Goal: Information Seeking & Learning: Find specific fact

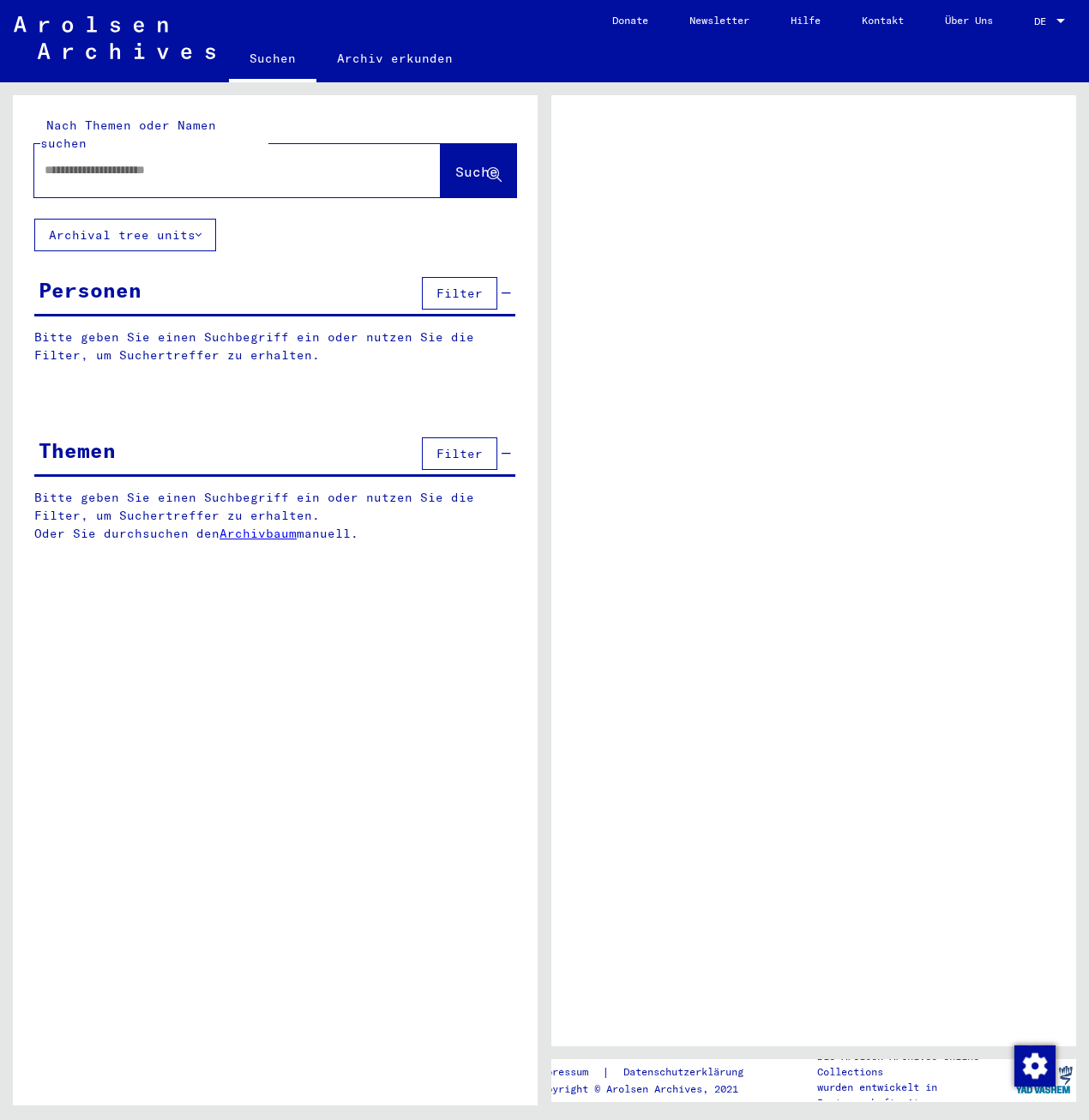
click at [247, 161] on input "text" at bounding box center [222, 170] width 355 height 18
type input "****"
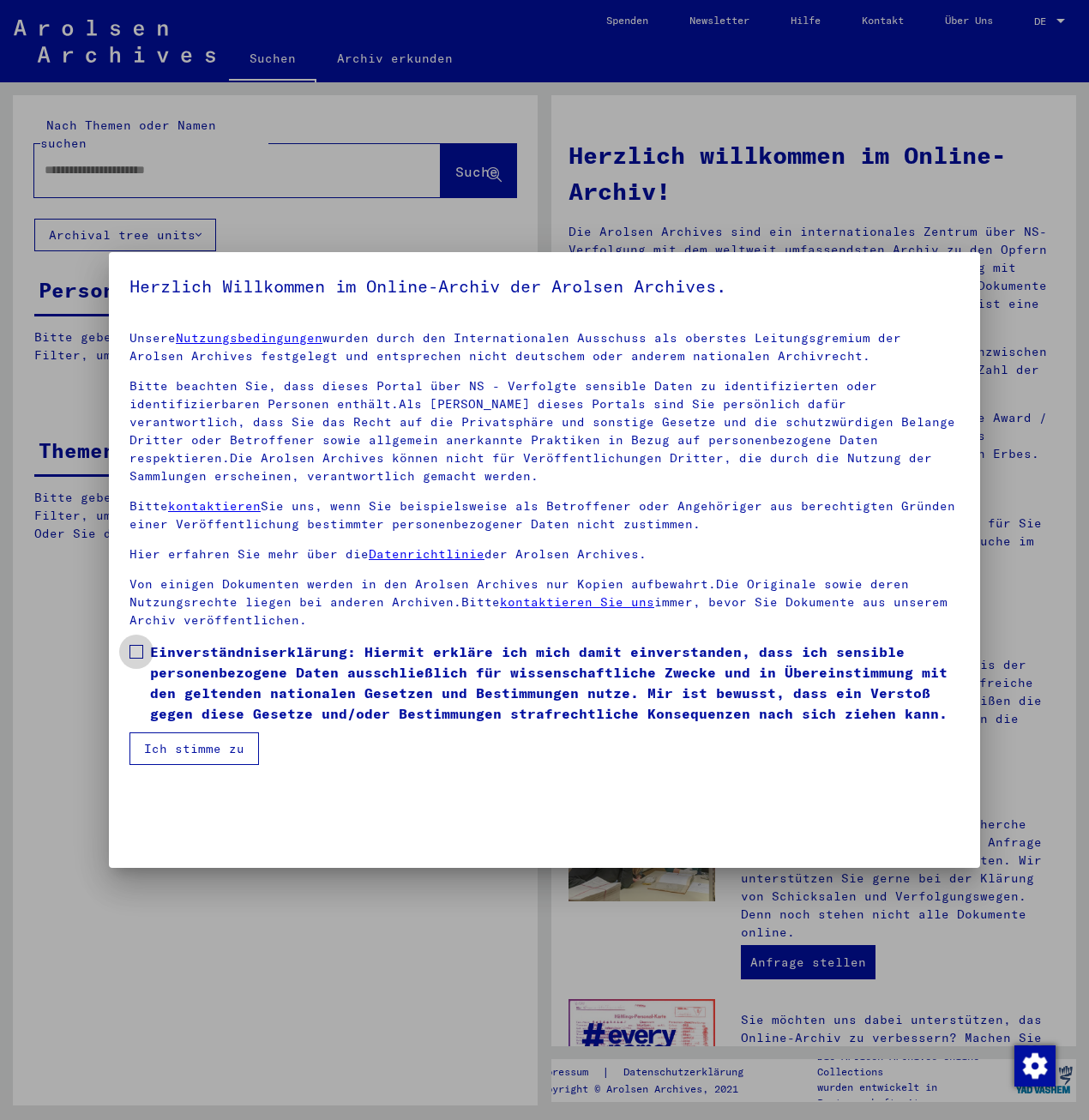
click at [210, 687] on span "Einverständniserklärung: Hiermit erkläre ich mich damit einverstanden, dass ich…" at bounding box center [555, 683] width 810 height 82
click at [207, 739] on button "Ich stimme zu" at bounding box center [194, 748] width 129 height 32
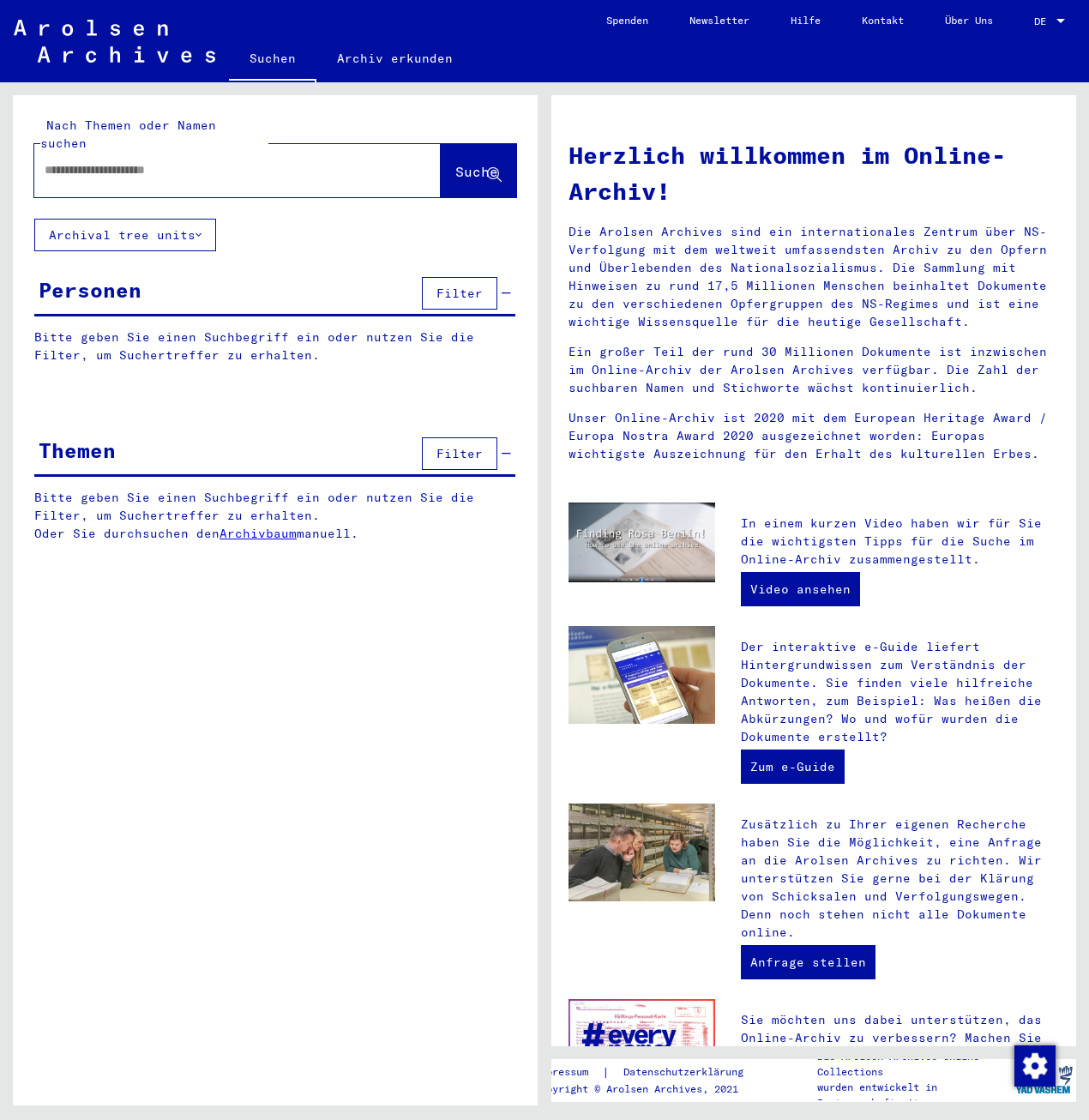
click at [132, 161] on input "text" at bounding box center [216, 170] width 345 height 18
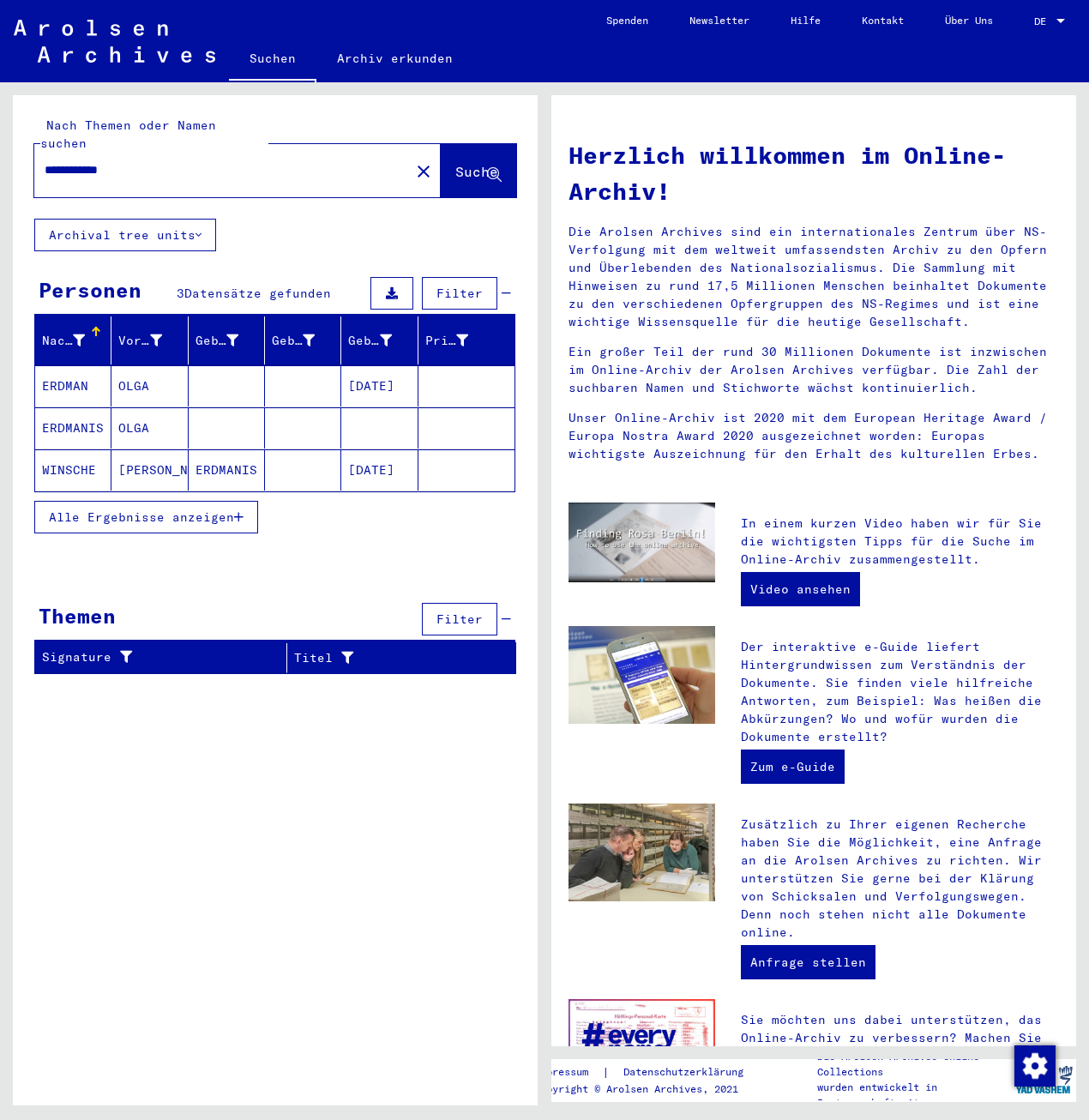
click at [249, 501] on button "Alle Ergebnisse anzeigen" at bounding box center [146, 517] width 223 height 32
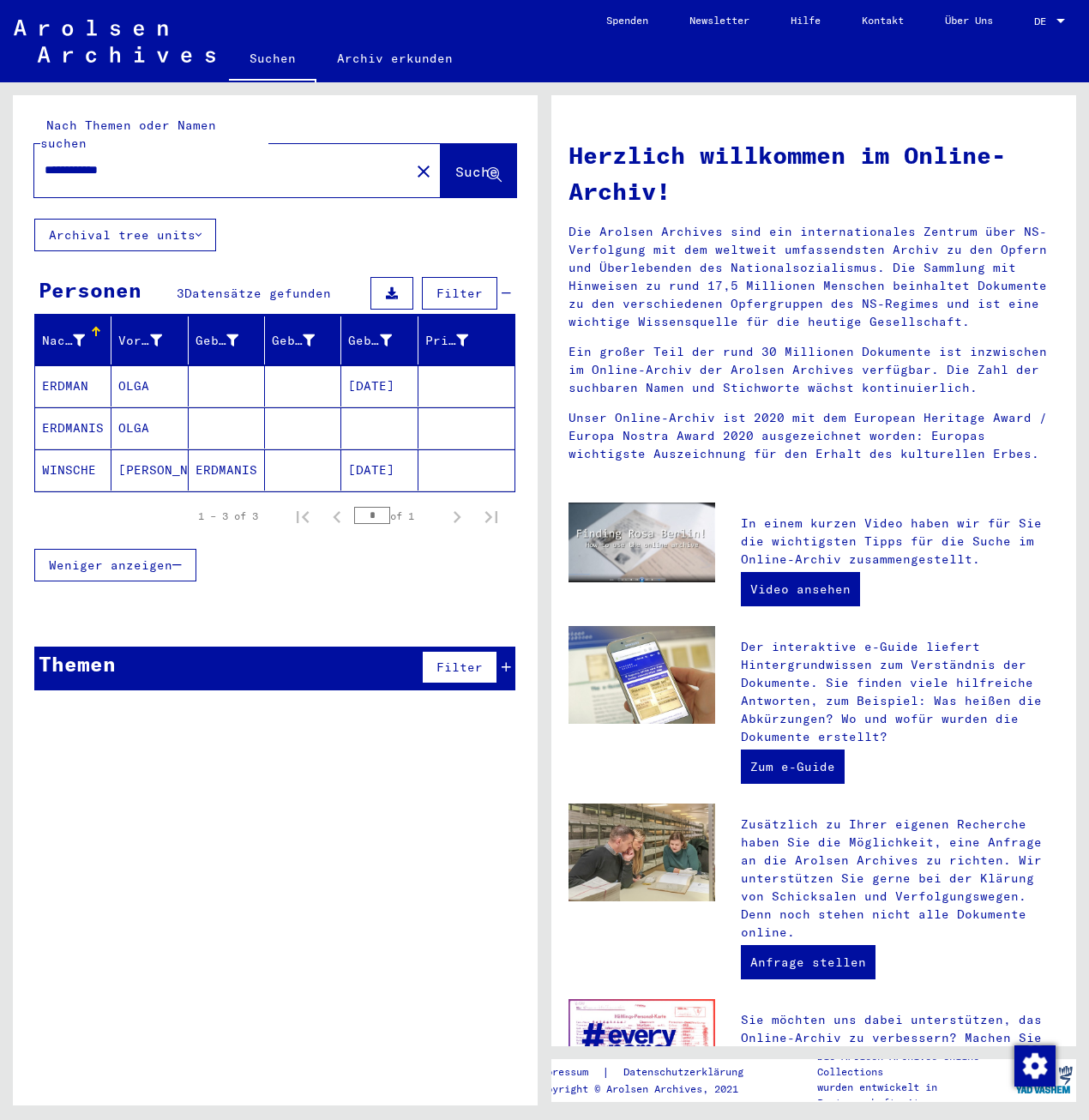
click at [134, 450] on mat-cell "[PERSON_NAME]" at bounding box center [149, 470] width 76 height 41
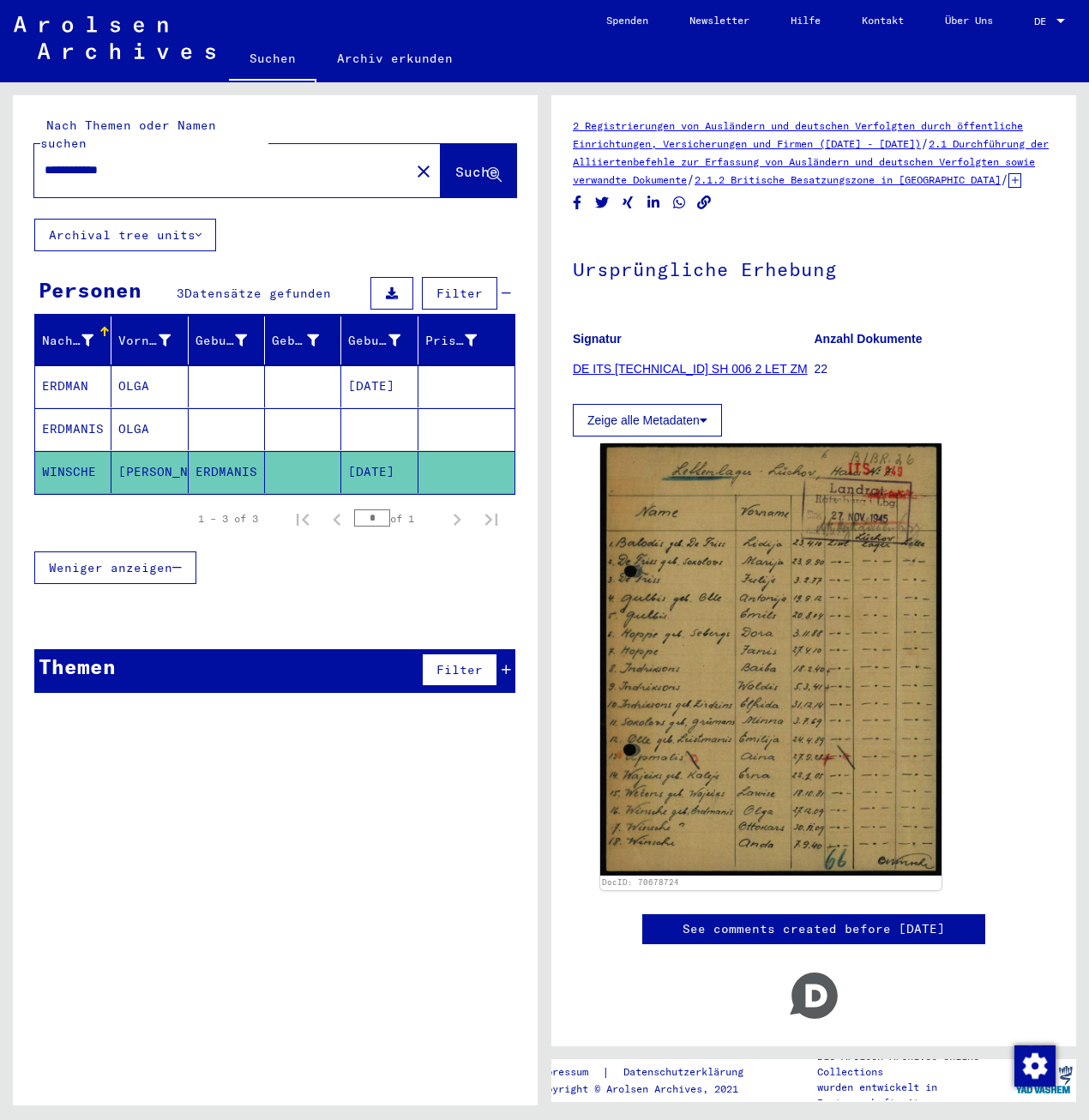
click at [173, 409] on mat-cell "OLGA" at bounding box center [149, 429] width 76 height 42
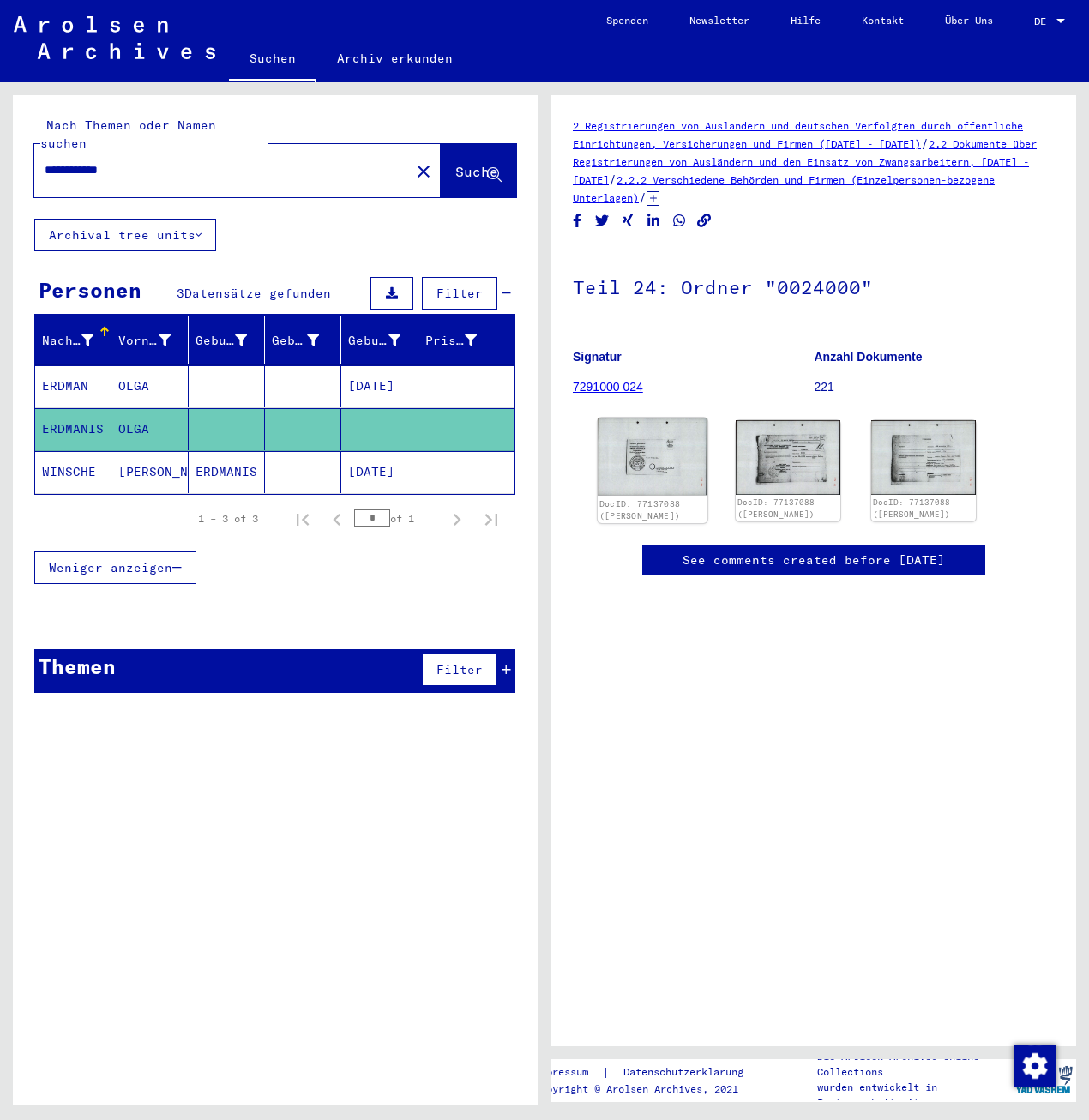
click at [654, 460] on img at bounding box center [653, 457] width 110 height 78
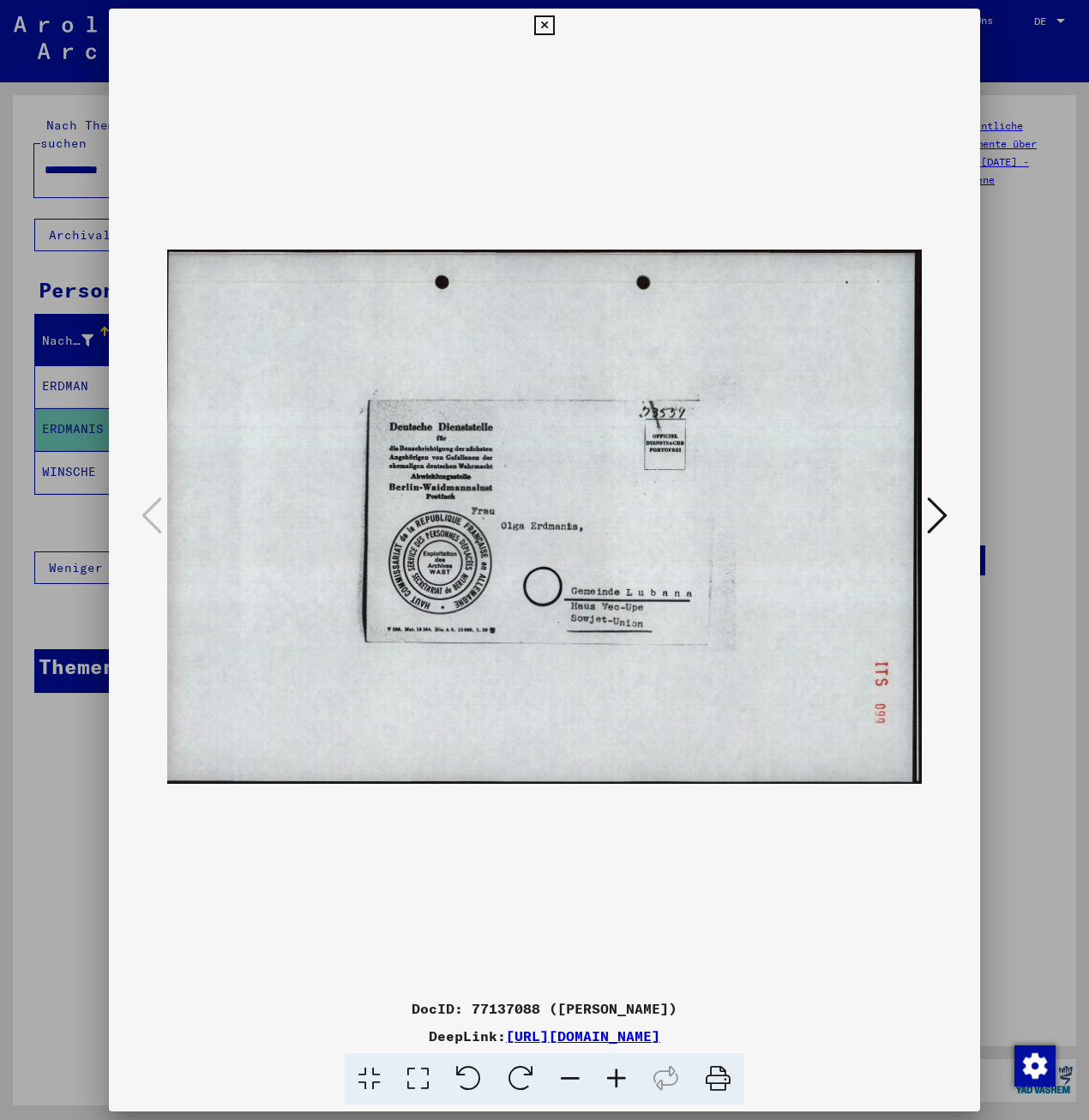
click at [933, 531] on icon at bounding box center [937, 515] width 21 height 41
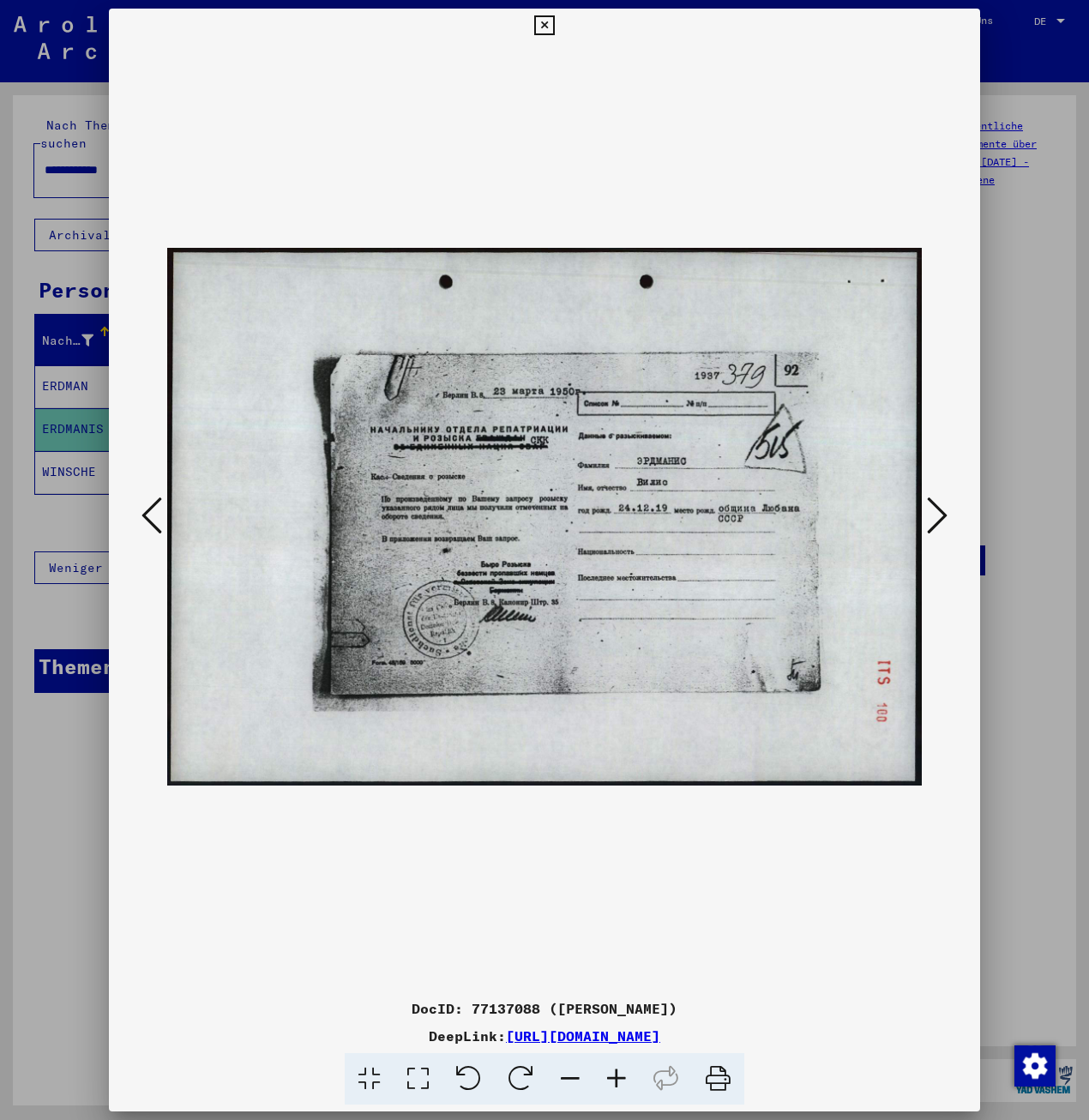
click at [913, 533] on img at bounding box center [544, 517] width 755 height 949
click at [927, 522] on icon at bounding box center [937, 515] width 21 height 41
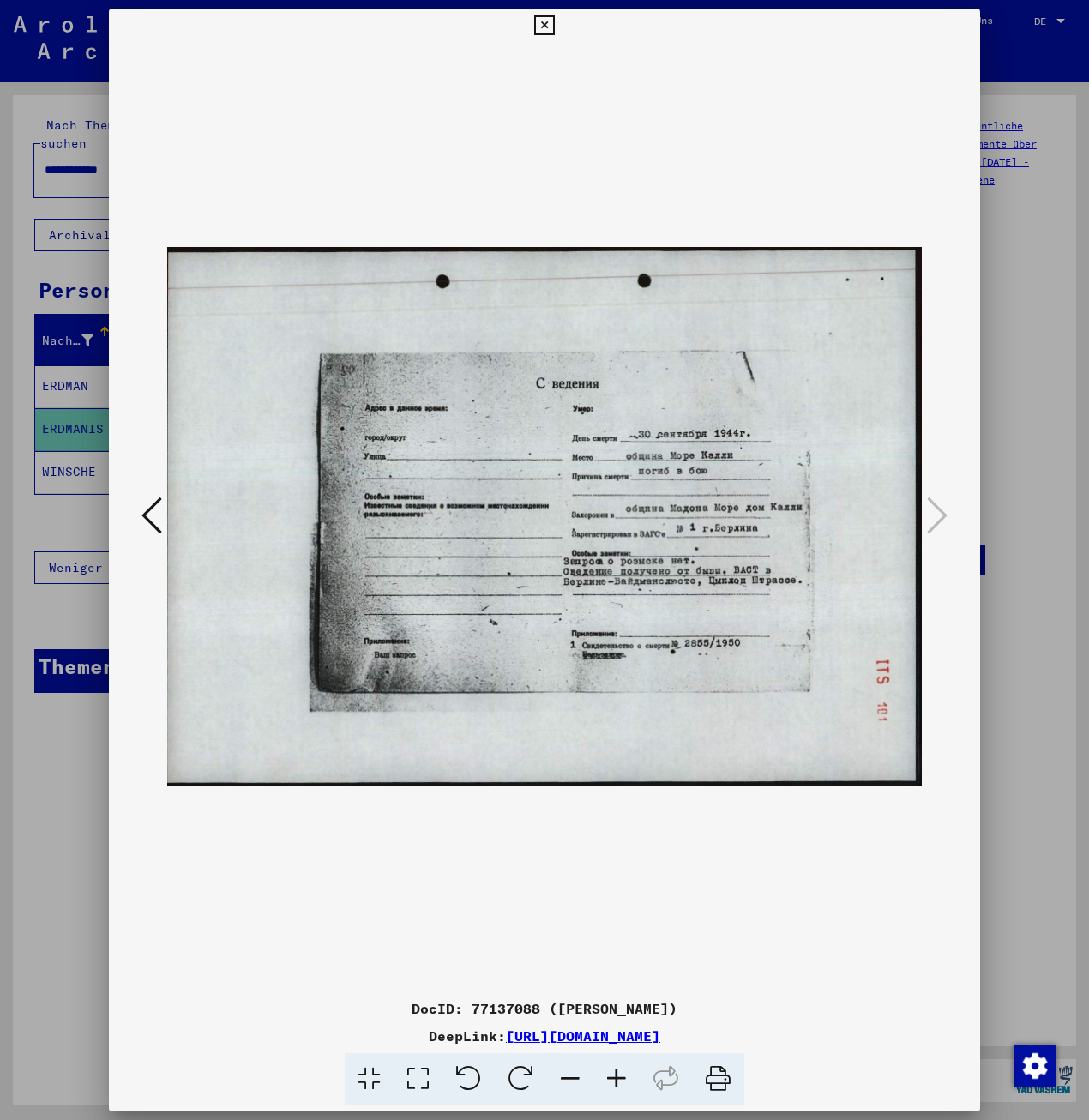
click at [162, 527] on button at bounding box center [151, 517] width 31 height 49
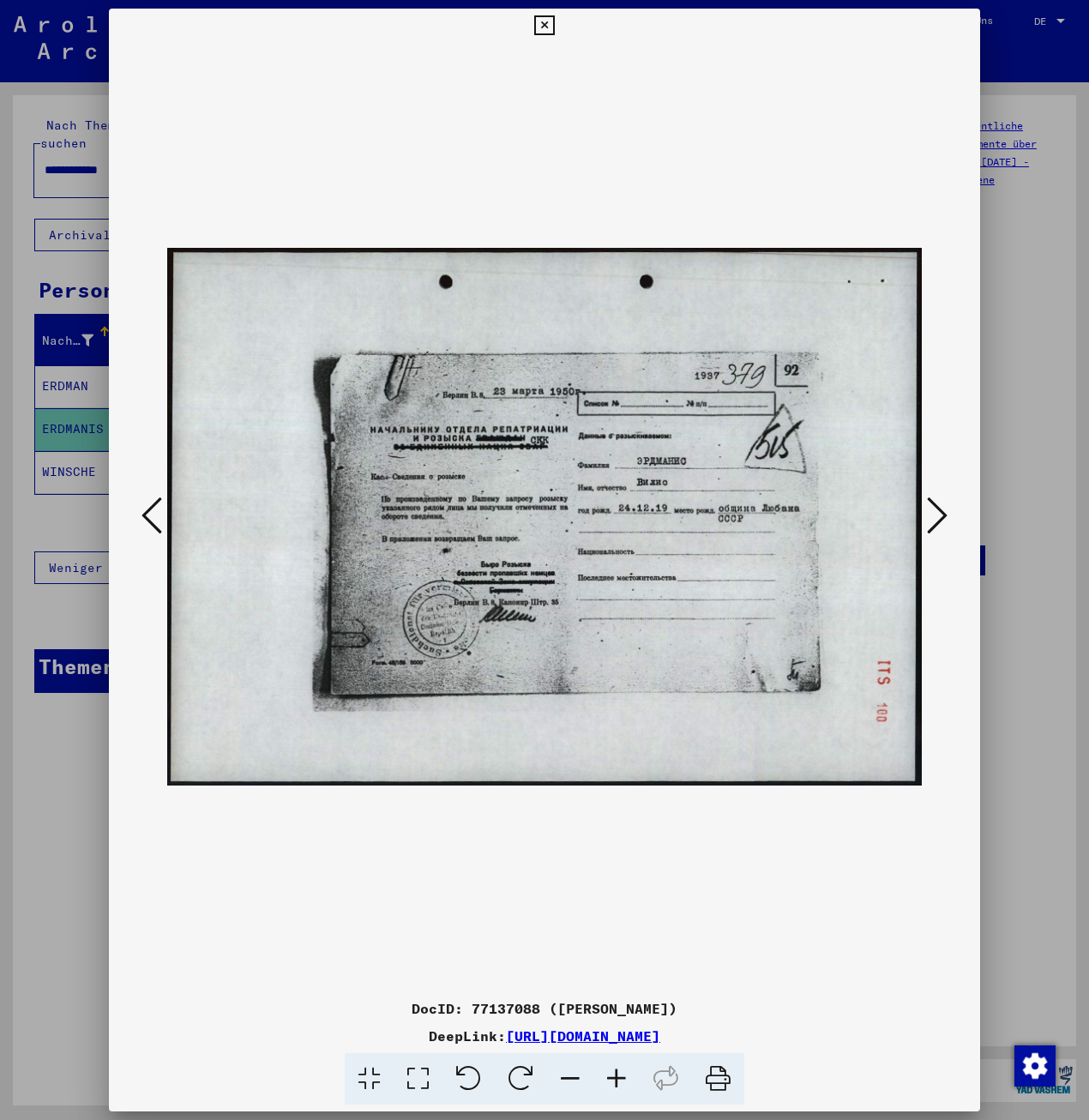
click at [162, 527] on button at bounding box center [151, 517] width 31 height 49
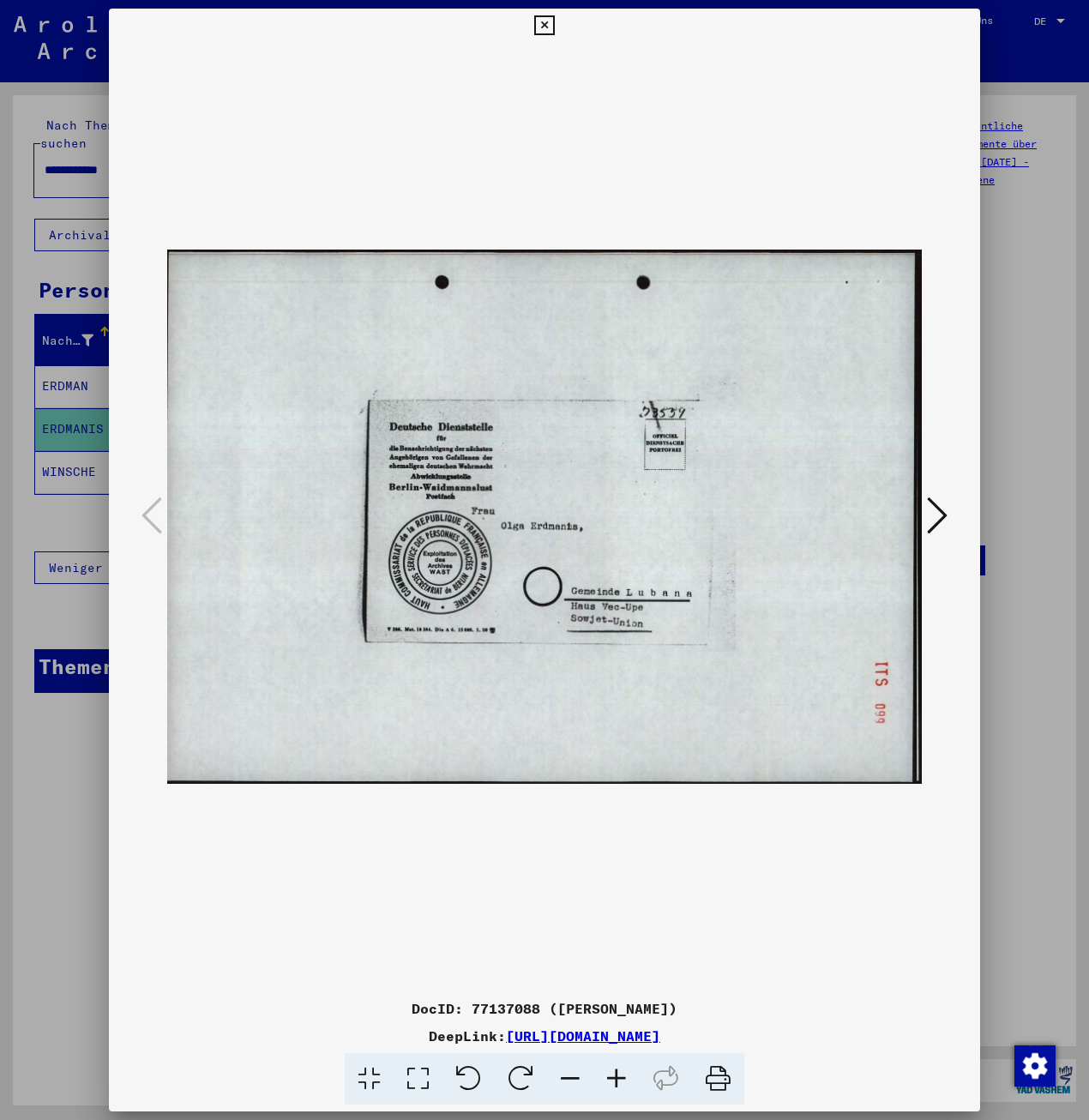
click at [925, 519] on button at bounding box center [936, 517] width 31 height 49
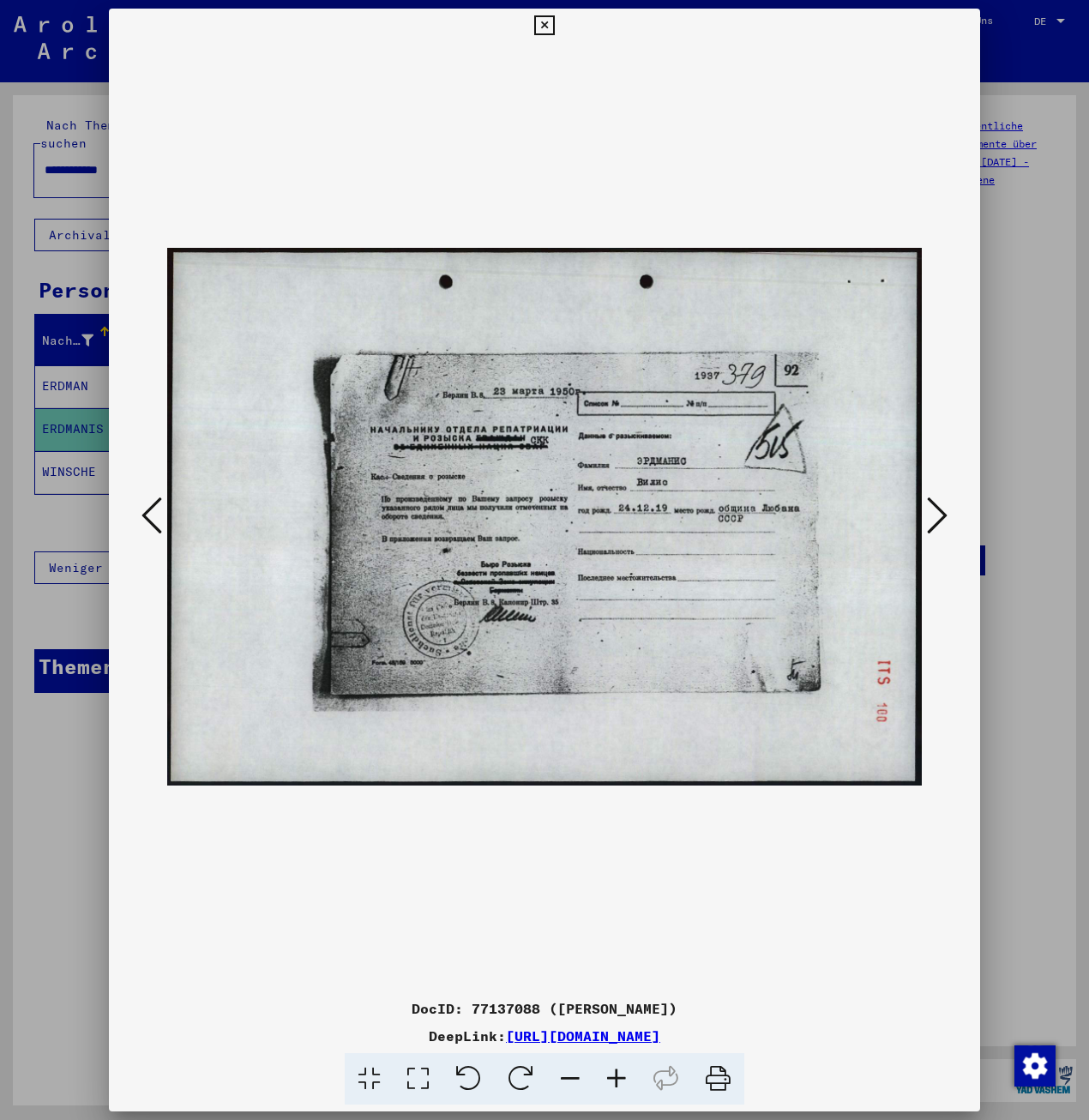
click at [114, 555] on div at bounding box center [544, 517] width 871 height 949
click at [68, 569] on div at bounding box center [544, 560] width 1089 height 1120
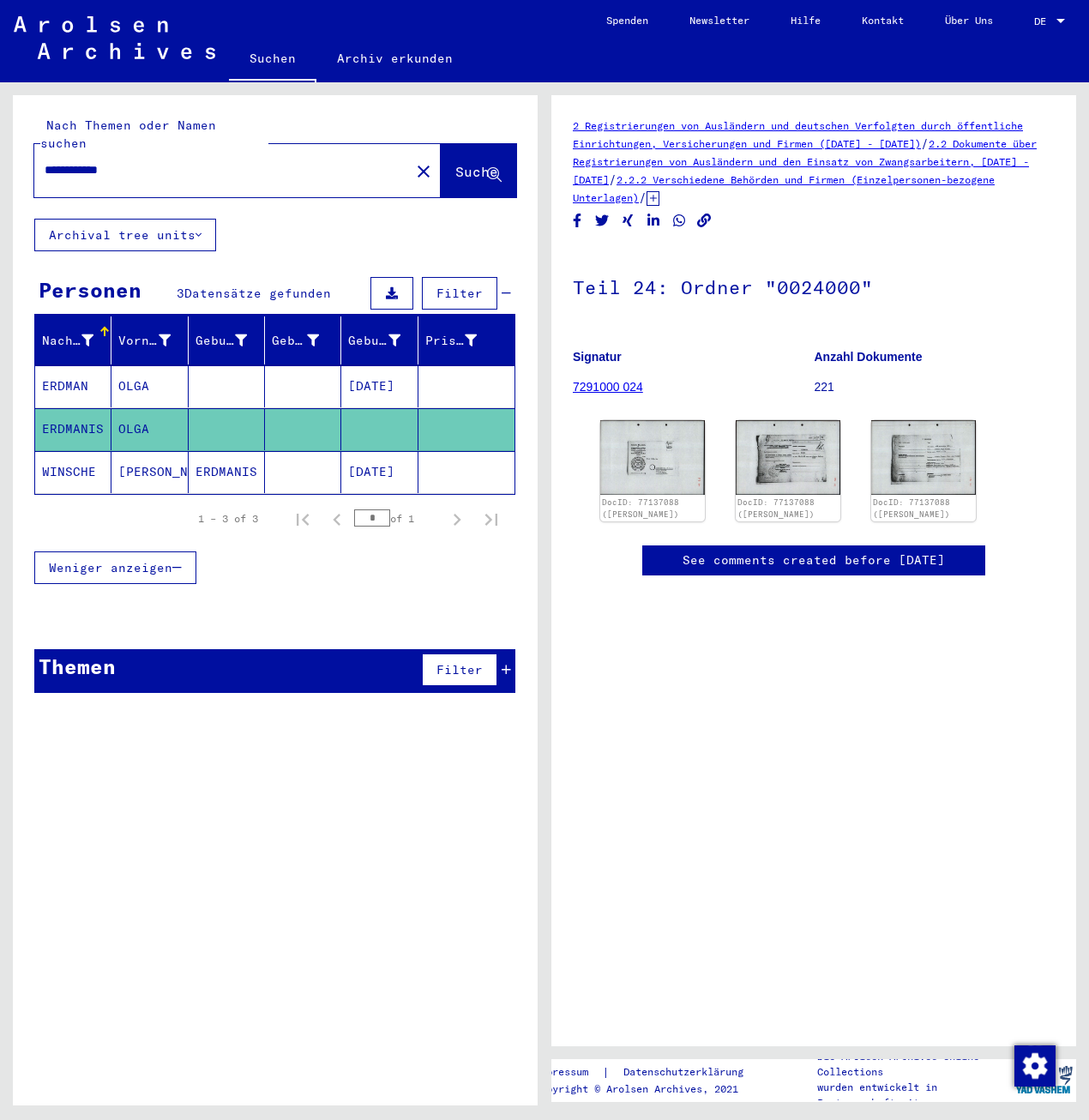
click at [172, 373] on mat-cell "OLGA" at bounding box center [149, 387] width 76 height 42
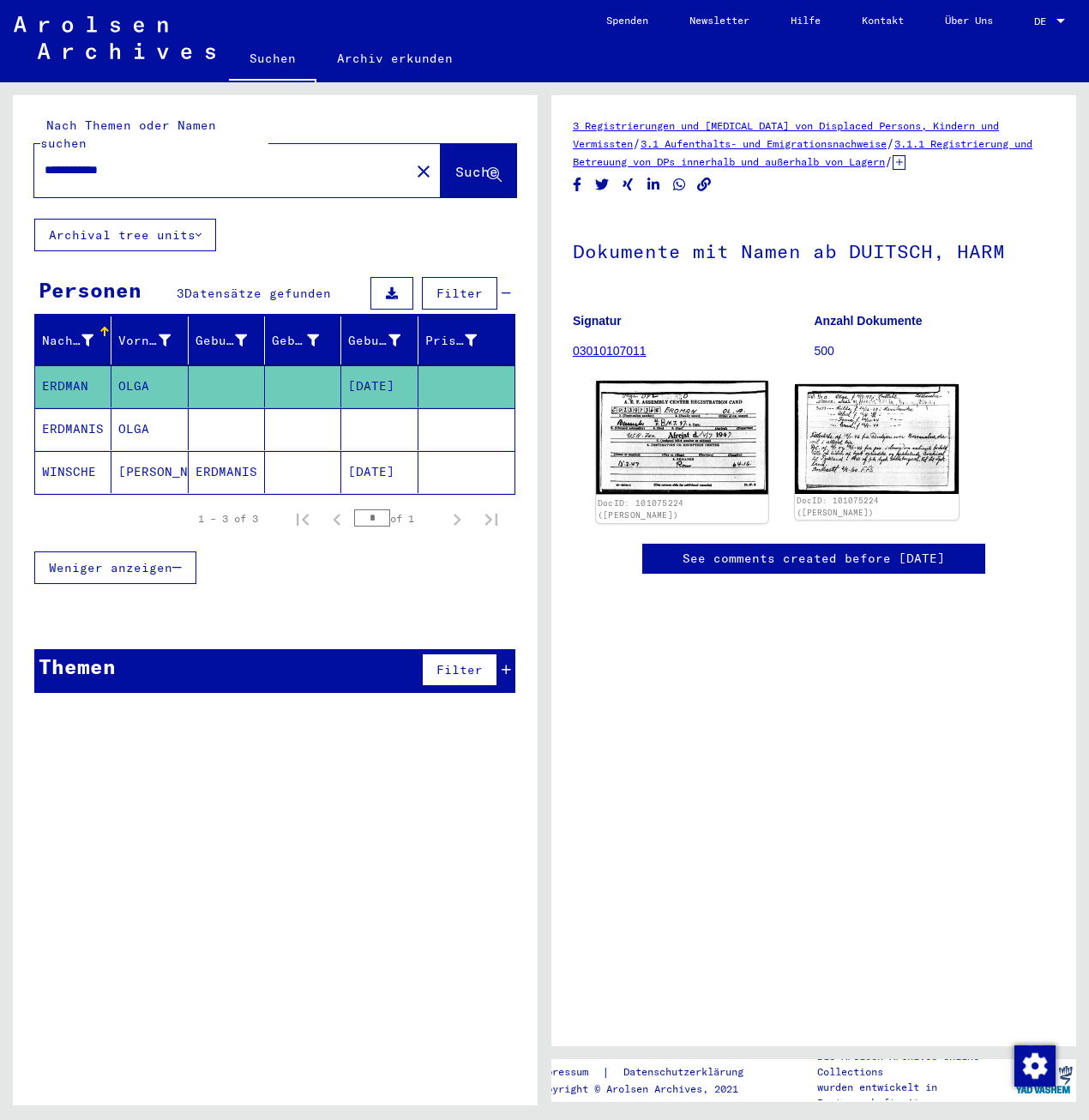
click at [690, 433] on img at bounding box center [682, 437] width 173 height 114
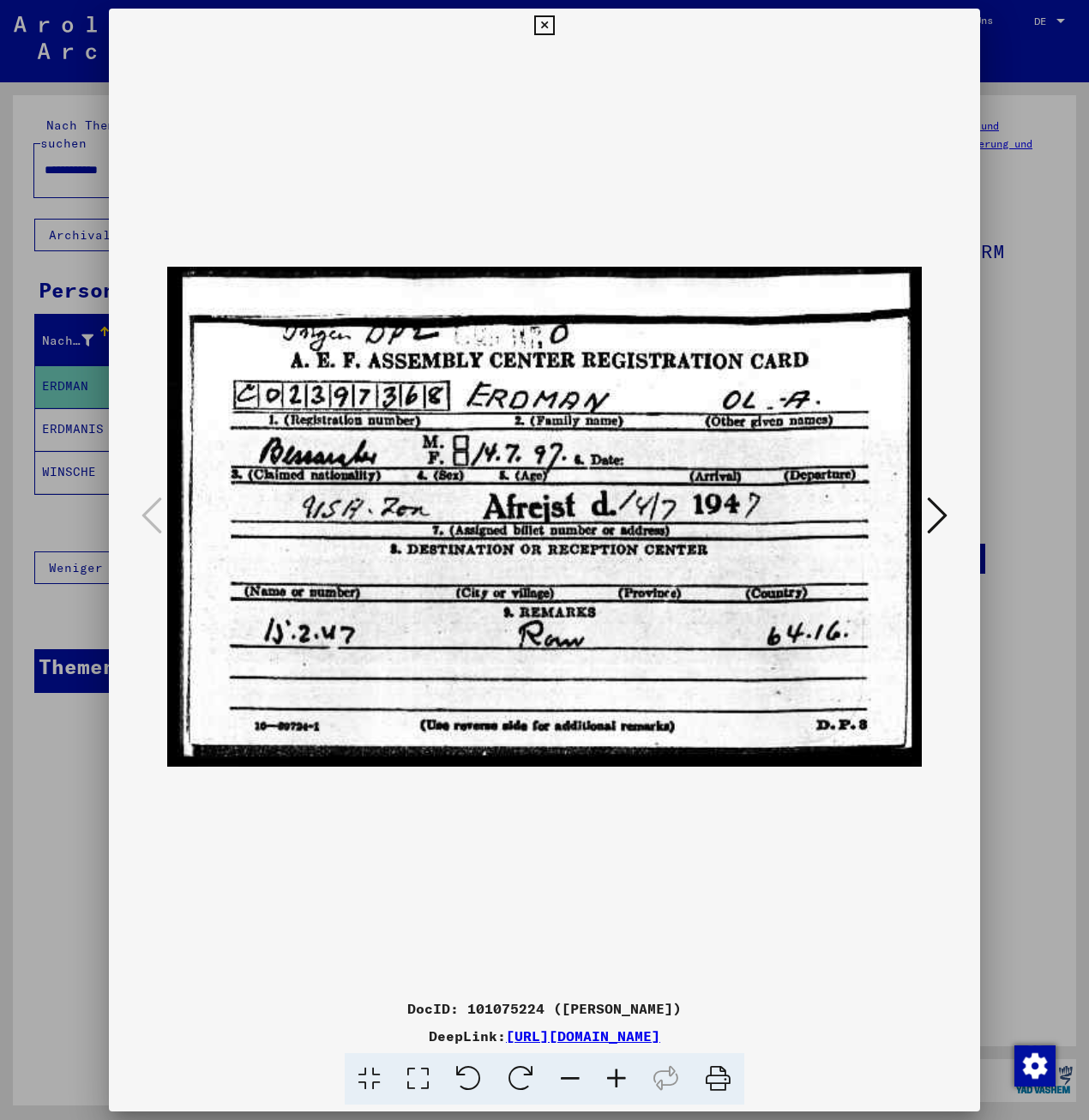
click at [938, 523] on icon at bounding box center [937, 515] width 21 height 41
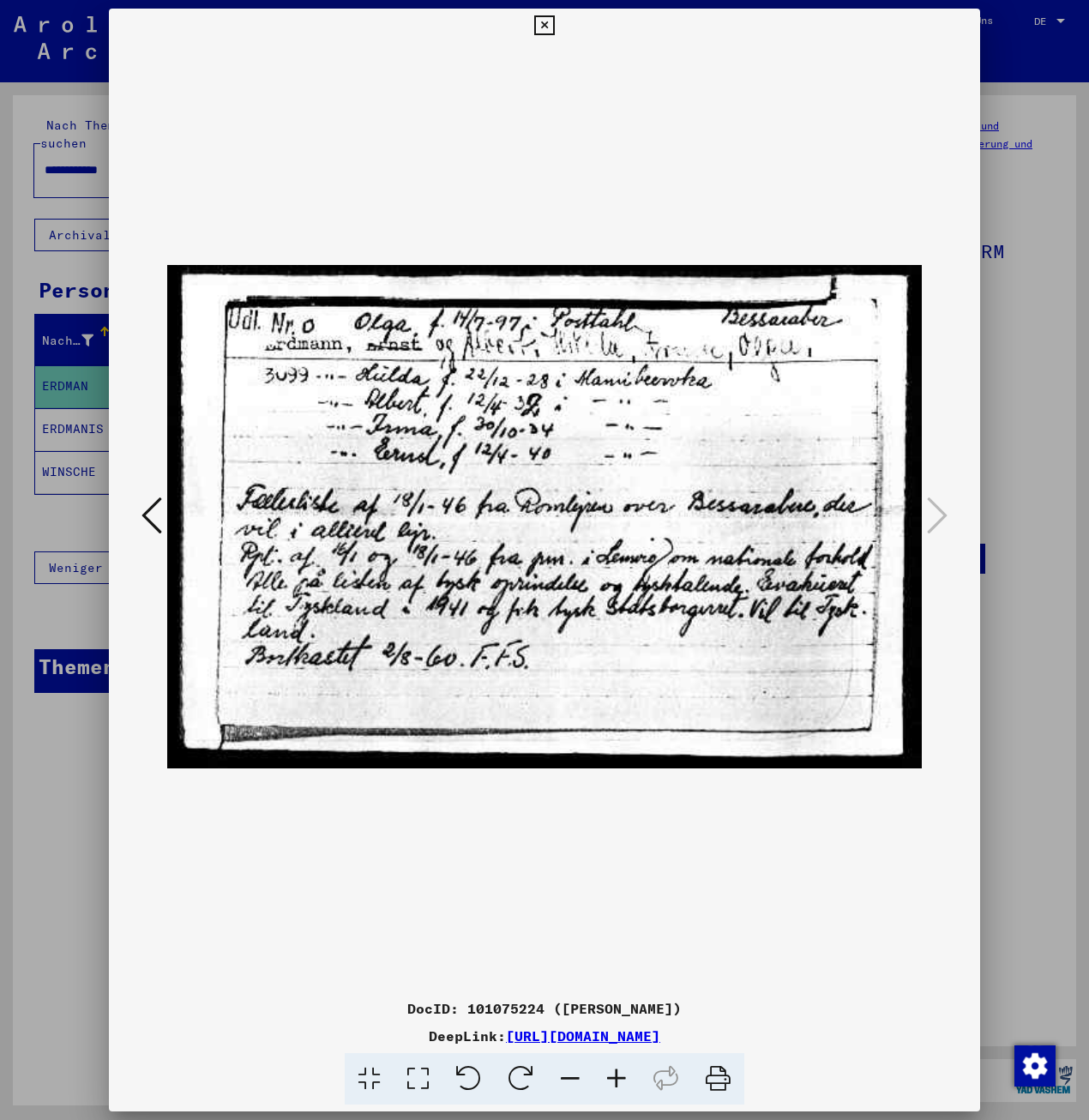
click at [48, 809] on div at bounding box center [544, 560] width 1089 height 1120
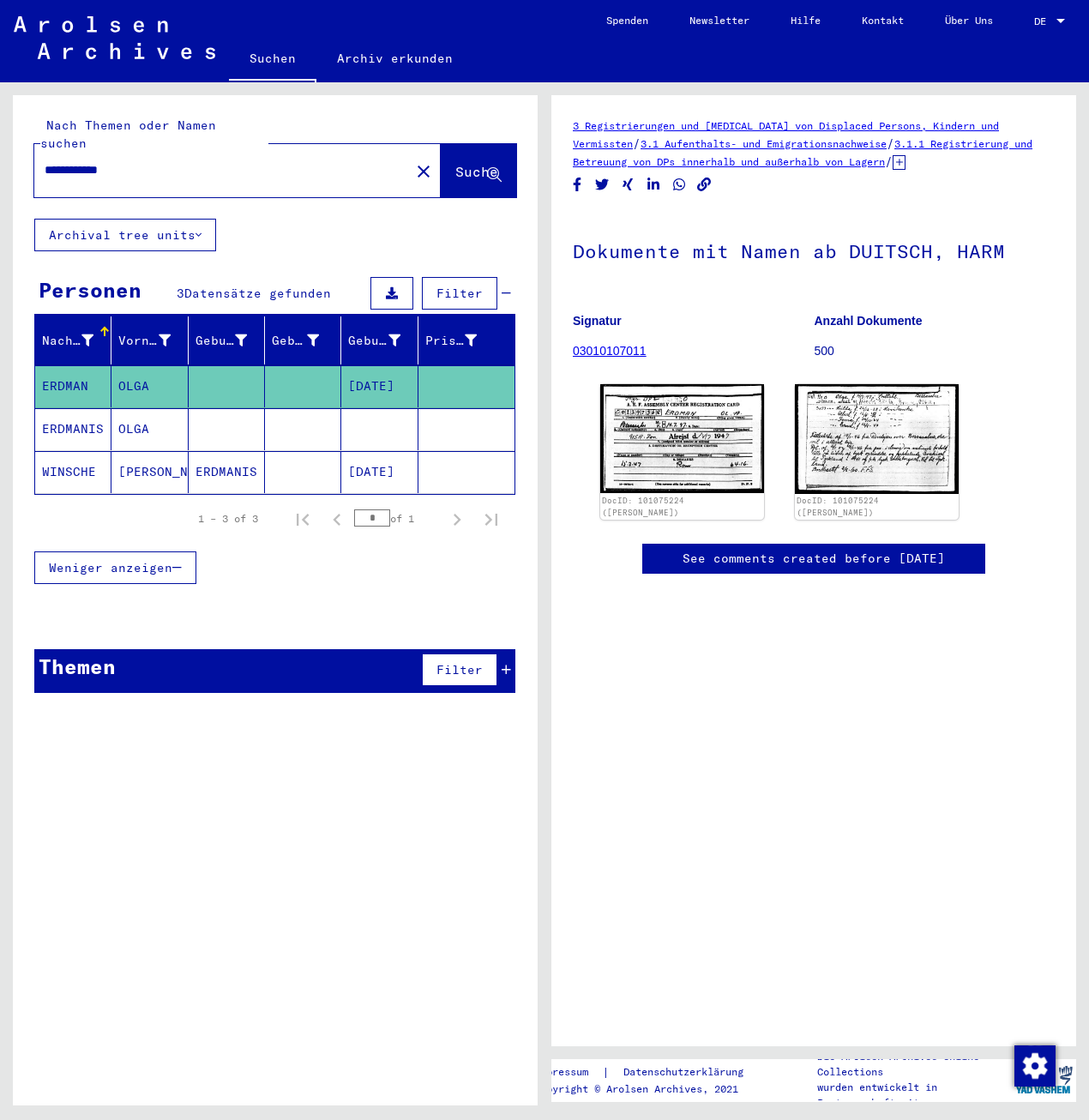
drag, startPoint x: 79, startPoint y: 152, endPoint x: 274, endPoint y: 172, distance: 196.0
click at [274, 172] on div "**********" at bounding box center [237, 170] width 407 height 53
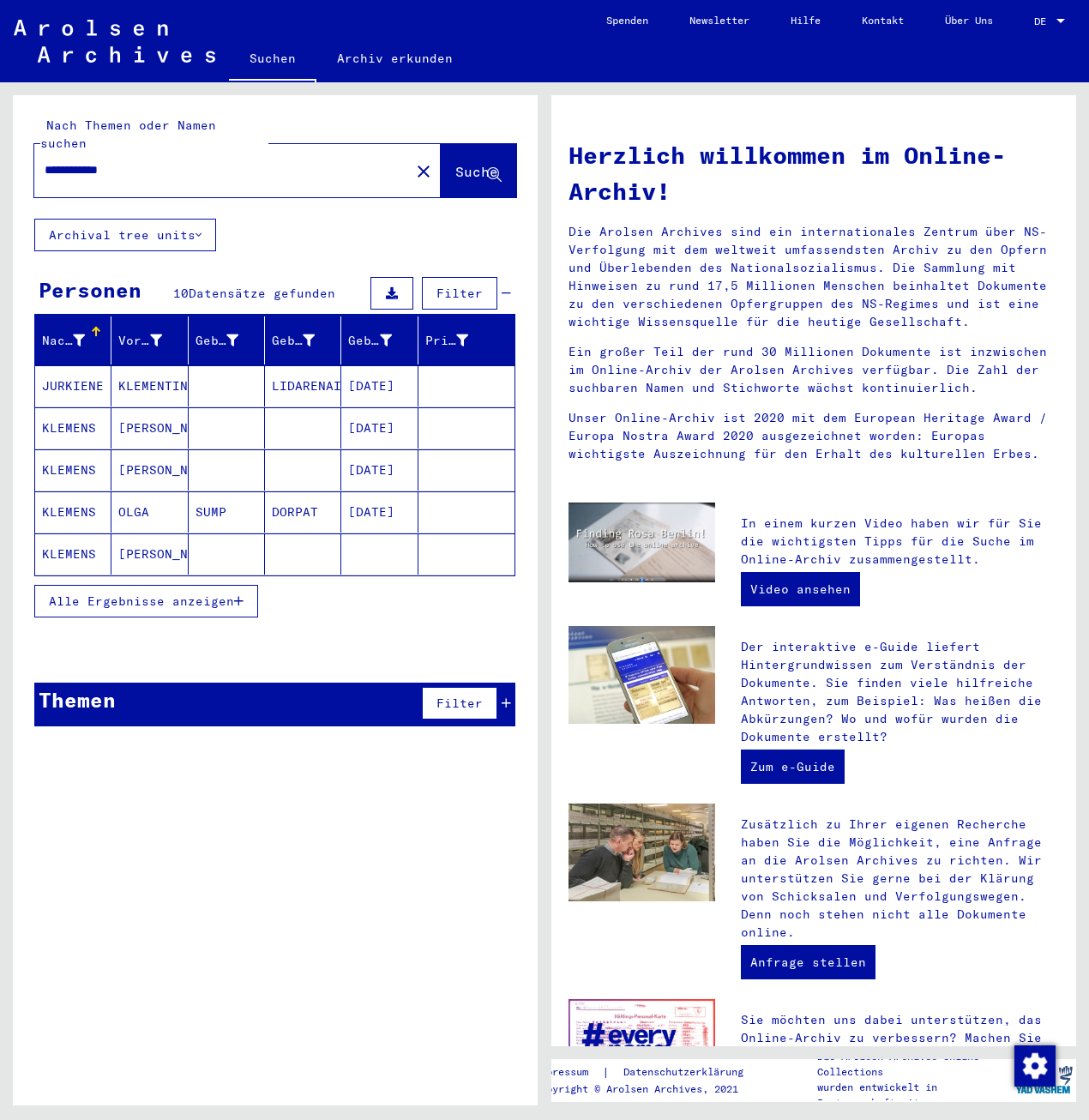
click at [231, 594] on span "Alle Ergebnisse anzeigen" at bounding box center [141, 601] width 185 height 16
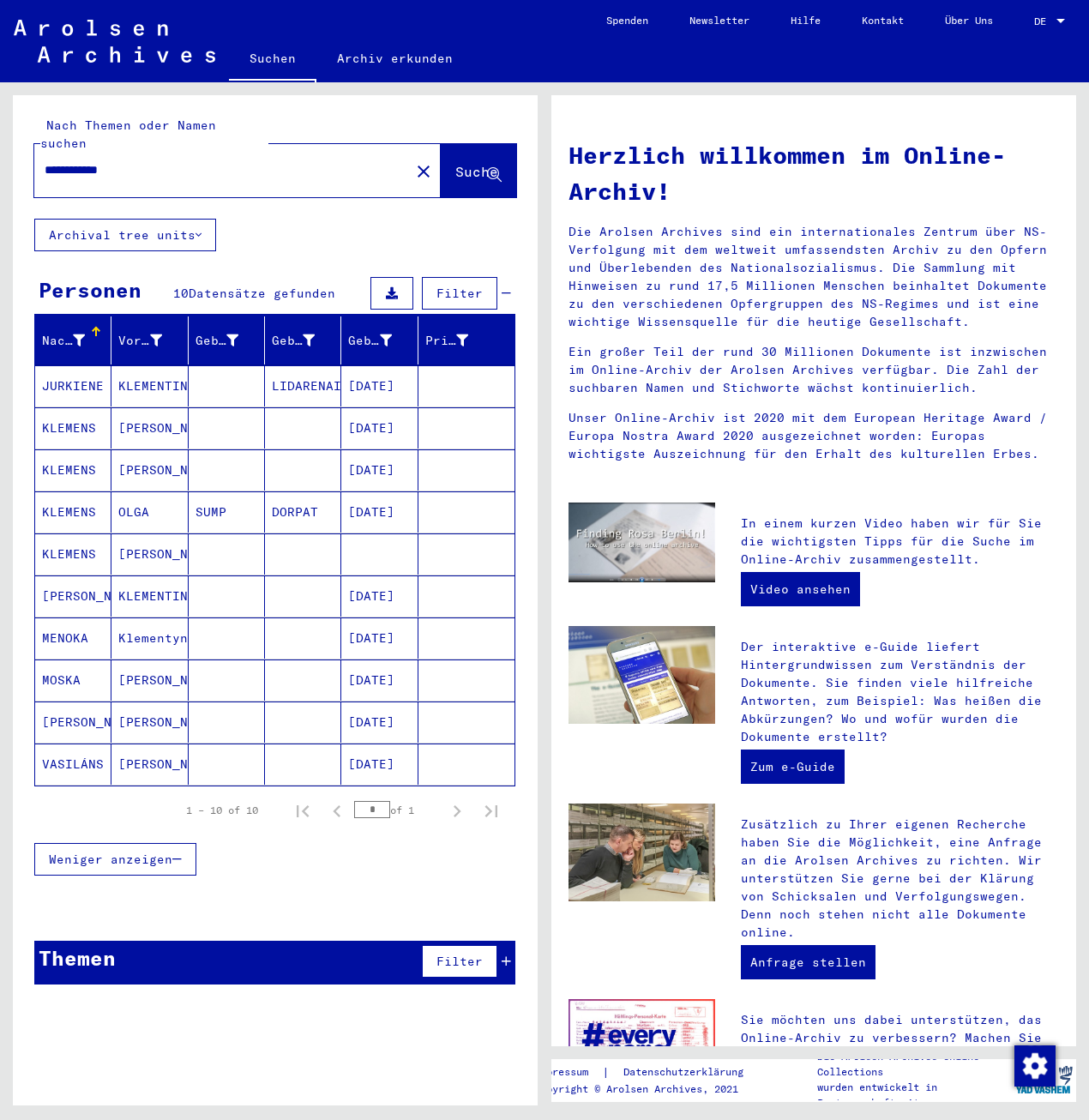
click at [67, 161] on input "**********" at bounding box center [216, 170] width 345 height 18
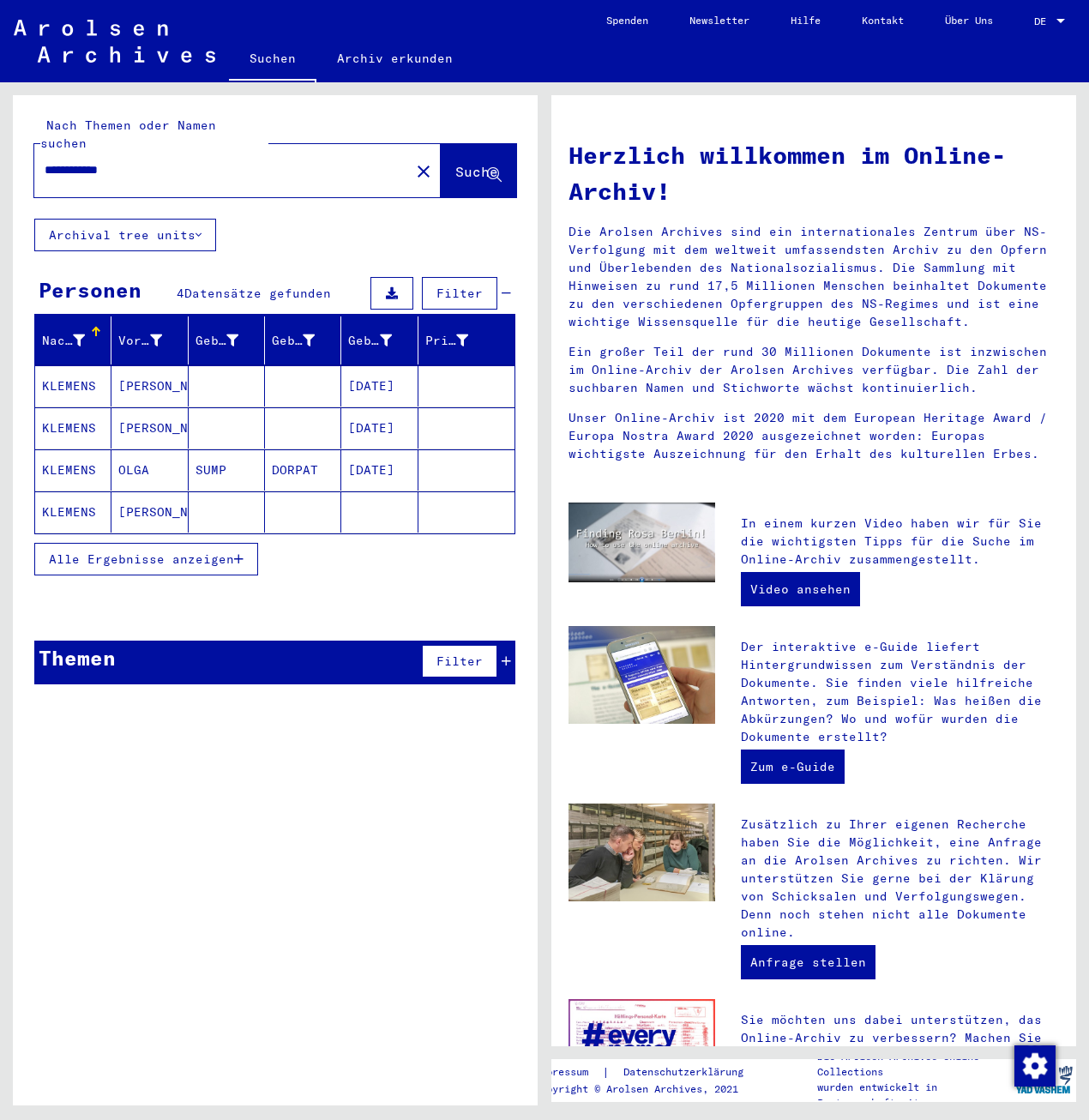
click at [133, 552] on span "Alle Ergebnisse anzeigen" at bounding box center [141, 560] width 185 height 16
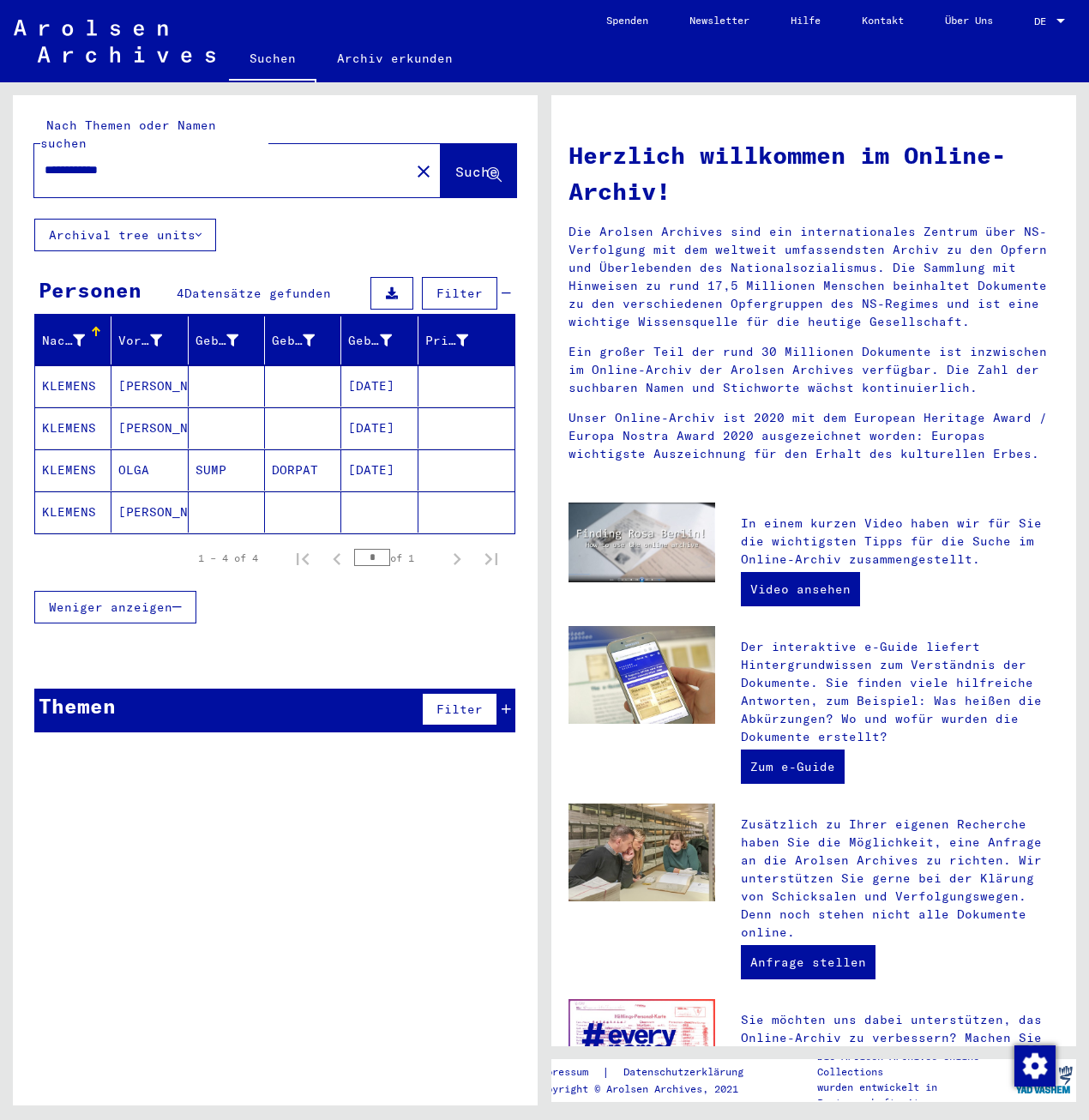
click at [266, 689] on div "Themen Filter" at bounding box center [274, 711] width 481 height 44
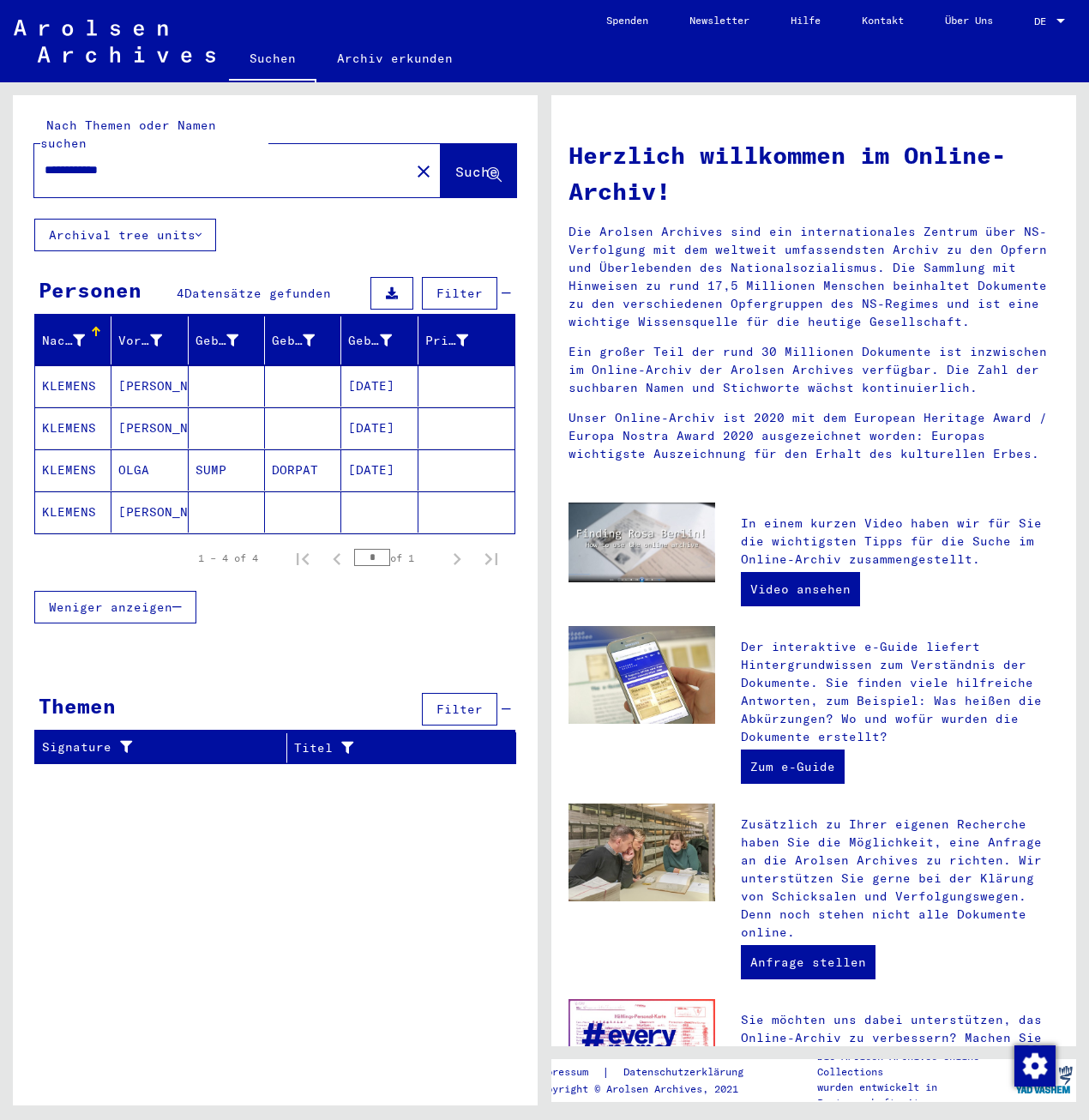
click at [182, 511] on mat-cell "[PERSON_NAME]" at bounding box center [149, 512] width 76 height 41
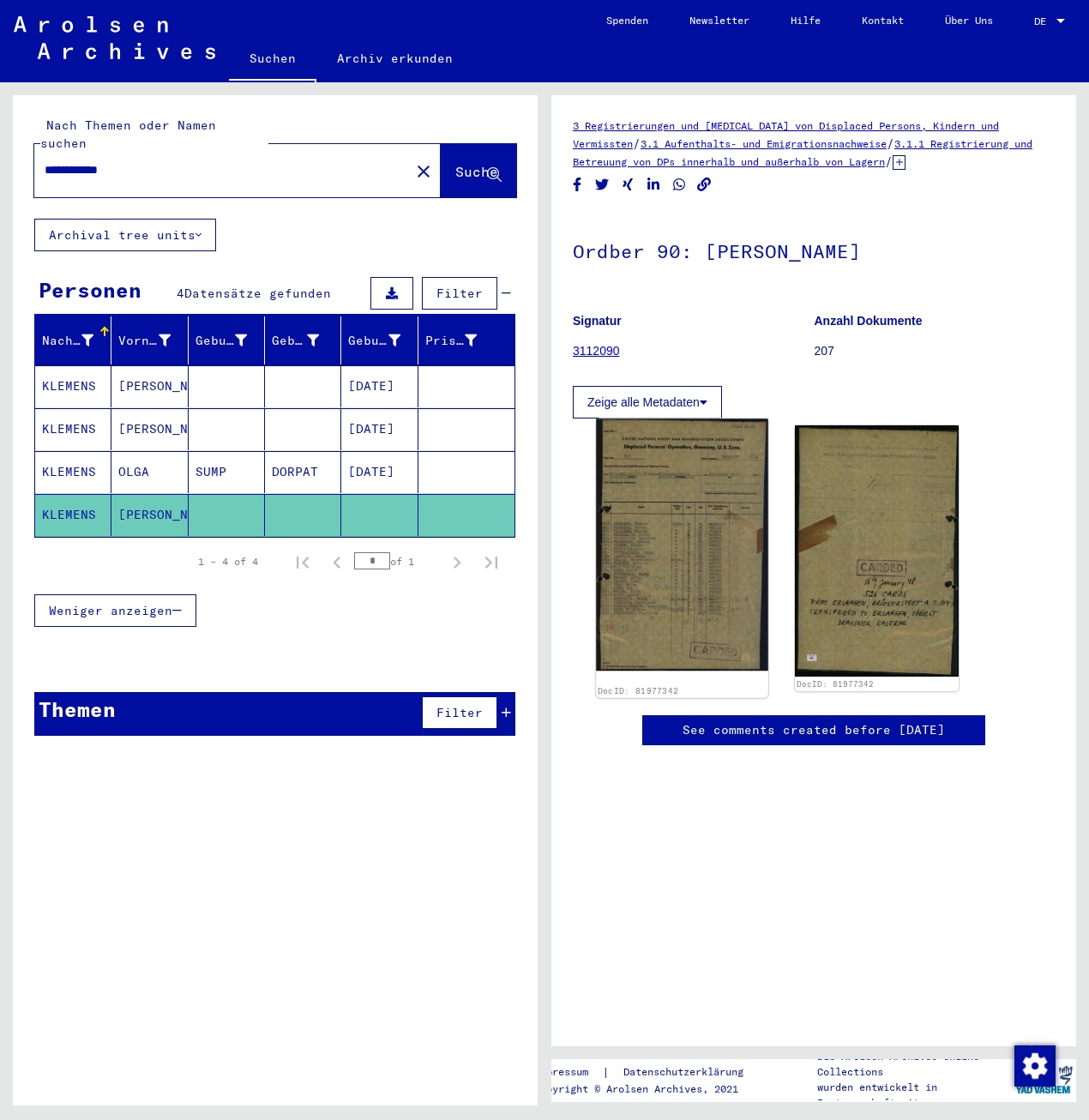
click at [601, 527] on img at bounding box center [682, 545] width 173 height 252
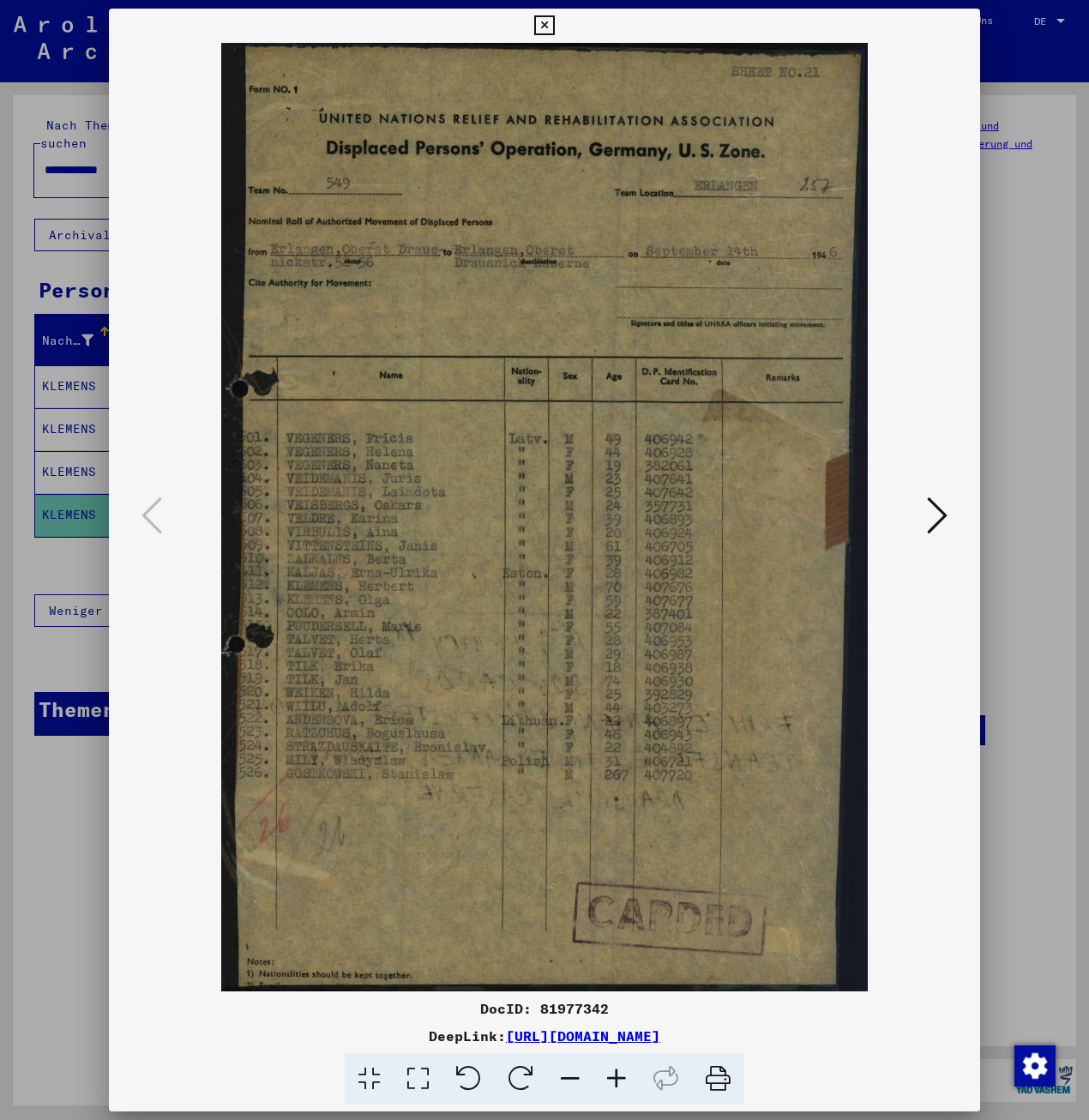
click at [928, 521] on icon at bounding box center [937, 515] width 21 height 41
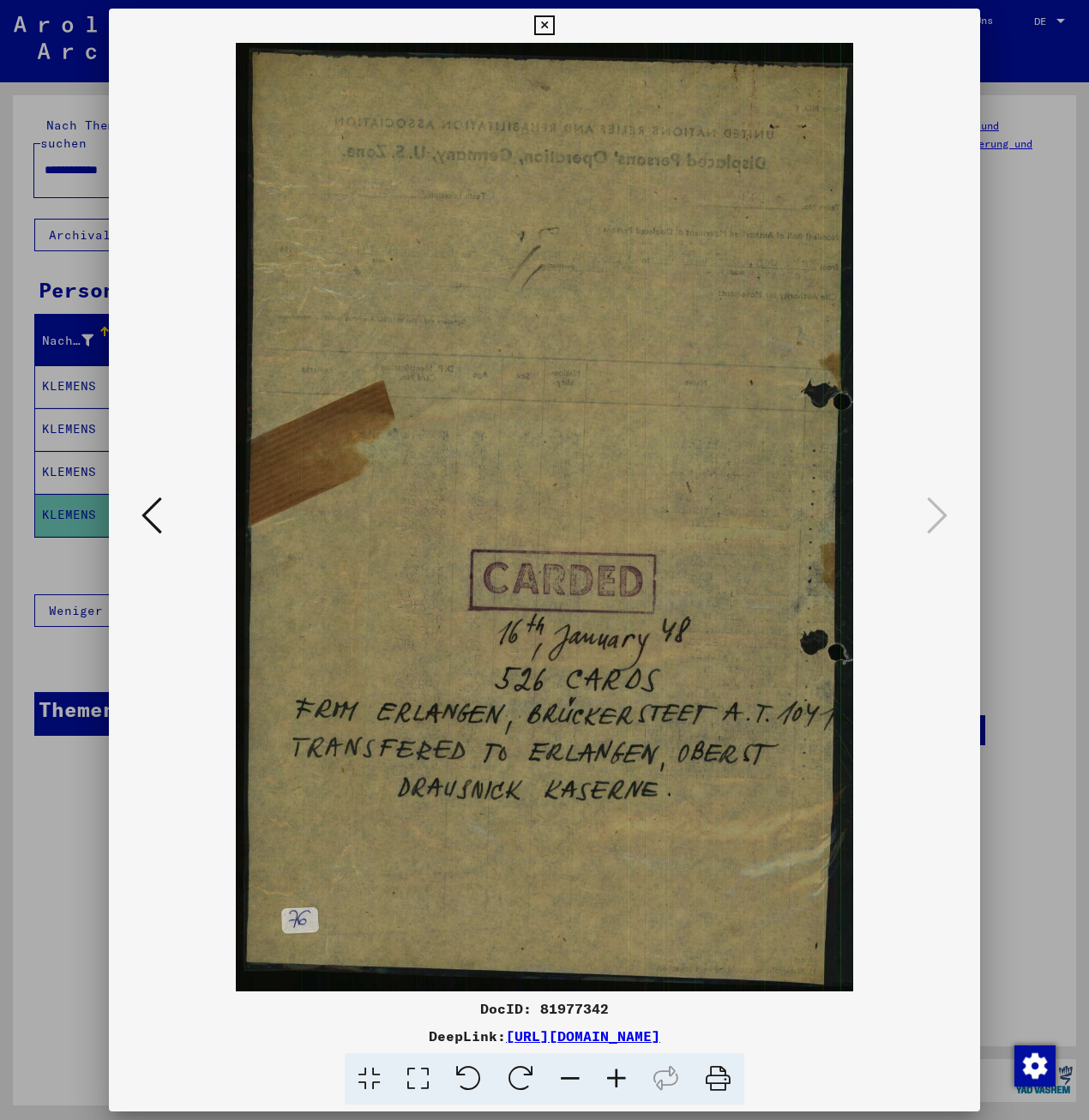
click at [140, 521] on button at bounding box center [151, 517] width 31 height 49
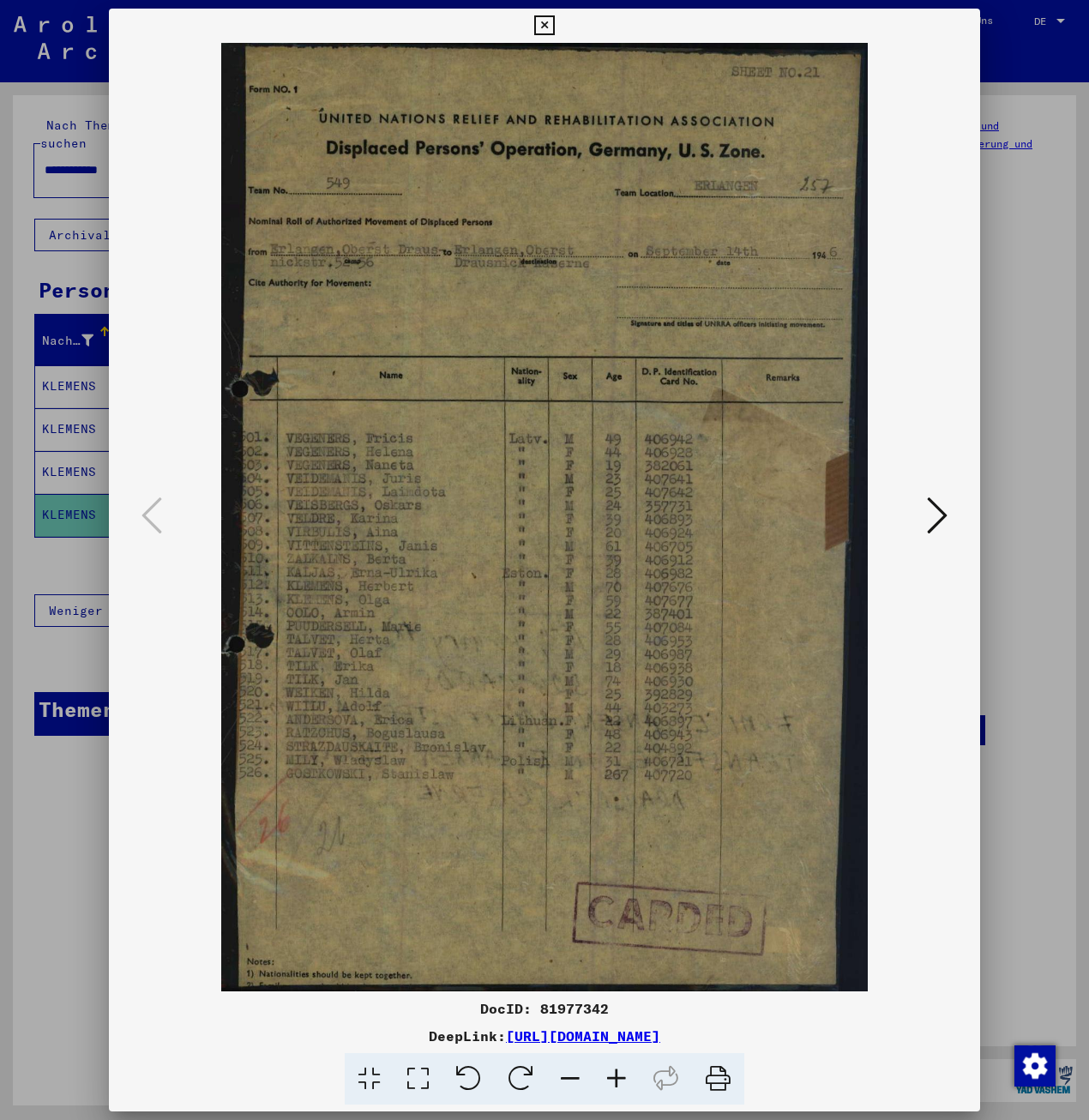
click at [49, 560] on div at bounding box center [544, 560] width 1089 height 1120
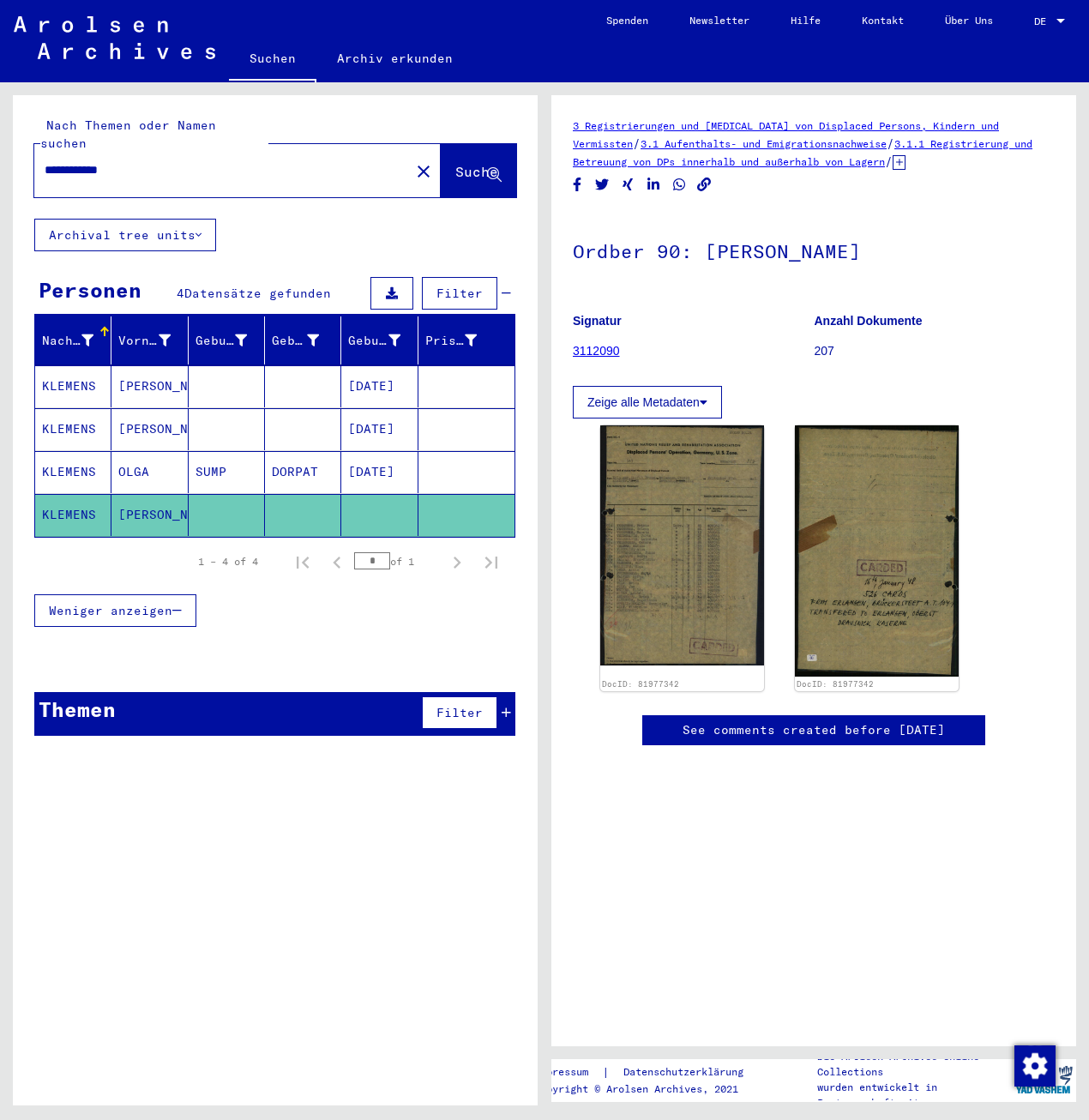
click at [86, 161] on input "**********" at bounding box center [222, 170] width 355 height 18
type input "*"
click at [194, 161] on input "text" at bounding box center [222, 170] width 355 height 18
type input "**********"
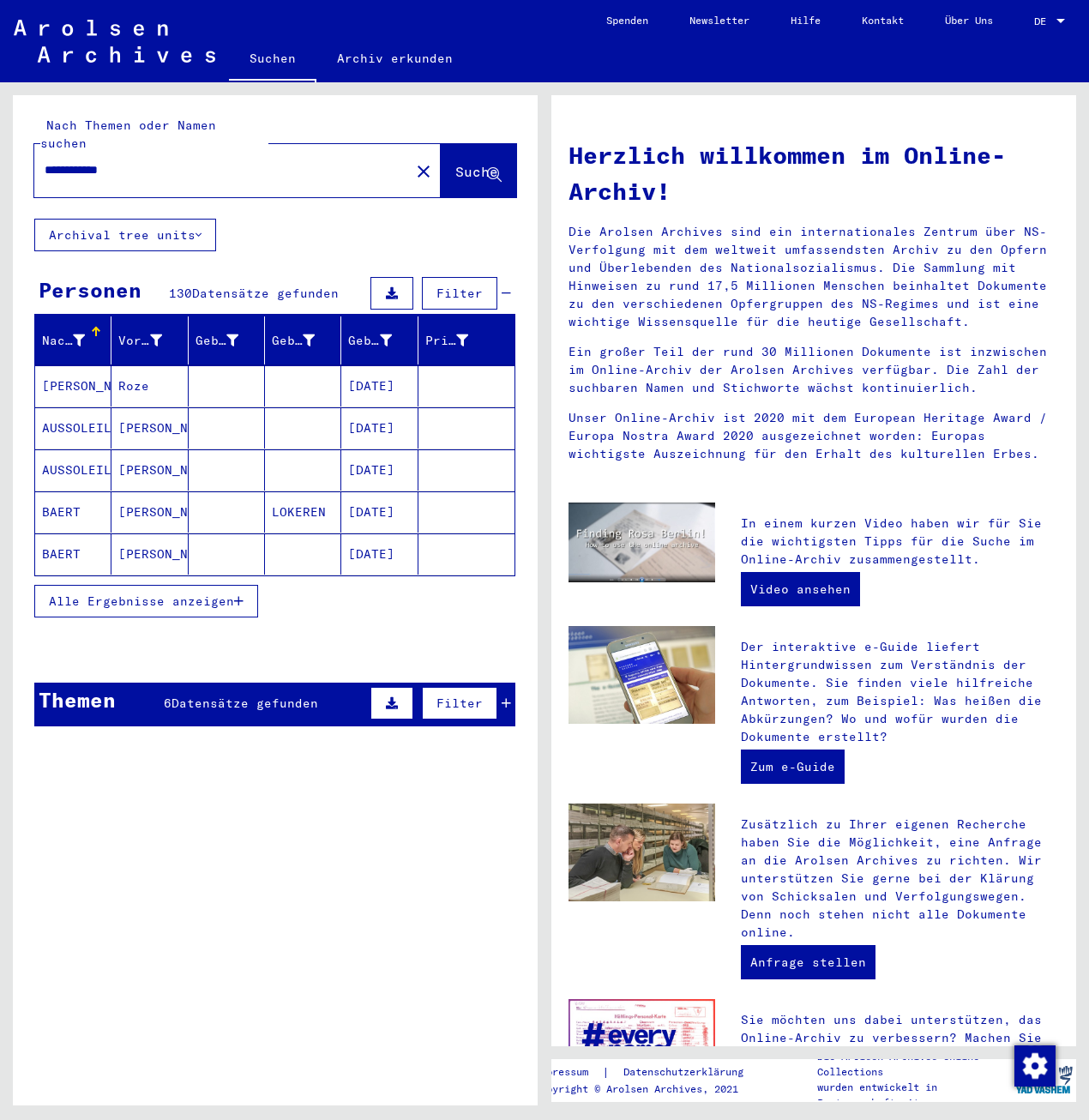
click at [229, 585] on button "Alle Ergebnisse anzeigen" at bounding box center [146, 601] width 223 height 32
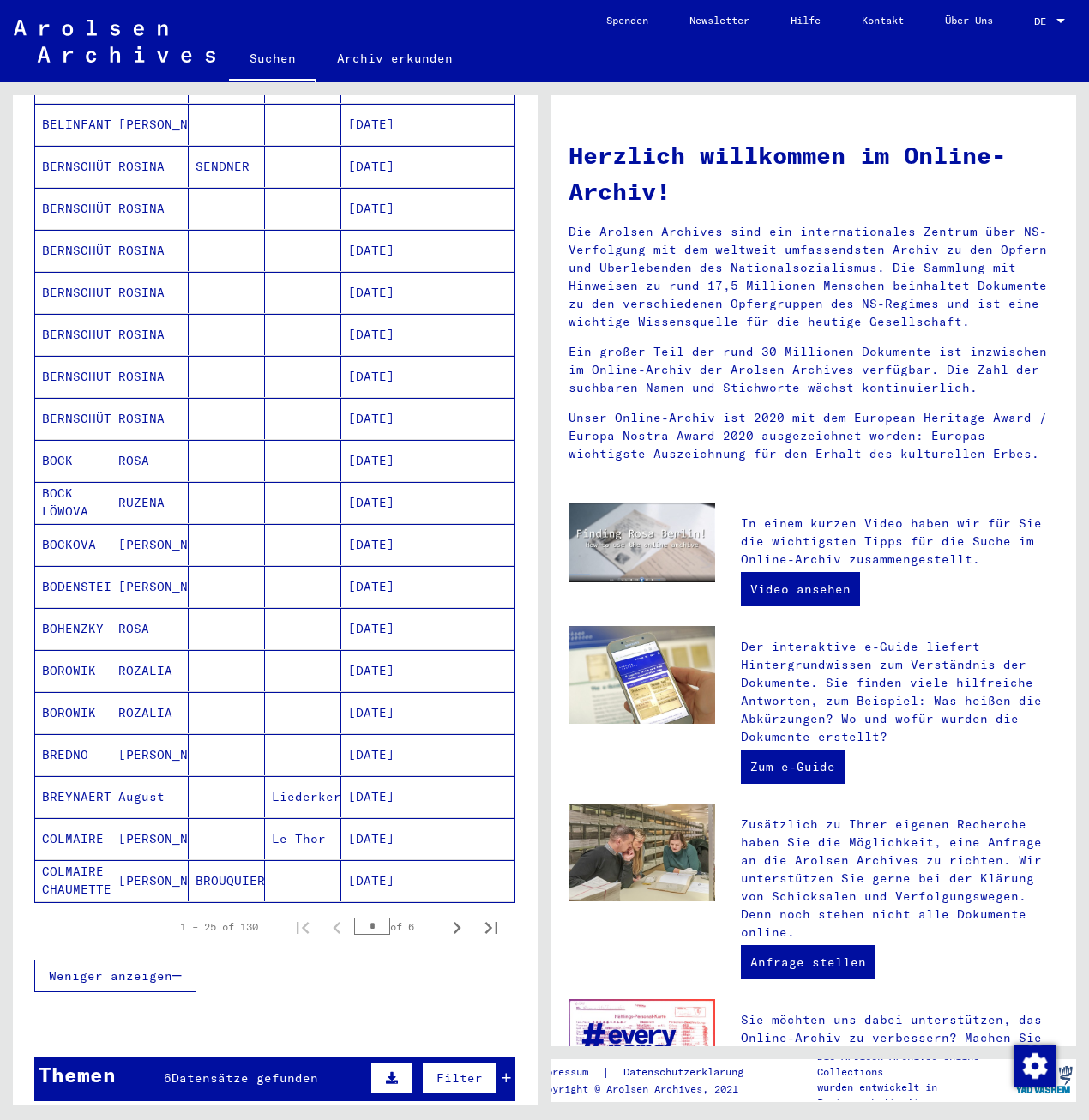
scroll to position [515, 0]
click at [445, 915] on icon "Next page" at bounding box center [457, 927] width 24 height 24
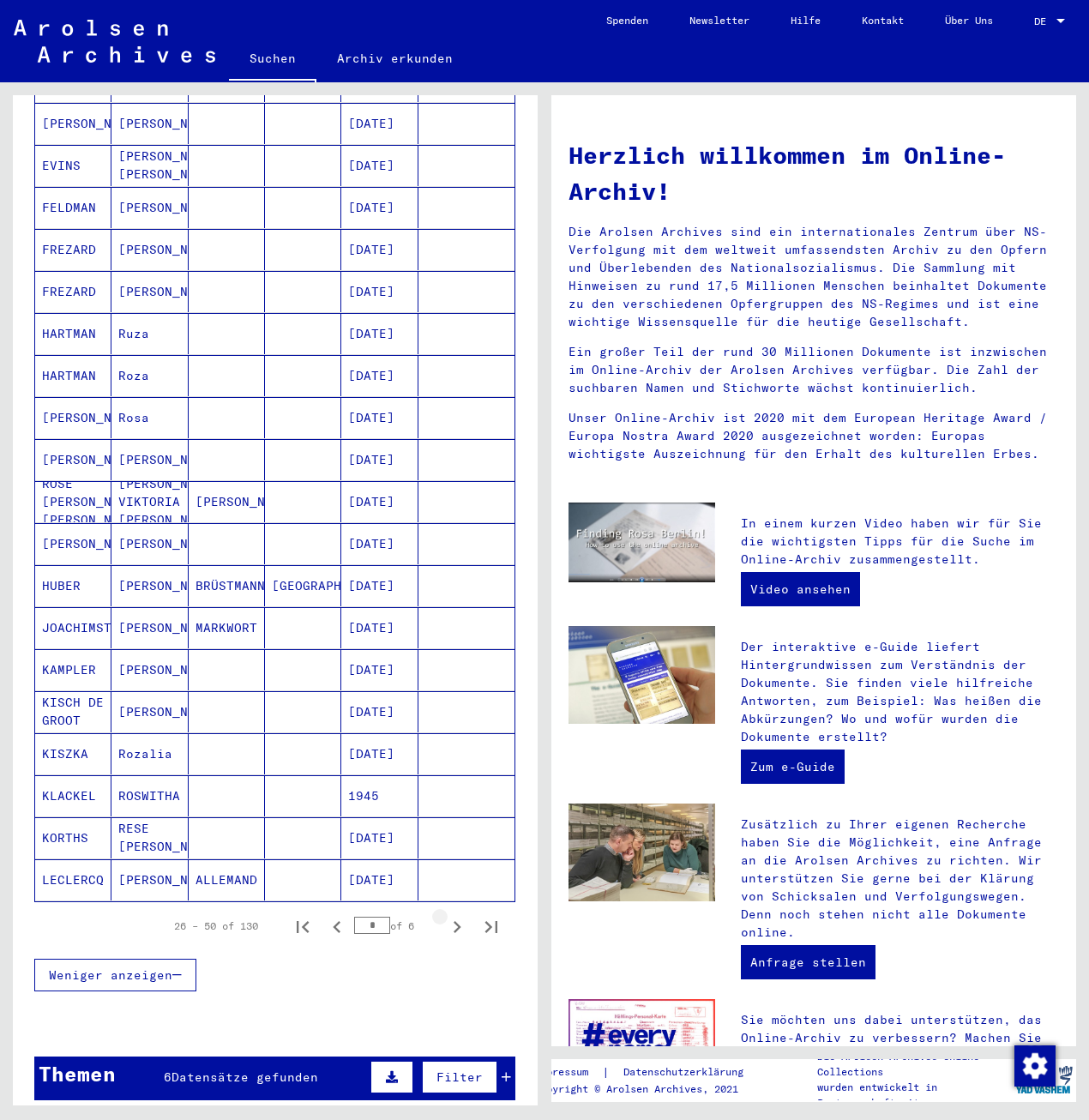
click at [445, 915] on icon "Next page" at bounding box center [457, 927] width 24 height 24
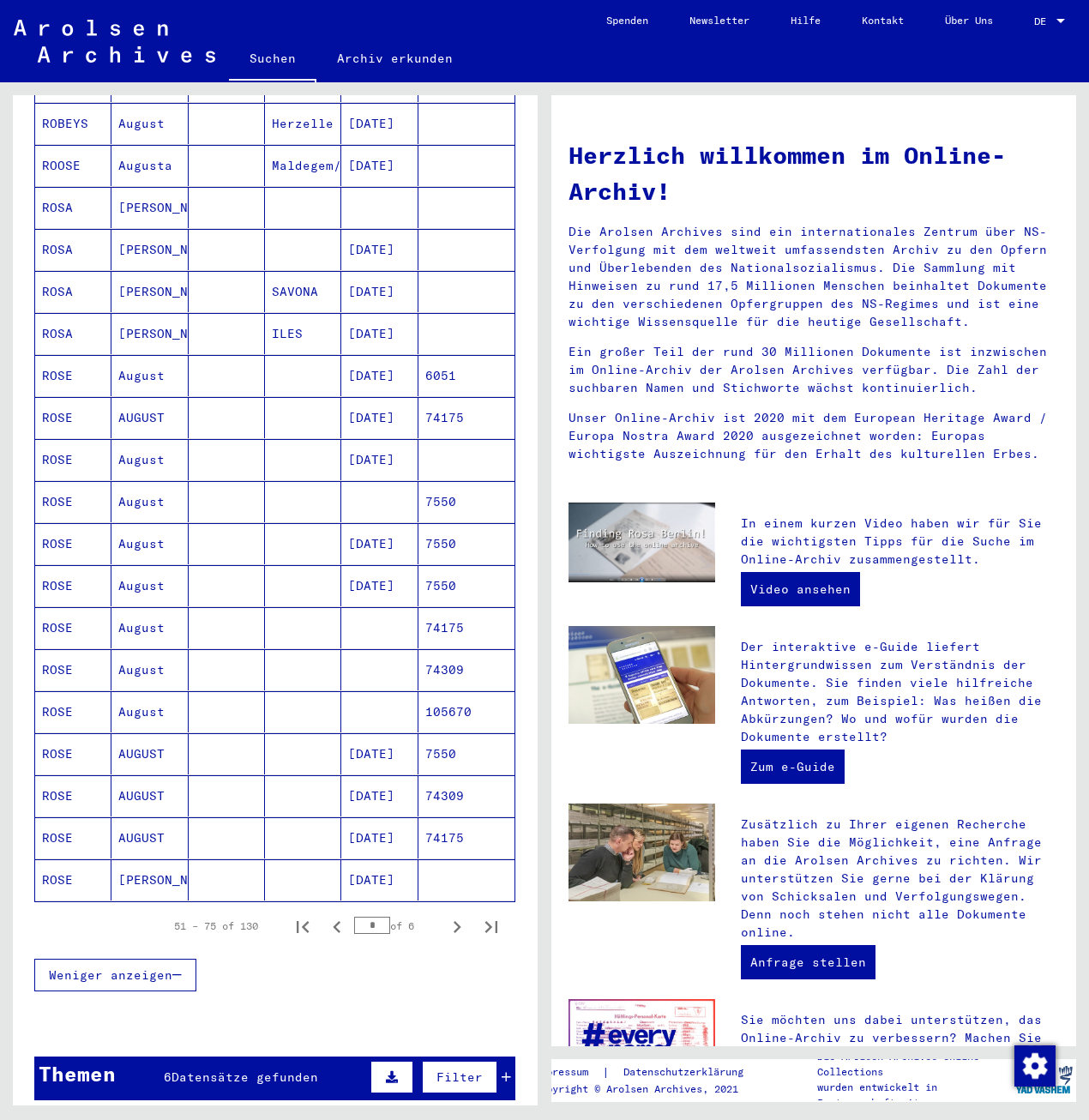
click at [445, 915] on icon "Next page" at bounding box center [457, 927] width 24 height 24
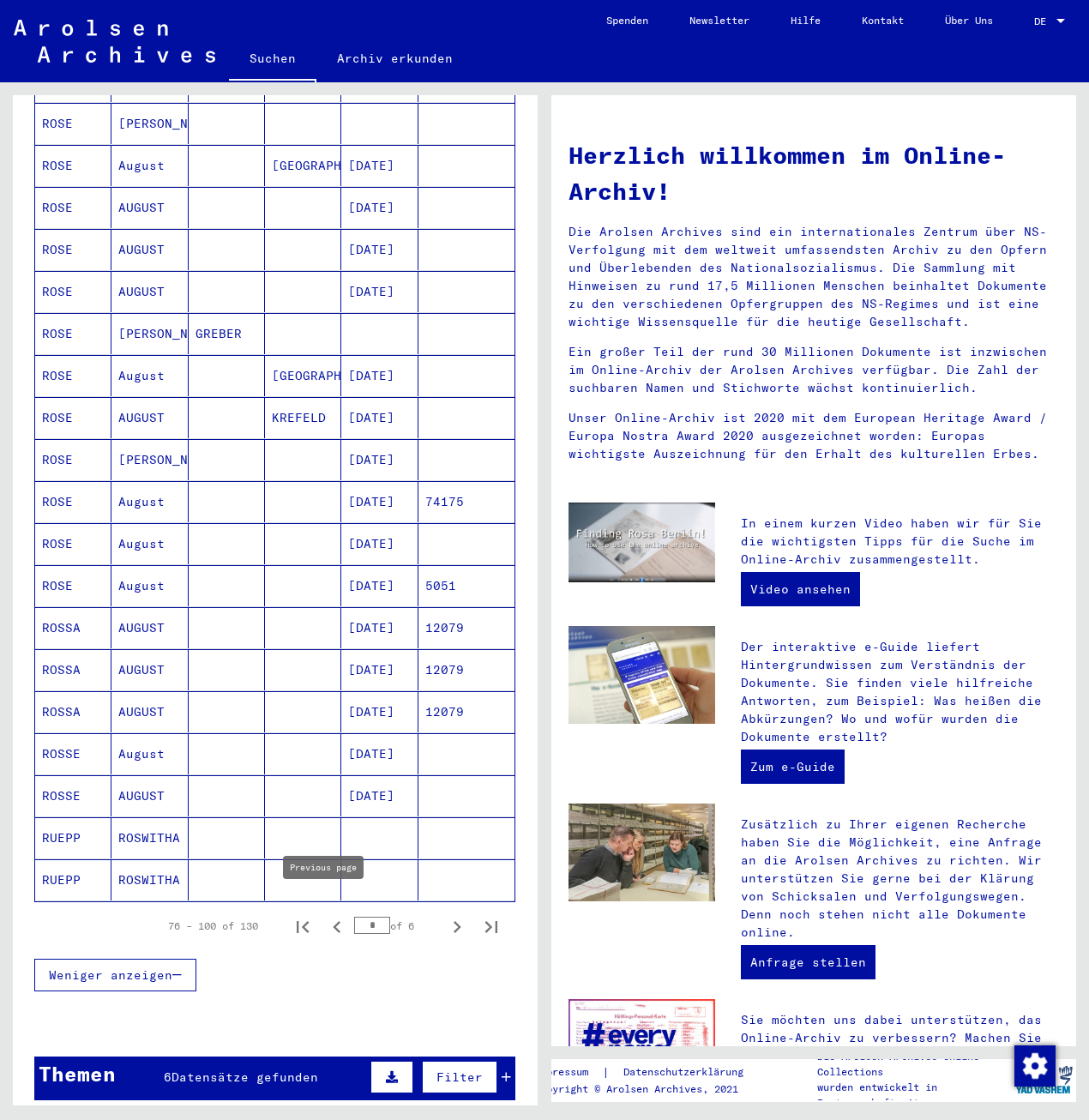
click at [332, 921] on icon "Previous page" at bounding box center [336, 927] width 8 height 12
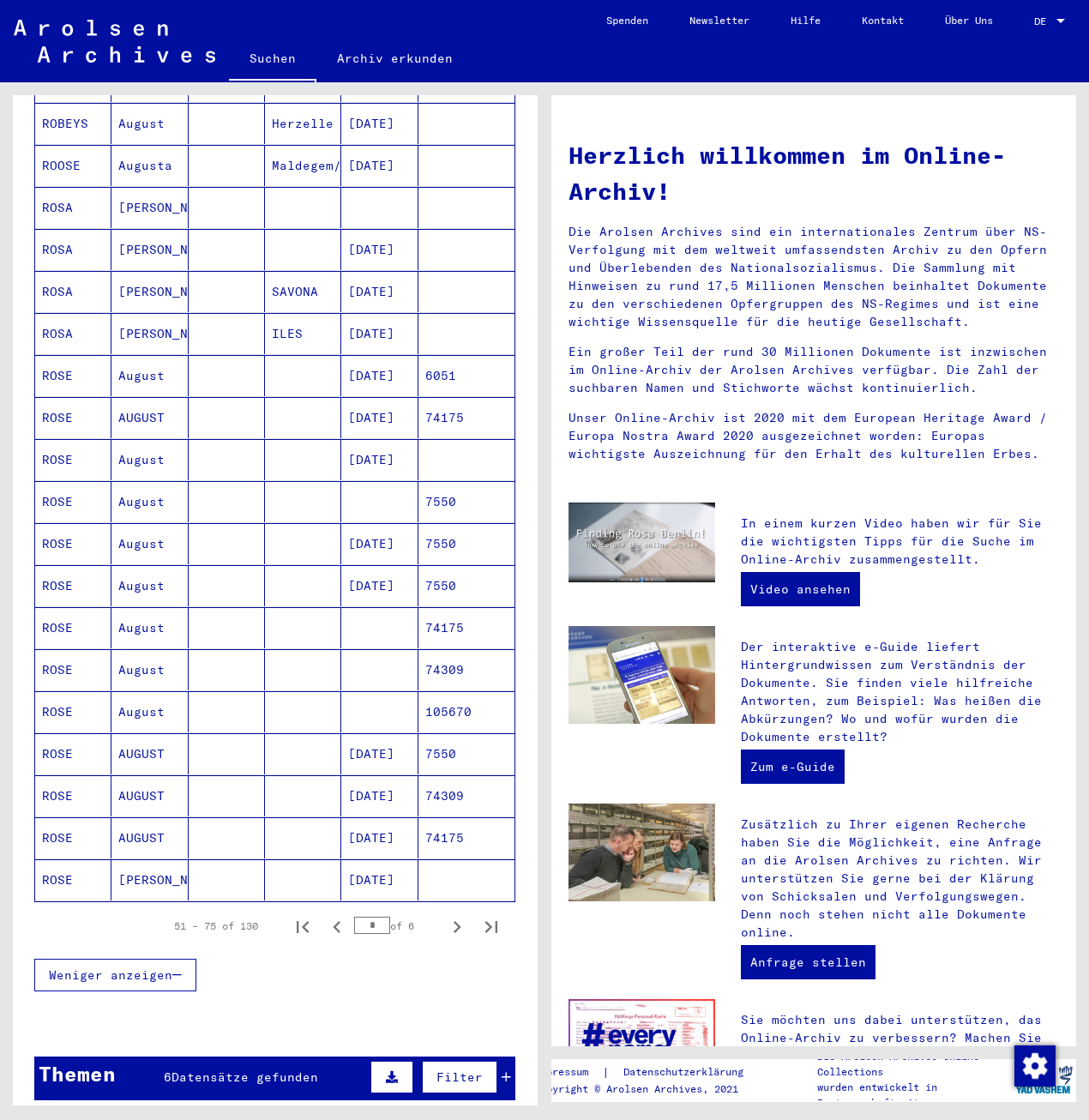
click at [171, 276] on mat-cell "[PERSON_NAME]" at bounding box center [149, 292] width 76 height 41
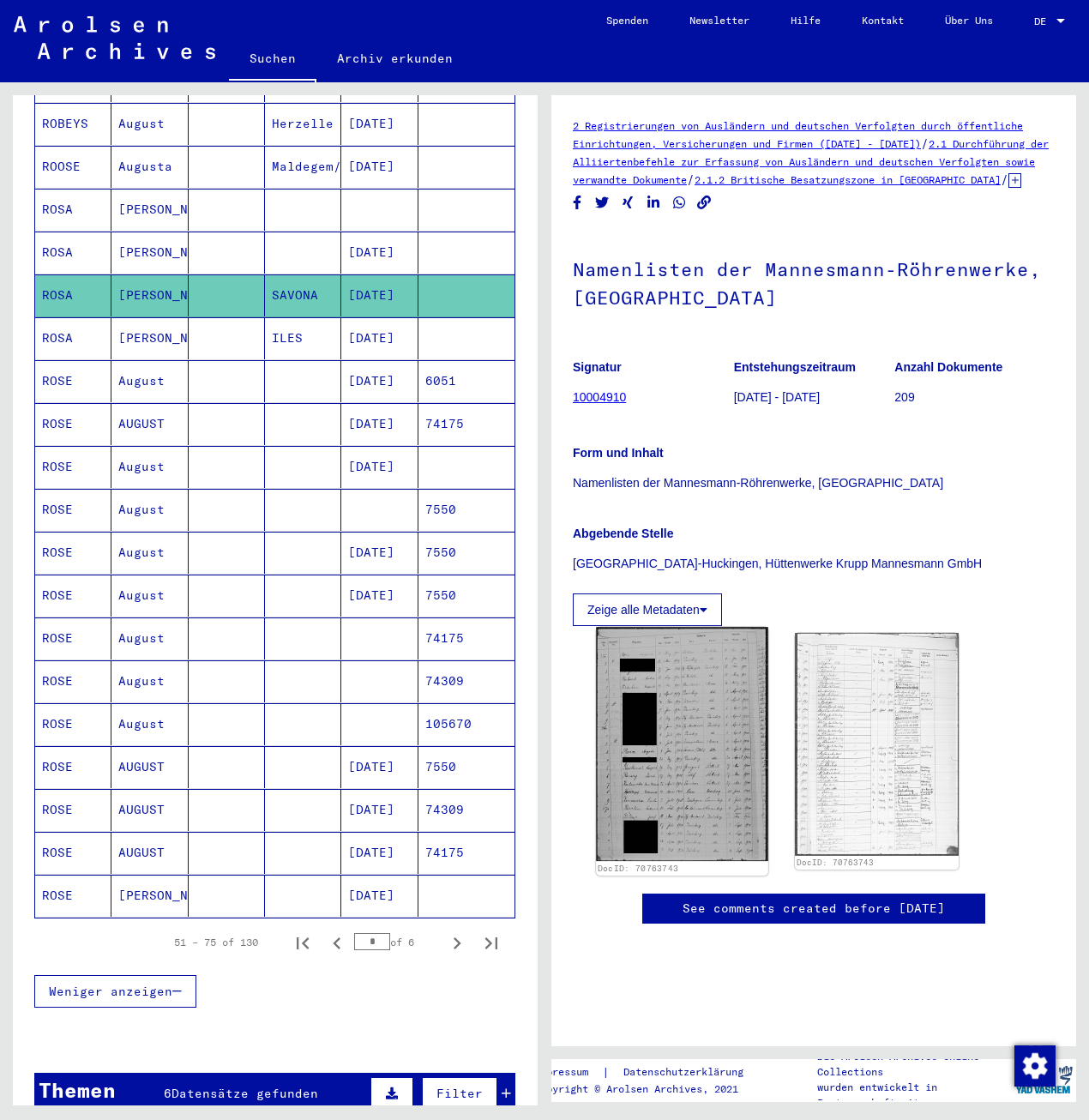
click at [687, 783] on img at bounding box center [682, 743] width 173 height 233
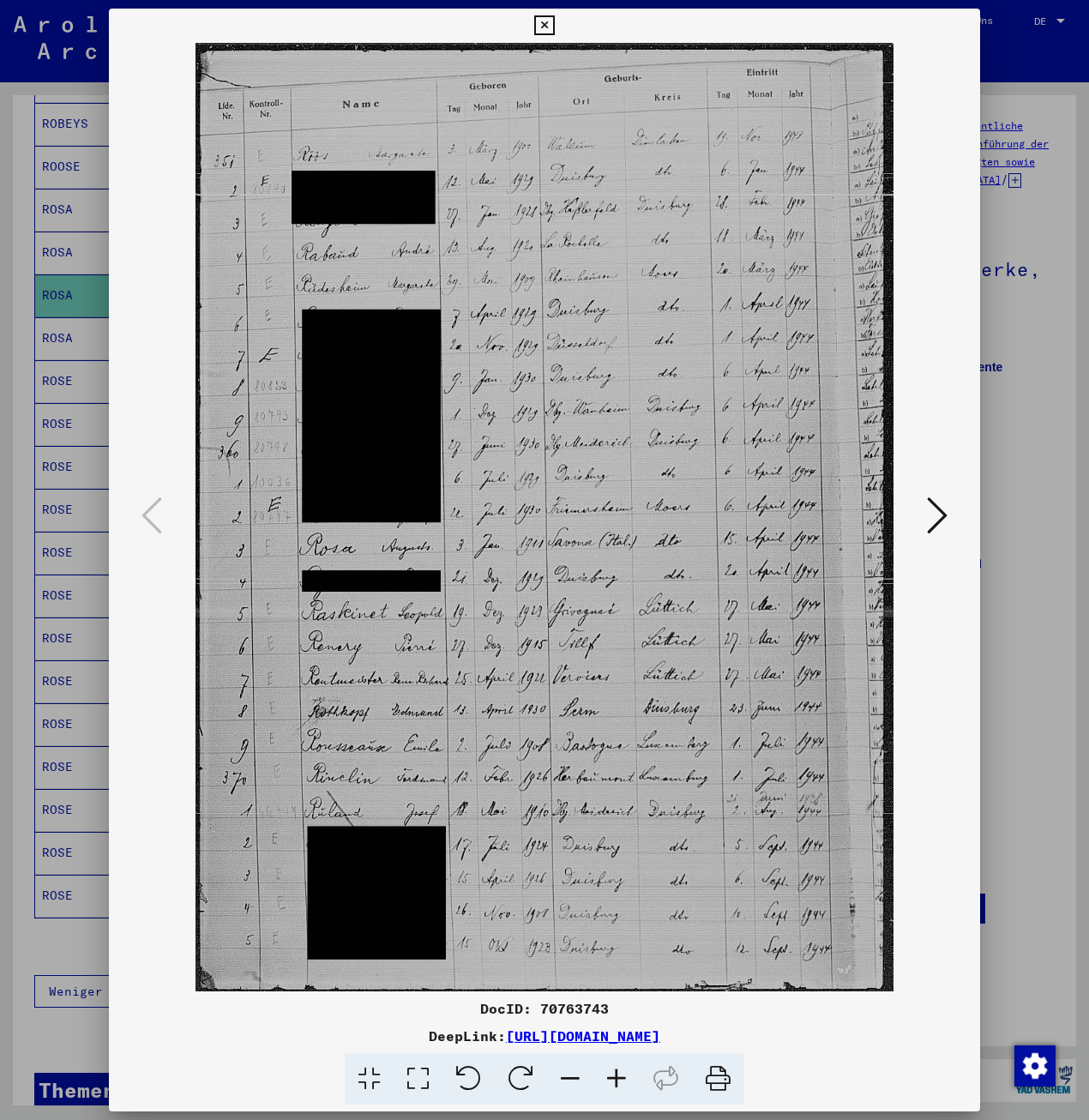
click at [48, 455] on div at bounding box center [544, 560] width 1089 height 1120
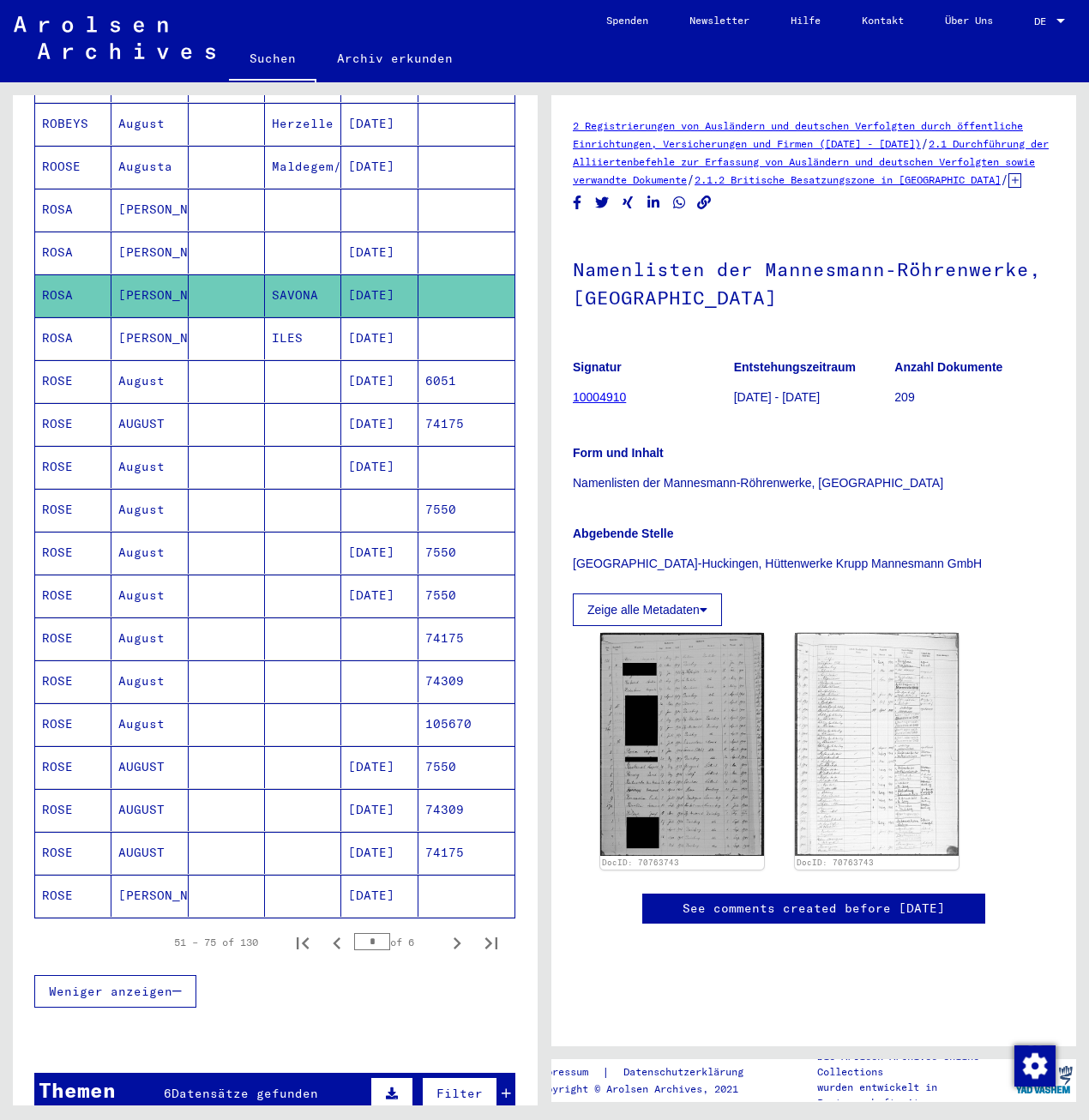
click at [112, 880] on mat-cell "[PERSON_NAME]" at bounding box center [149, 896] width 76 height 42
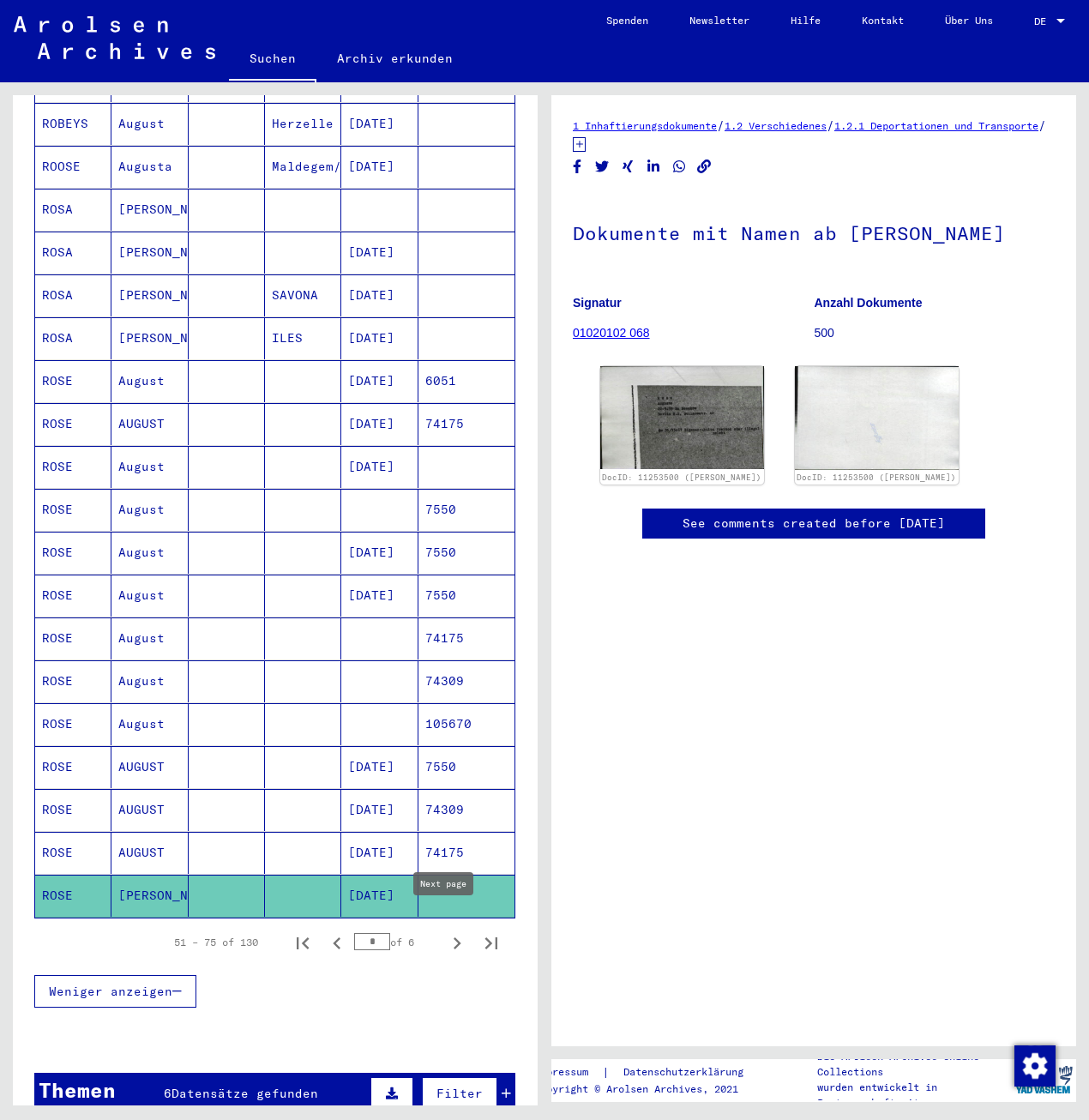
click at [445, 931] on icon "Next page" at bounding box center [457, 944] width 24 height 24
type input "*"
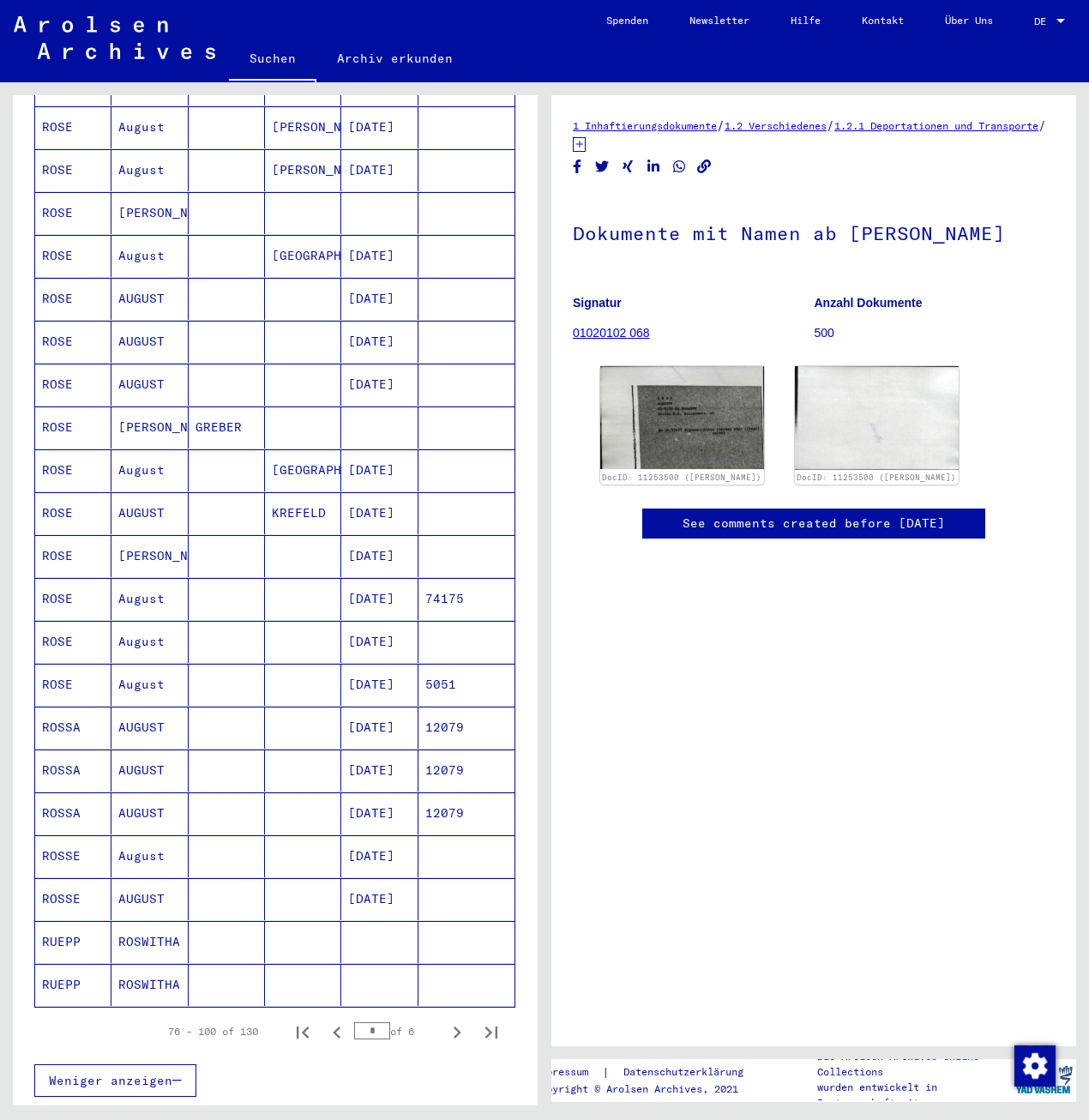
scroll to position [348, 0]
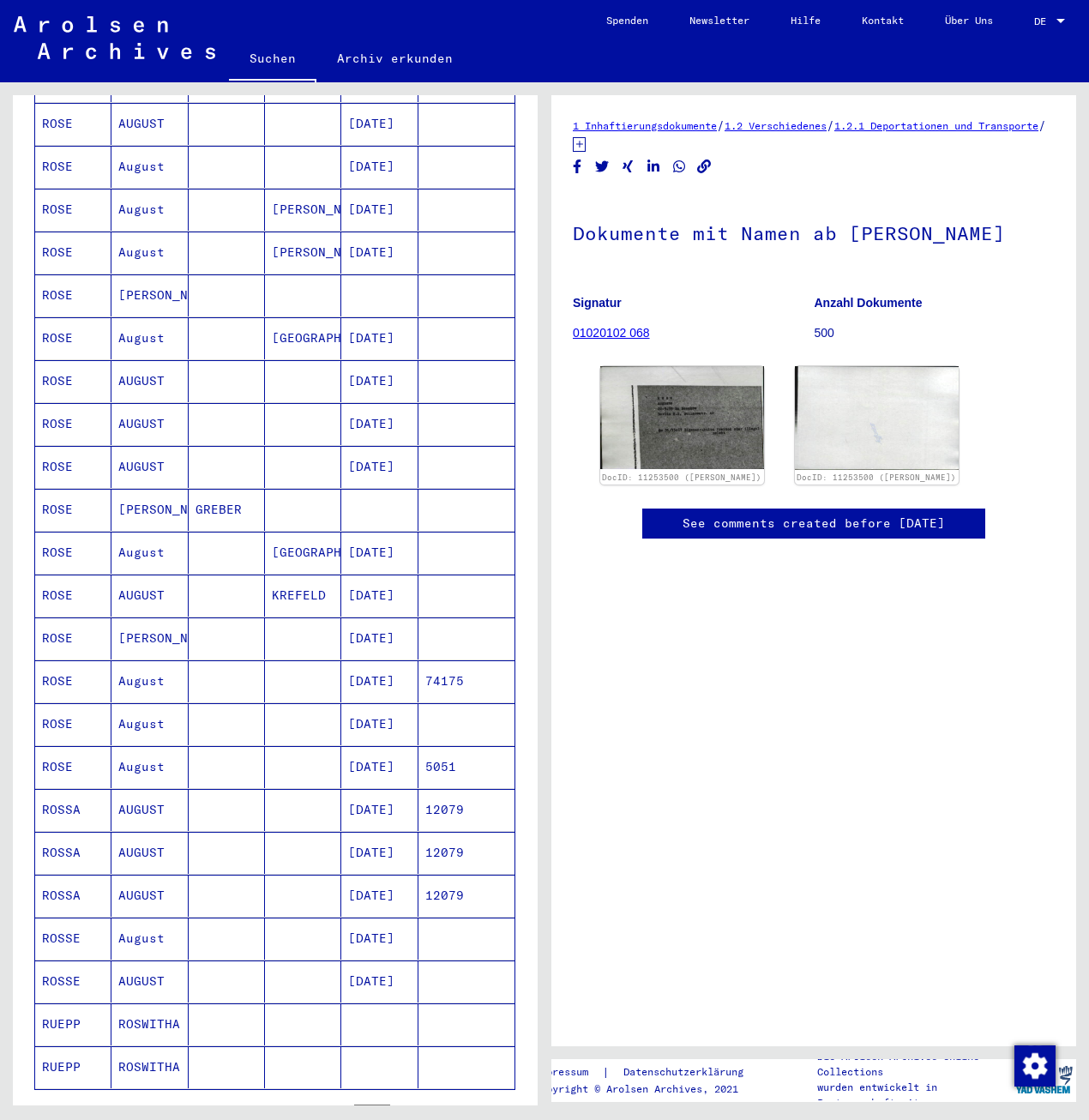
click at [214, 277] on mat-cell at bounding box center [226, 295] width 76 height 42
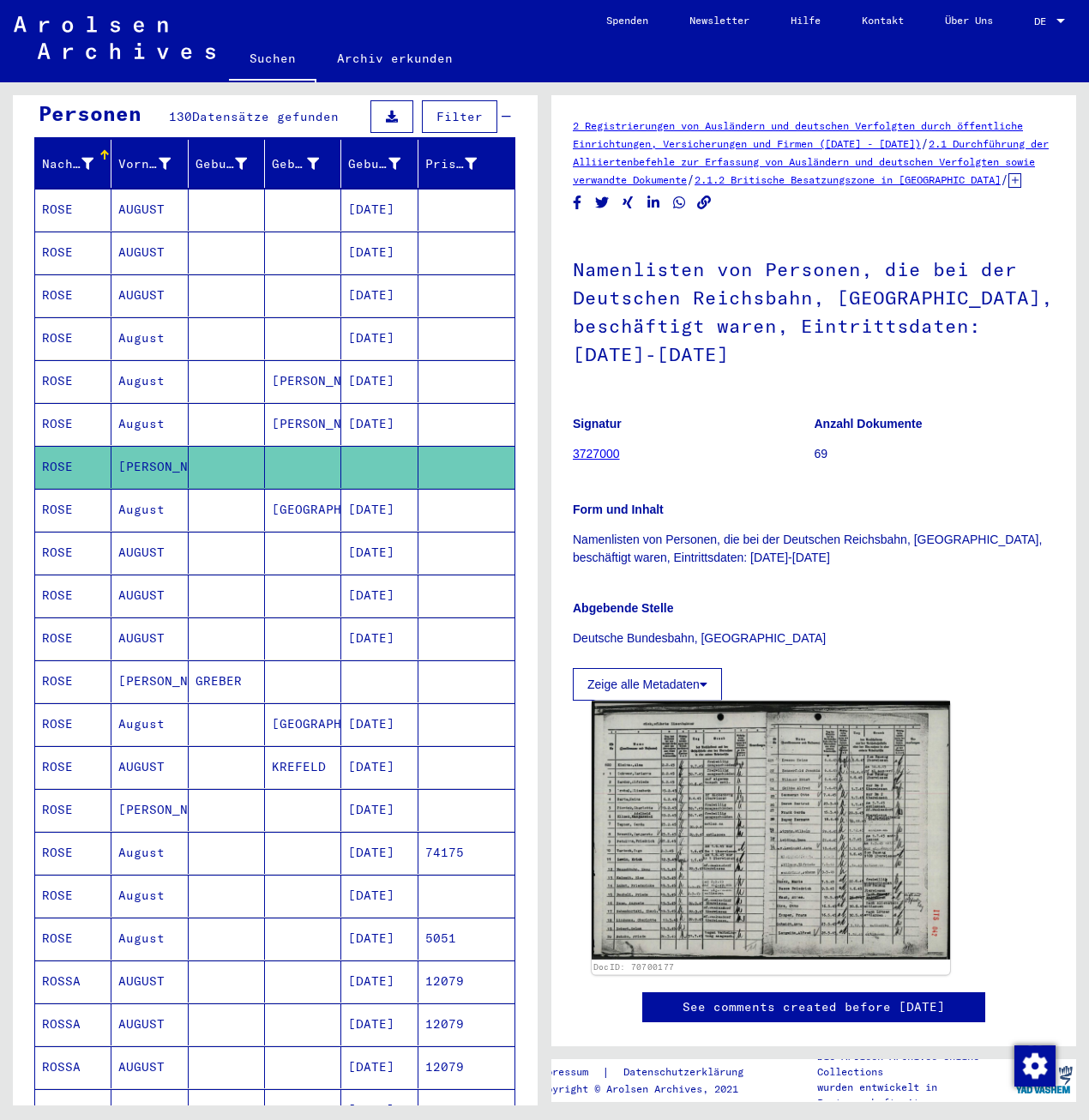
click at [657, 846] on img at bounding box center [771, 831] width 359 height 259
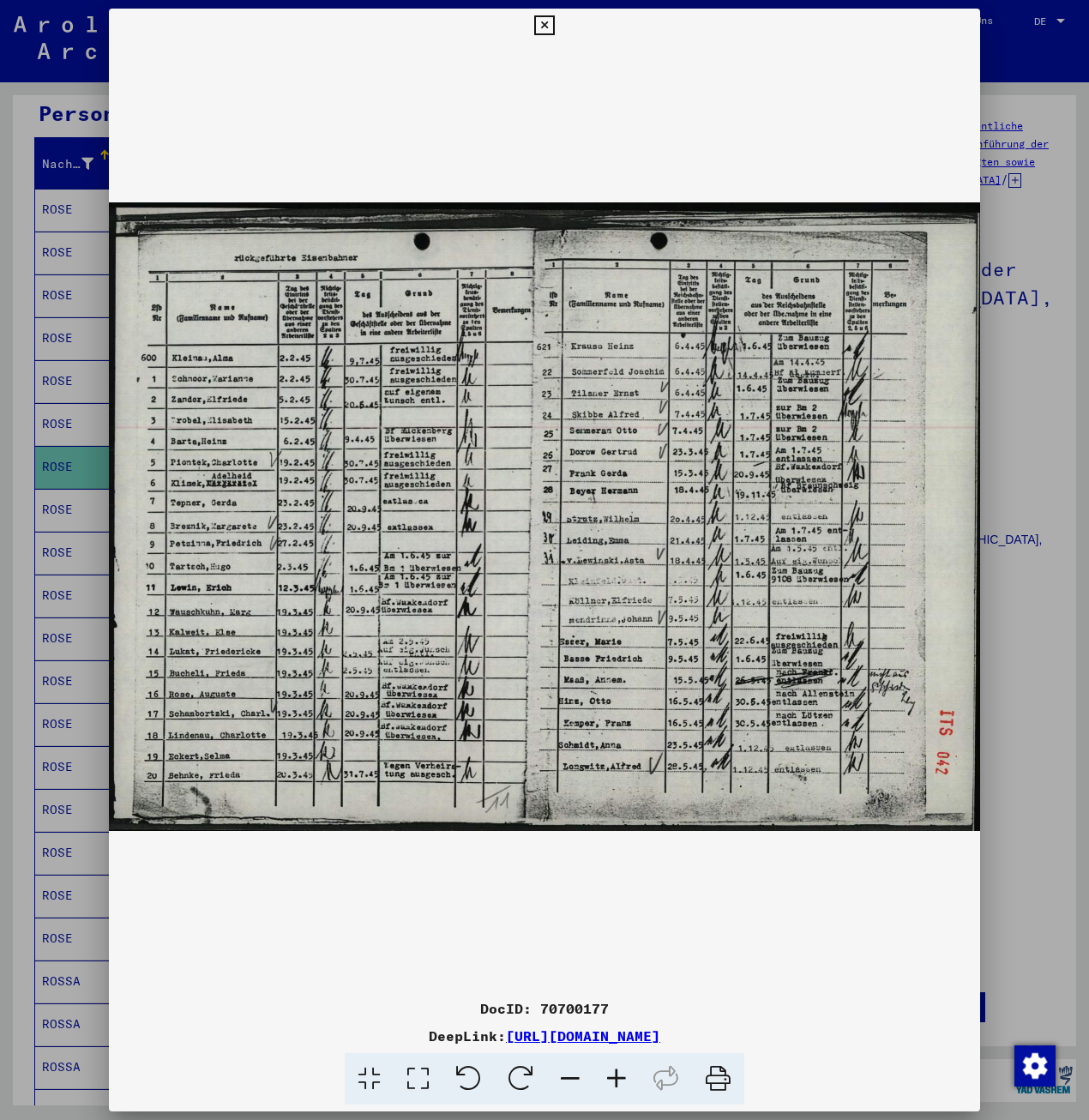
click at [29, 814] on div at bounding box center [544, 560] width 1089 height 1120
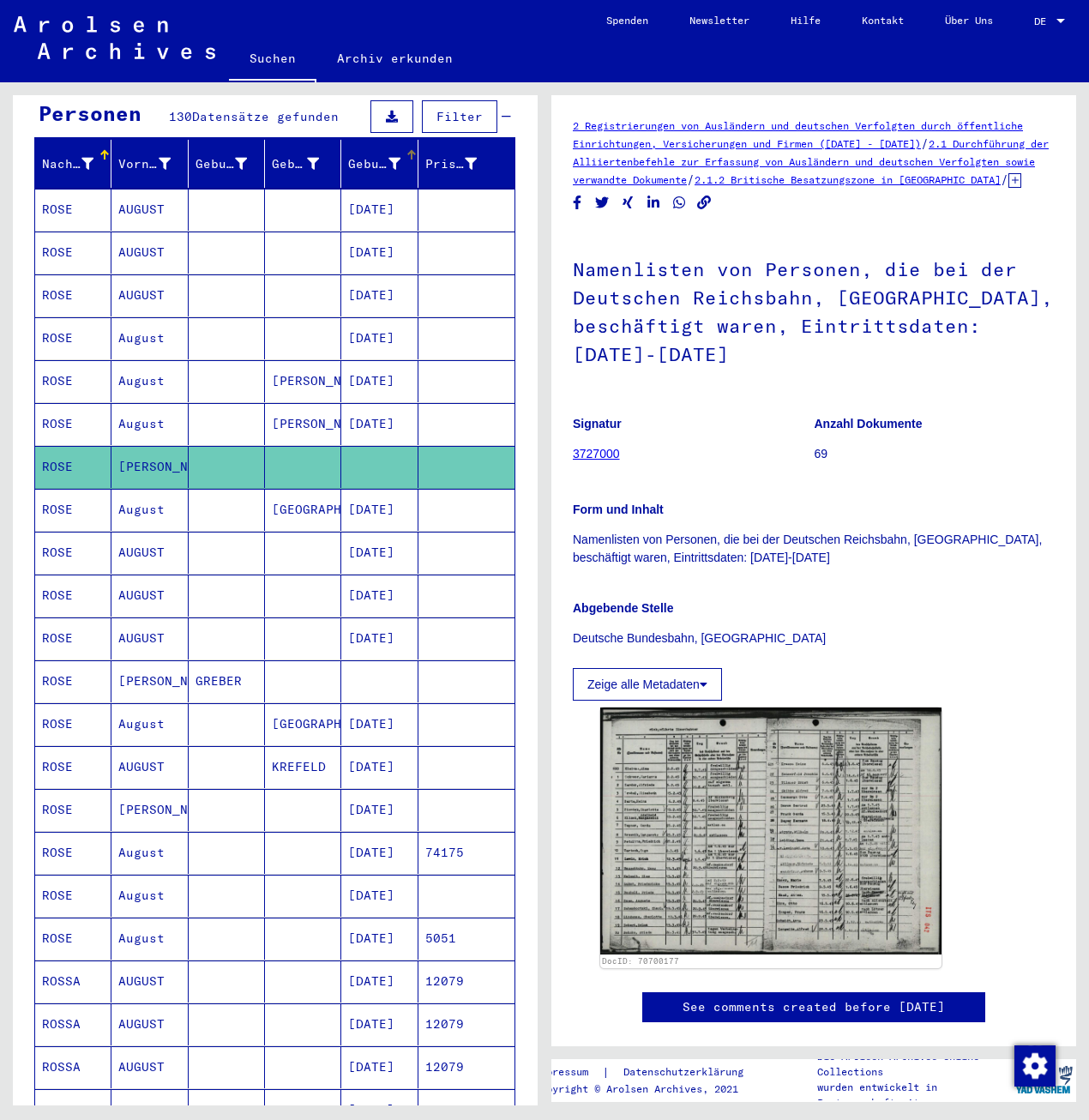
click at [370, 155] on div "Geburtsdatum" at bounding box center [373, 164] width 51 height 18
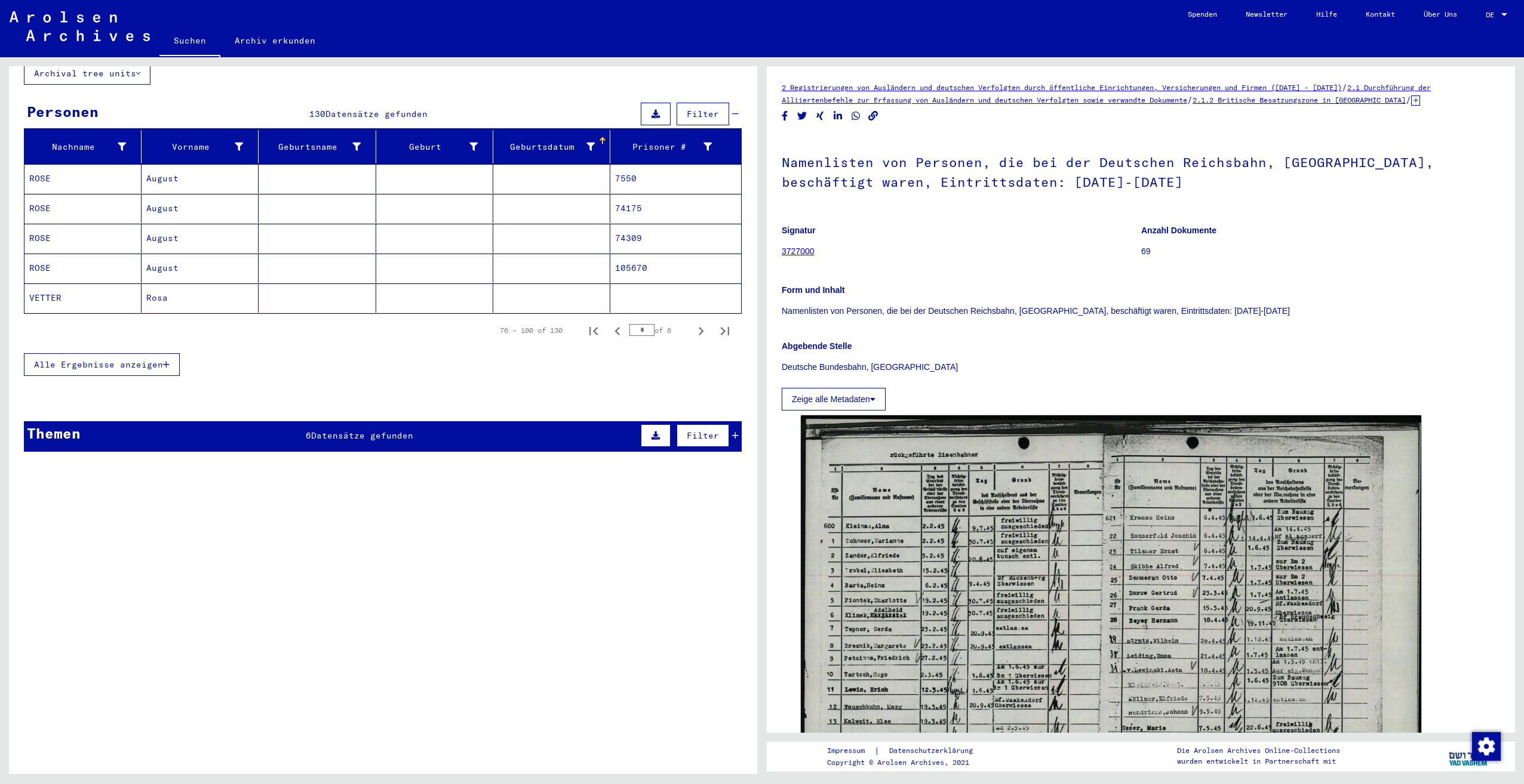
scroll to position [78, 0]
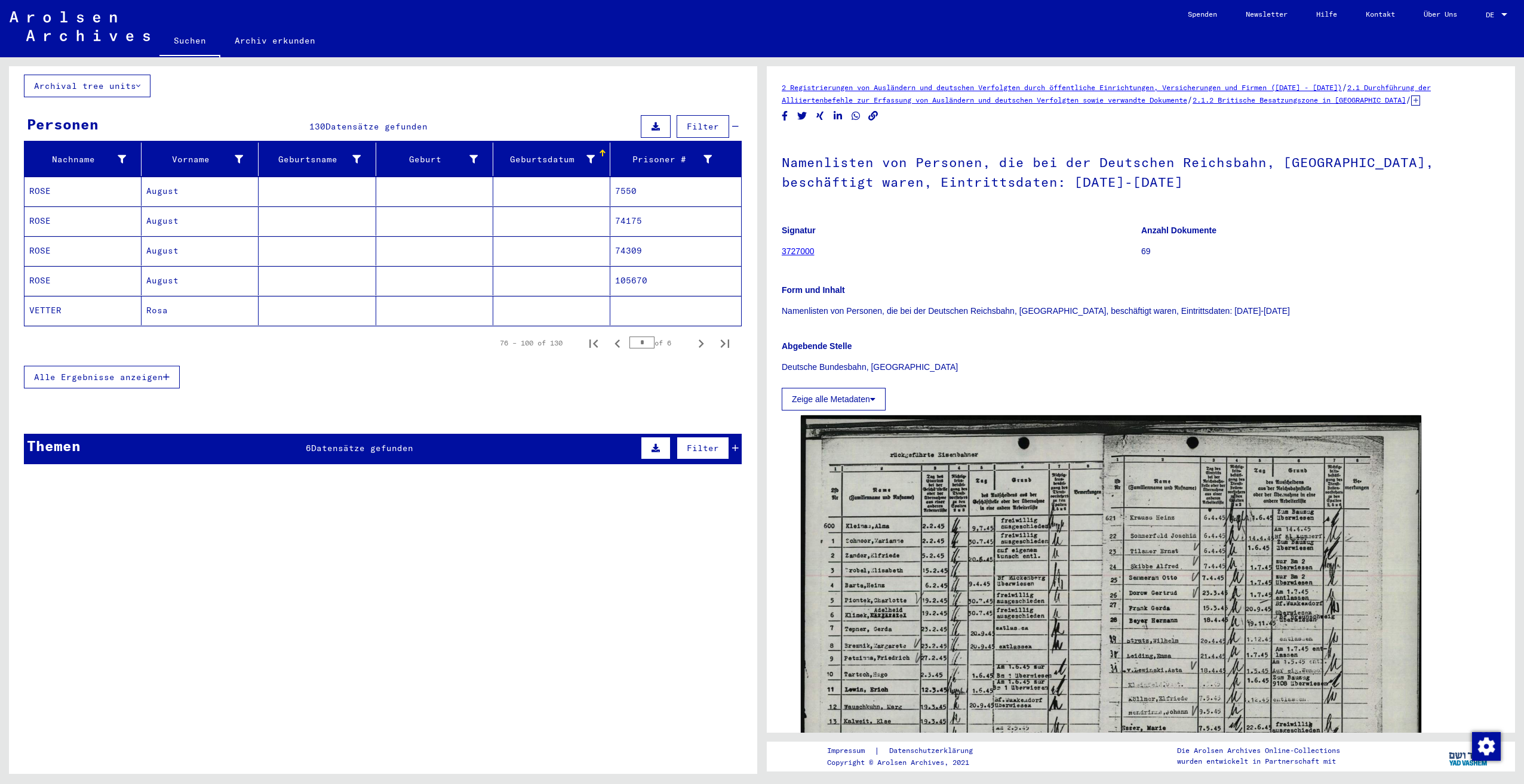
click at [81, 372] on span "Alle Ergebnisse anzeigen" at bounding box center [98, 377] width 129 height 11
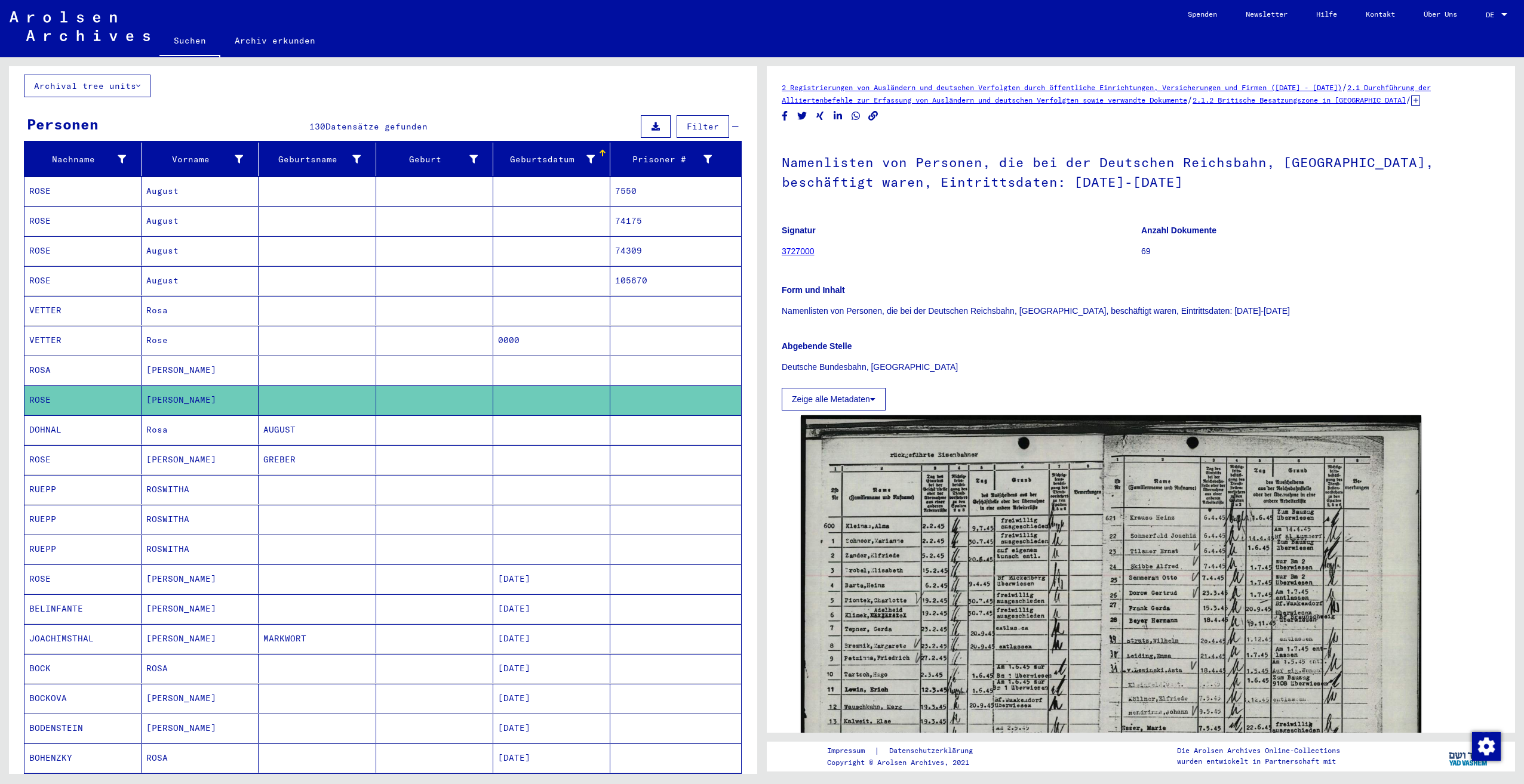
click at [544, 150] on div "Geburtsdatum" at bounding box center [554, 159] width 112 height 19
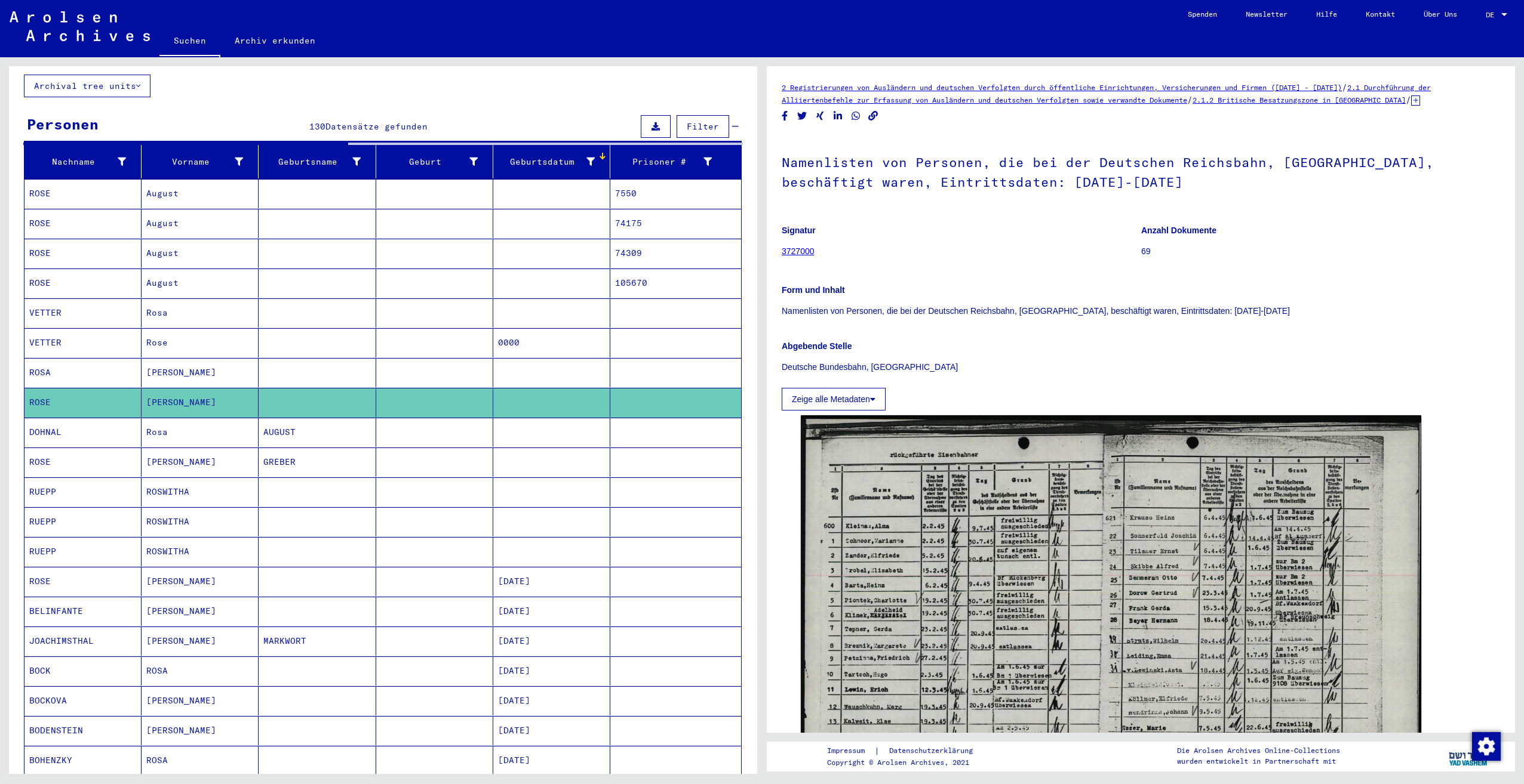
scroll to position [44, 0]
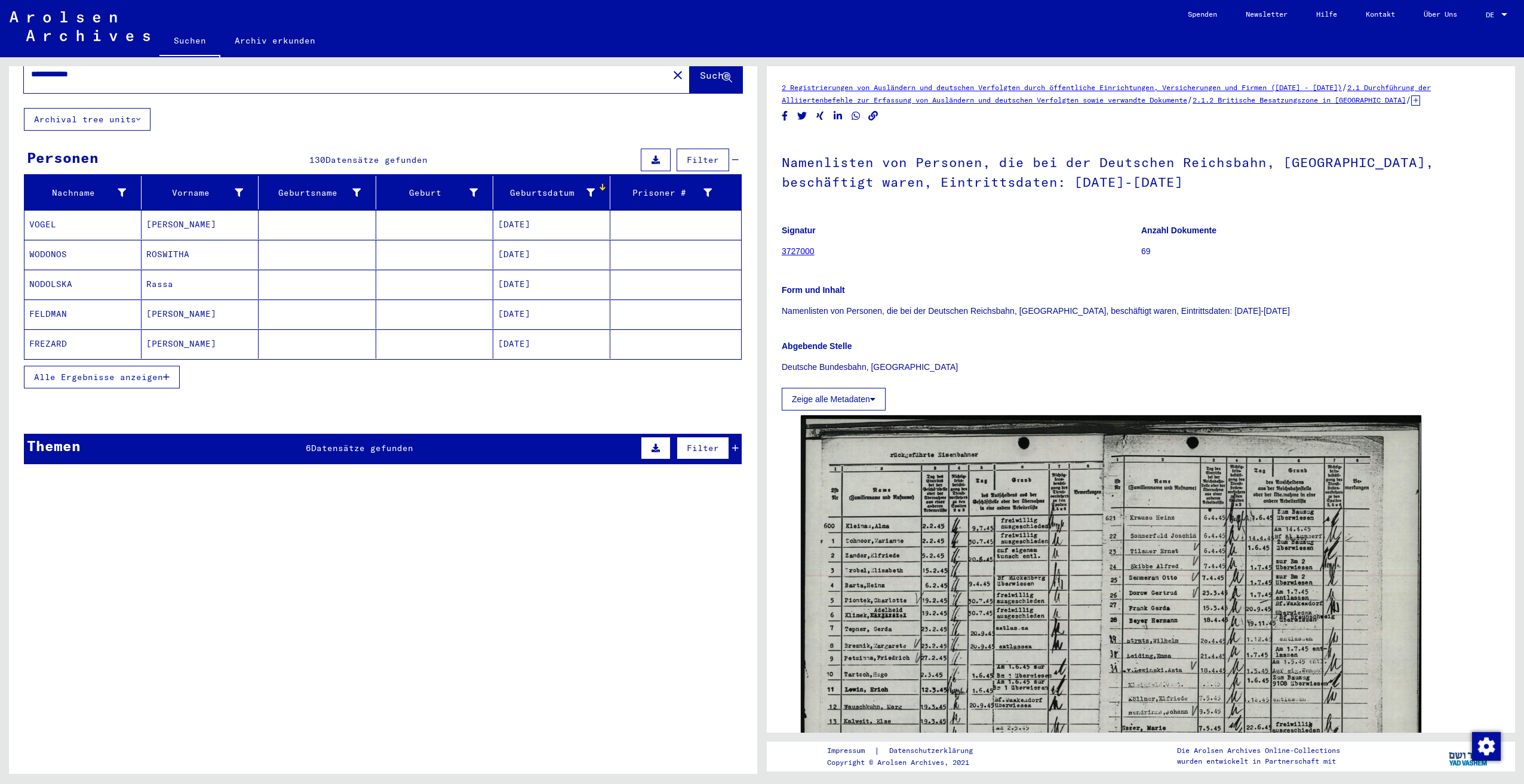
click at [103, 375] on button "Alle Ergebnisse anzeigen" at bounding box center [101, 377] width 156 height 22
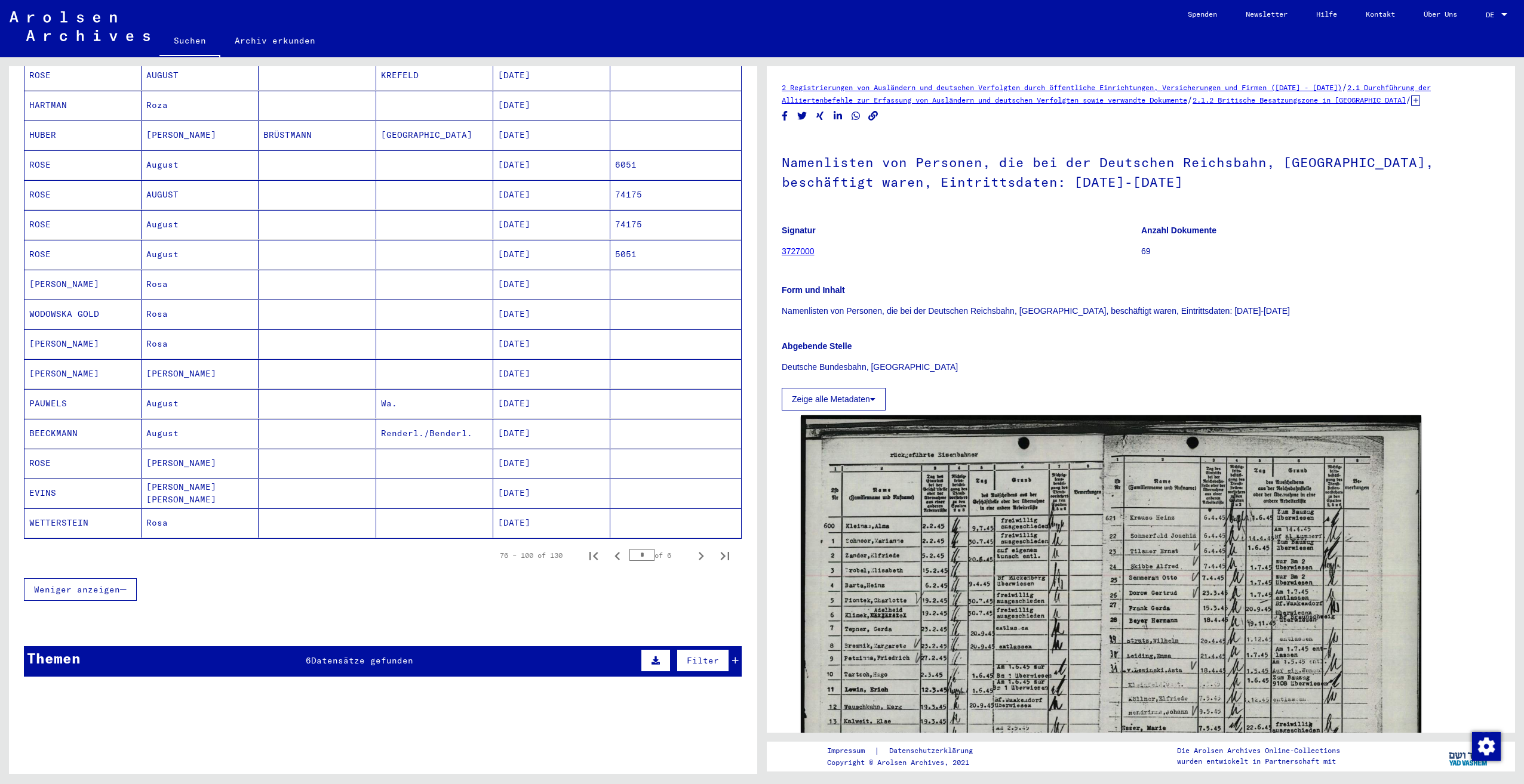
scroll to position [674, 0]
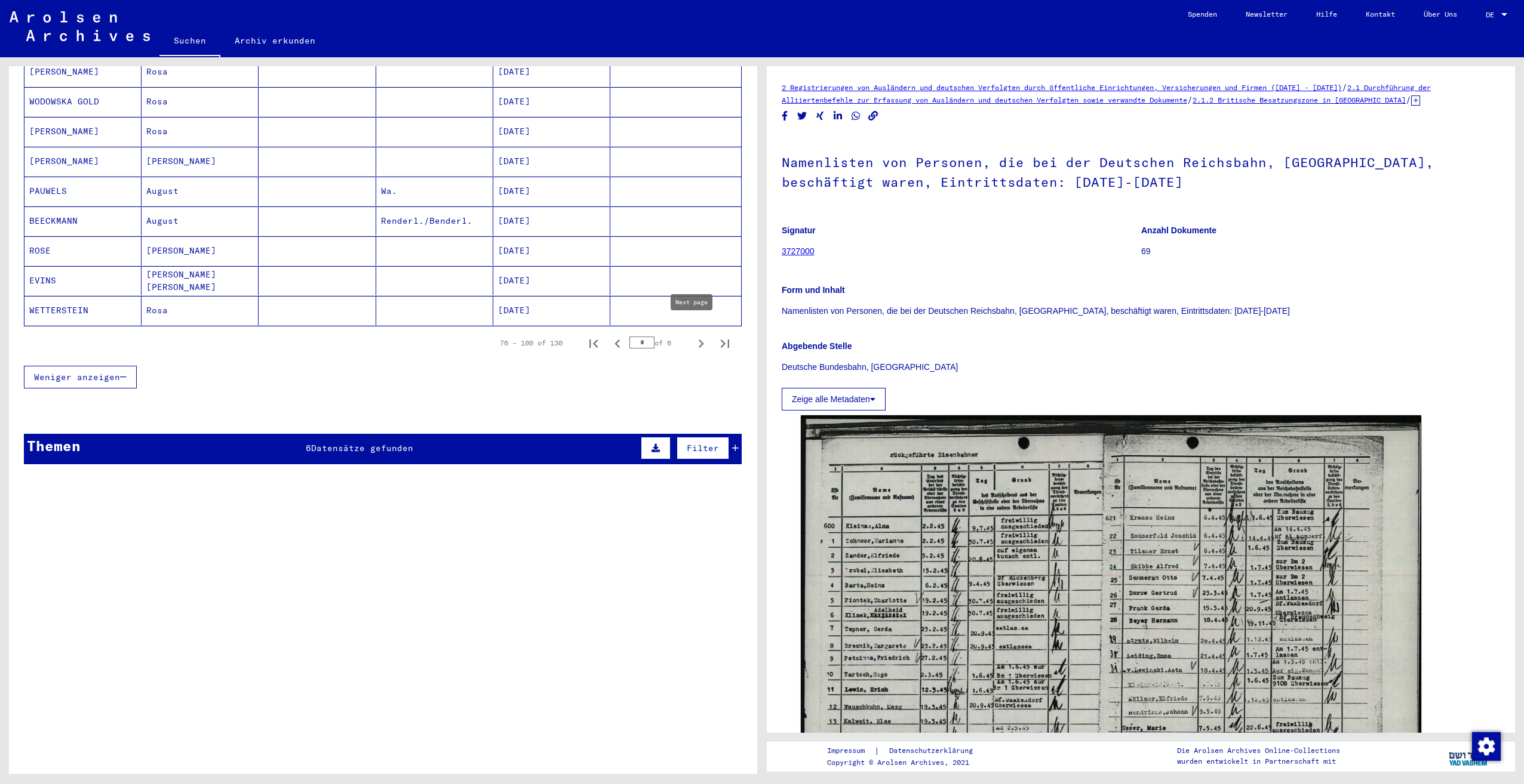
click at [679, 337] on div "* of 6" at bounding box center [659, 343] width 60 height 12
click at [693, 335] on icon "Next page" at bounding box center [701, 344] width 17 height 17
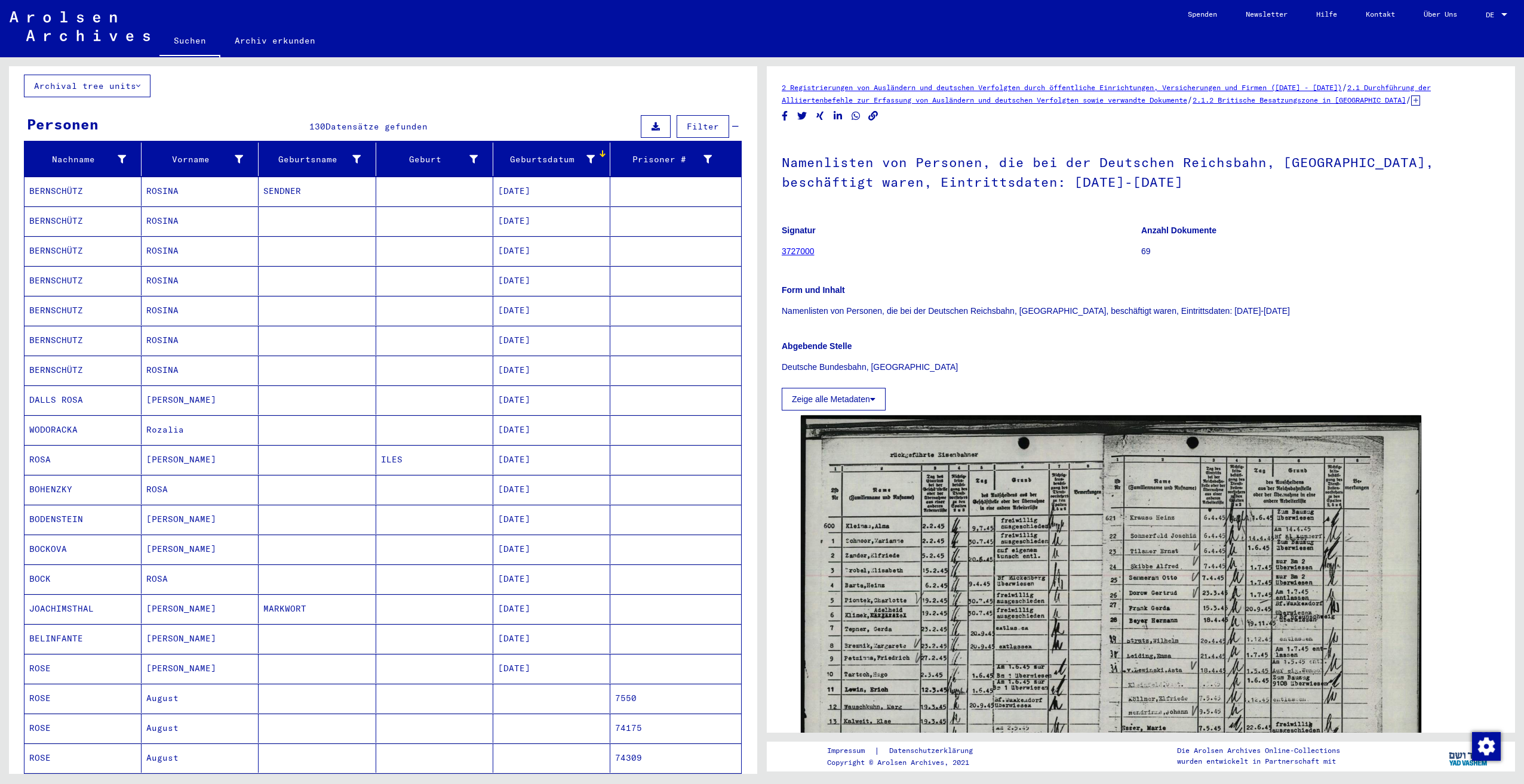
scroll to position [316, 0]
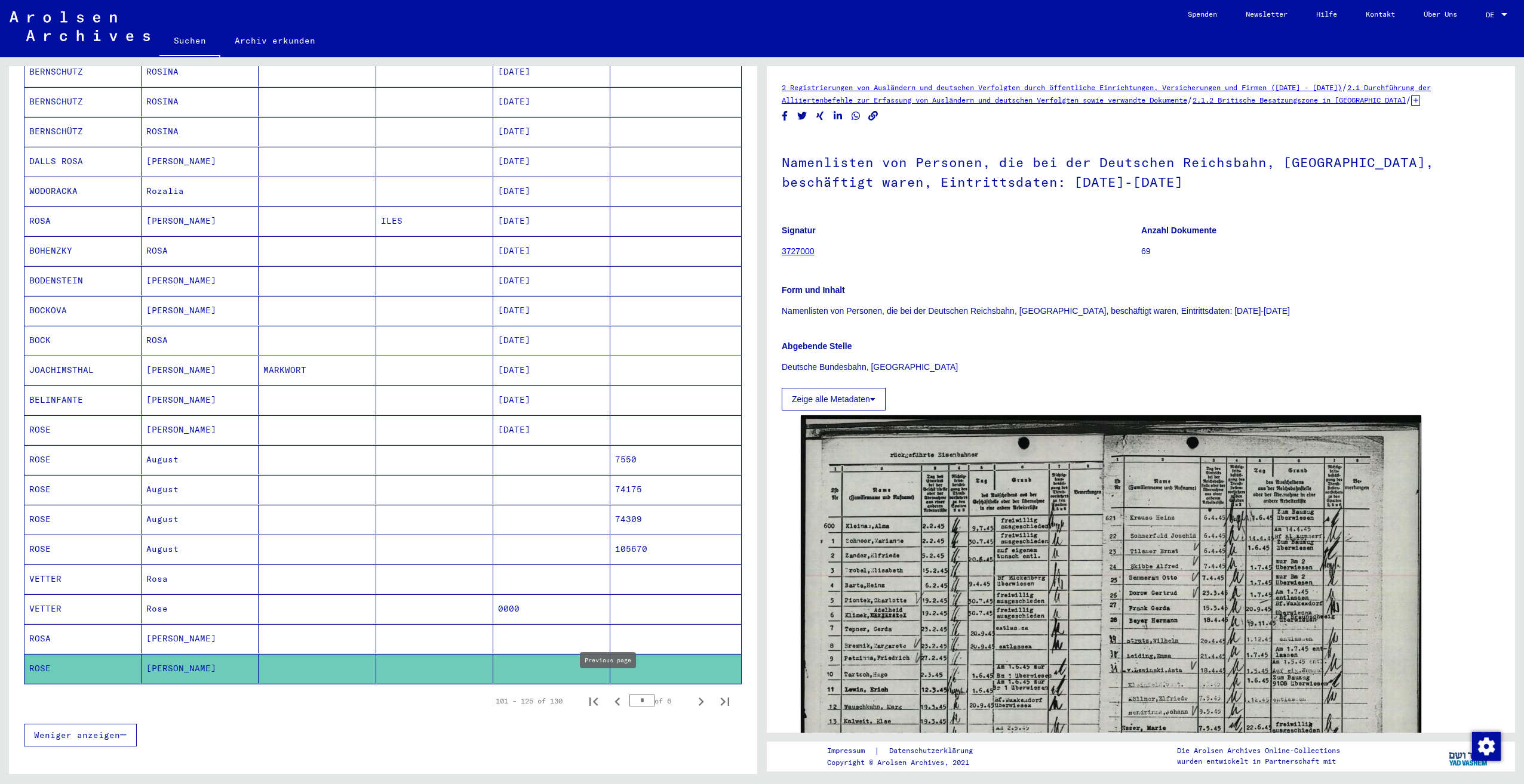
click at [609, 694] on icon "Previous page" at bounding box center [617, 702] width 17 height 17
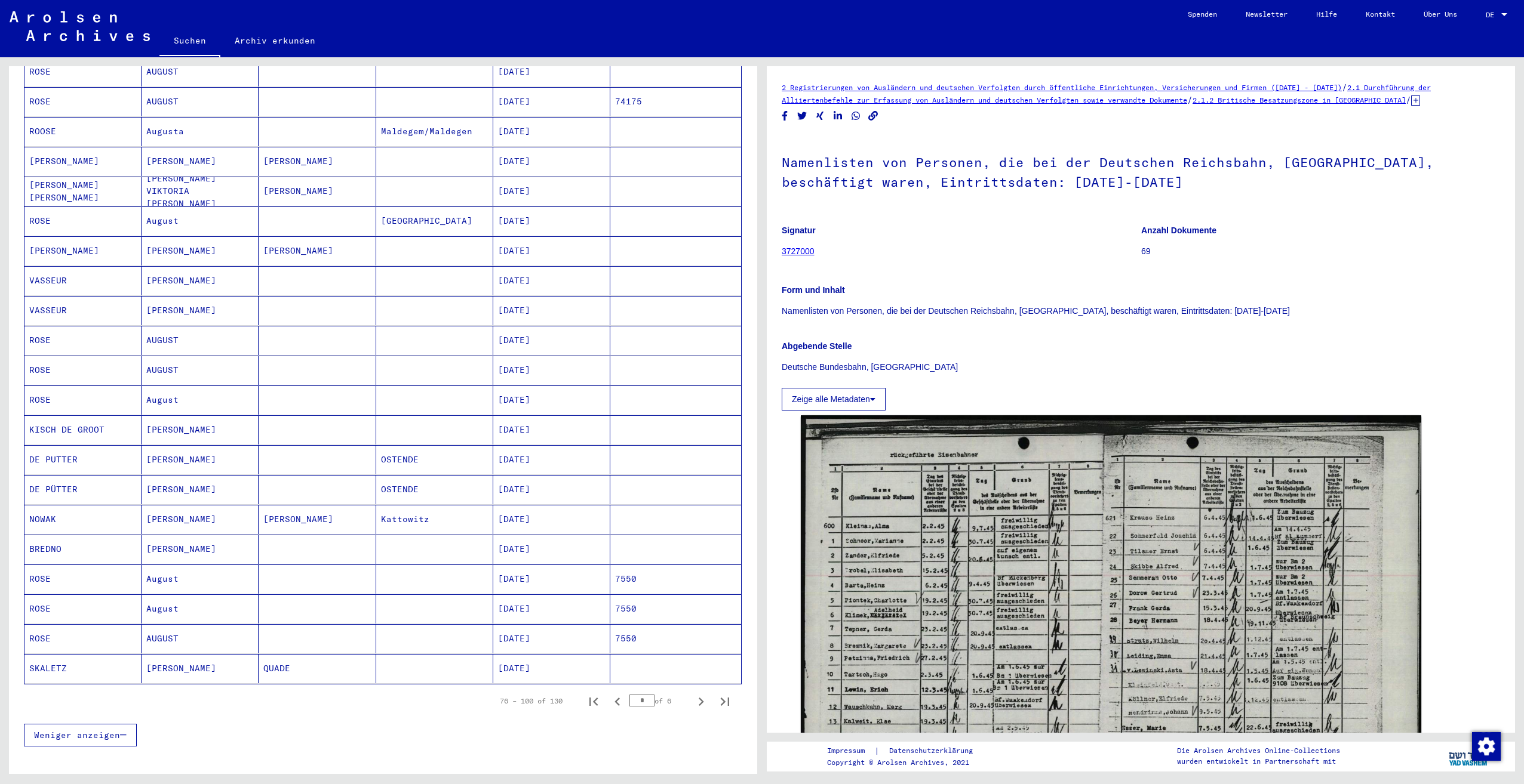
click at [614, 698] on icon "Previous page" at bounding box center [617, 702] width 5 height 9
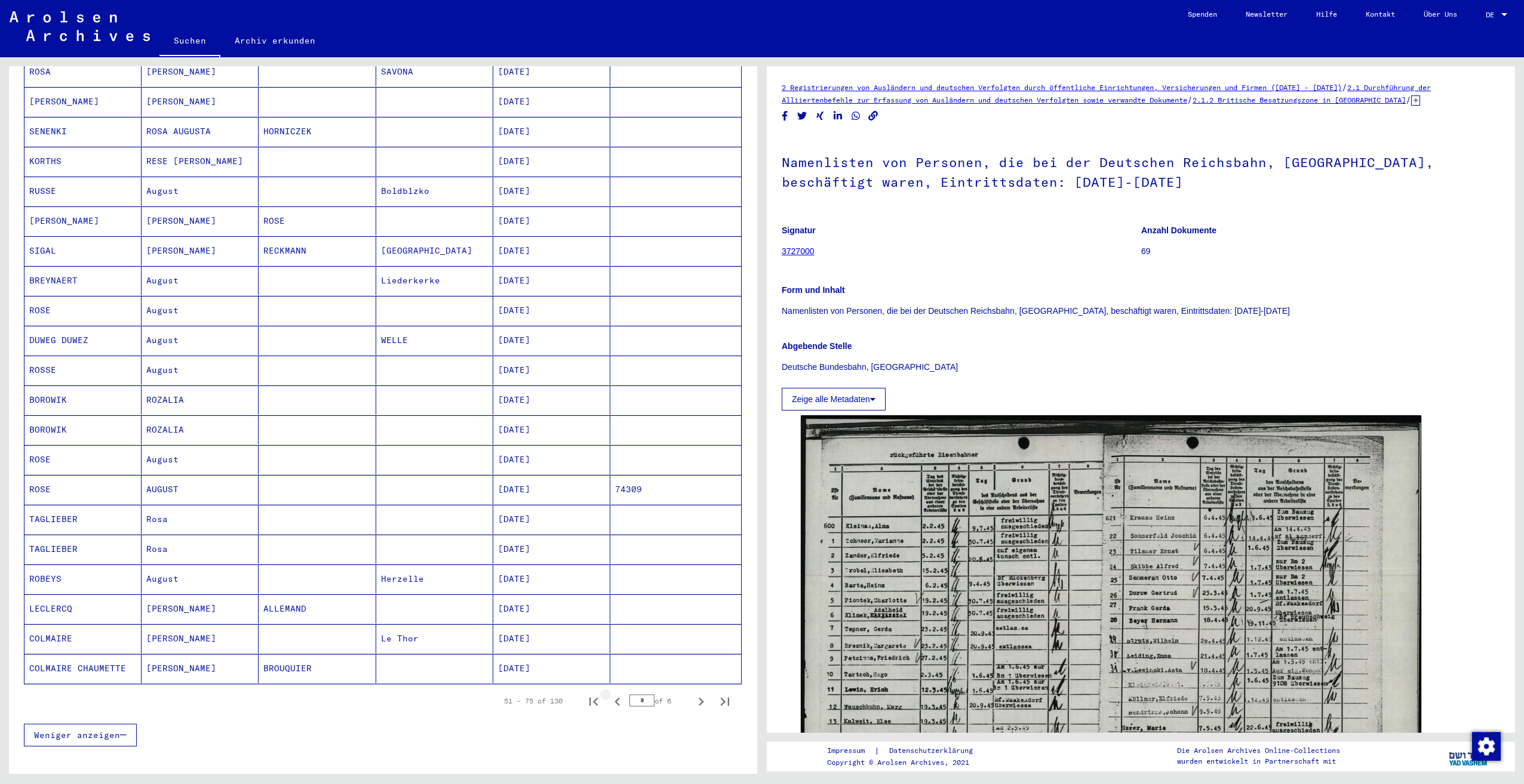
click at [614, 698] on icon "Previous page" at bounding box center [617, 702] width 5 height 9
type input "*"
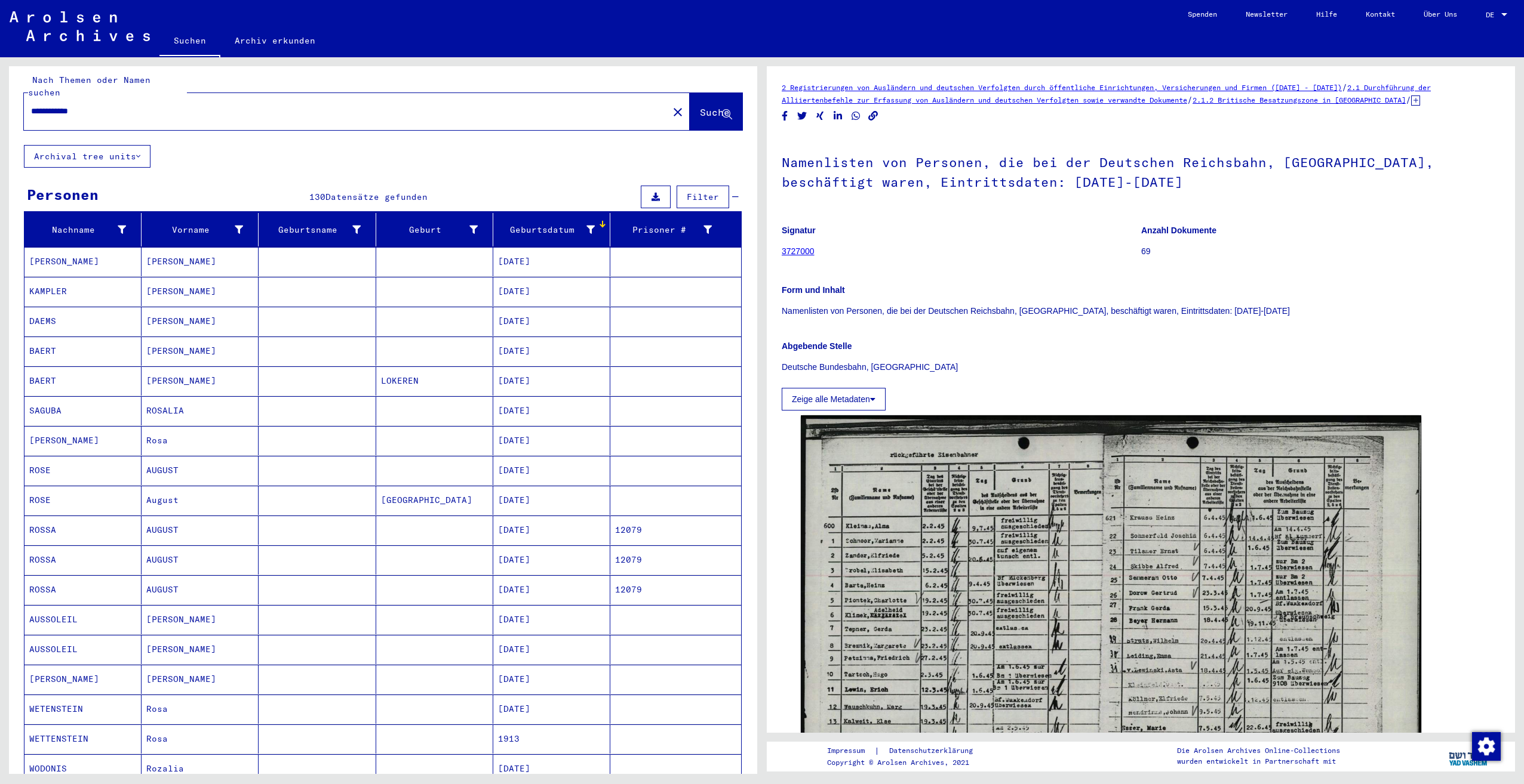
scroll to position [0, 0]
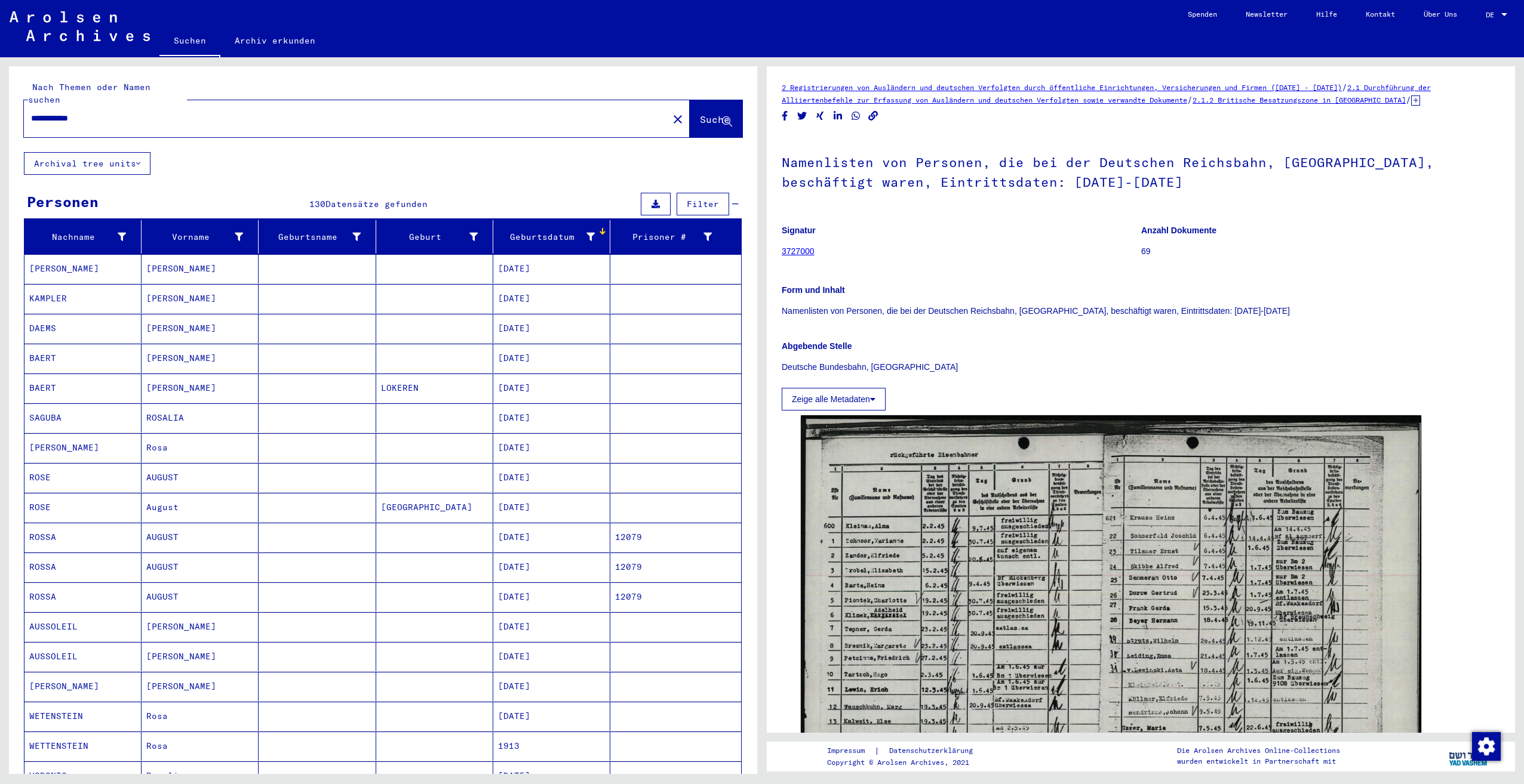
click at [91, 112] on input "**********" at bounding box center [346, 118] width 630 height 13
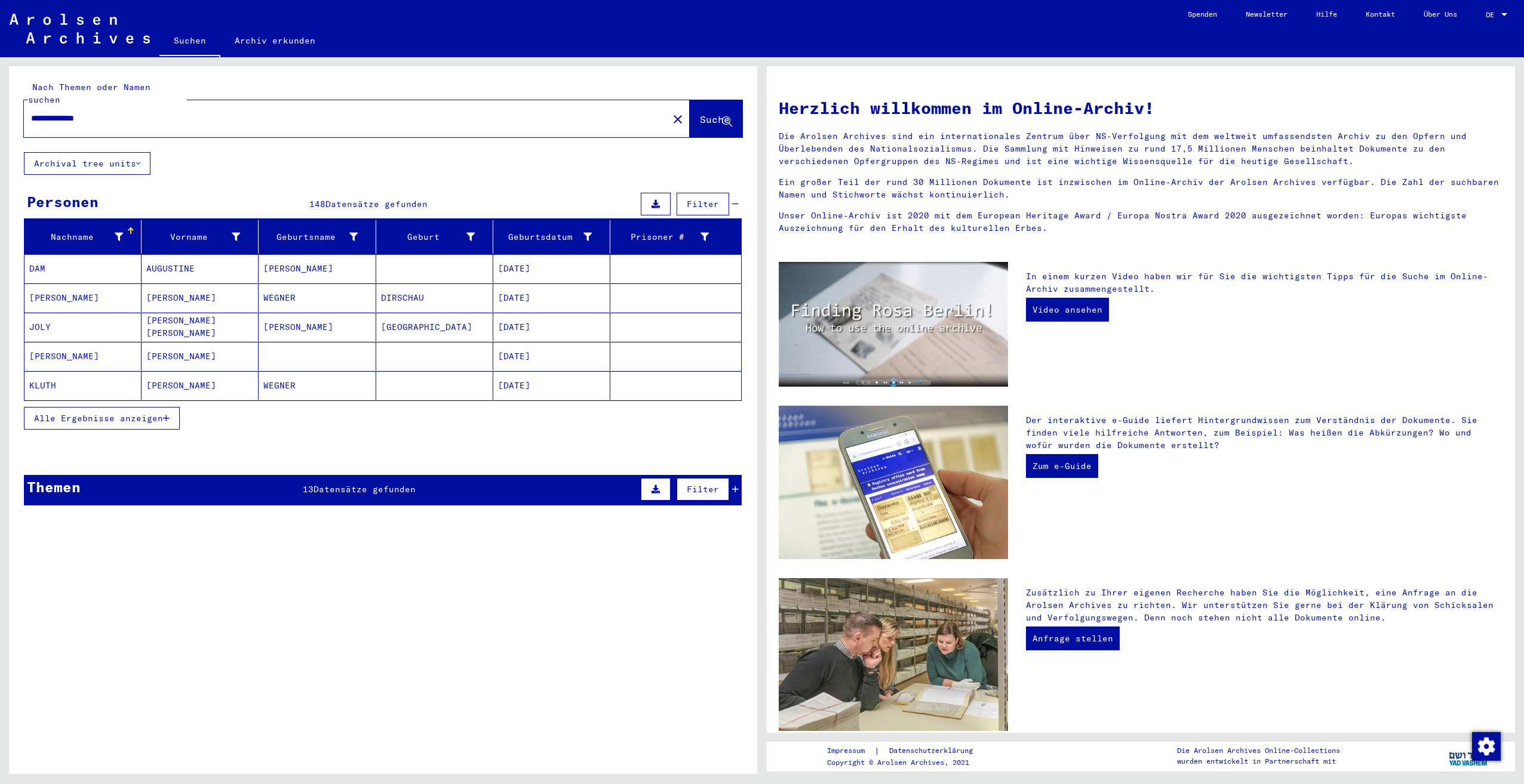
click at [119, 413] on span "Alle Ergebnisse anzeigen" at bounding box center [98, 418] width 129 height 11
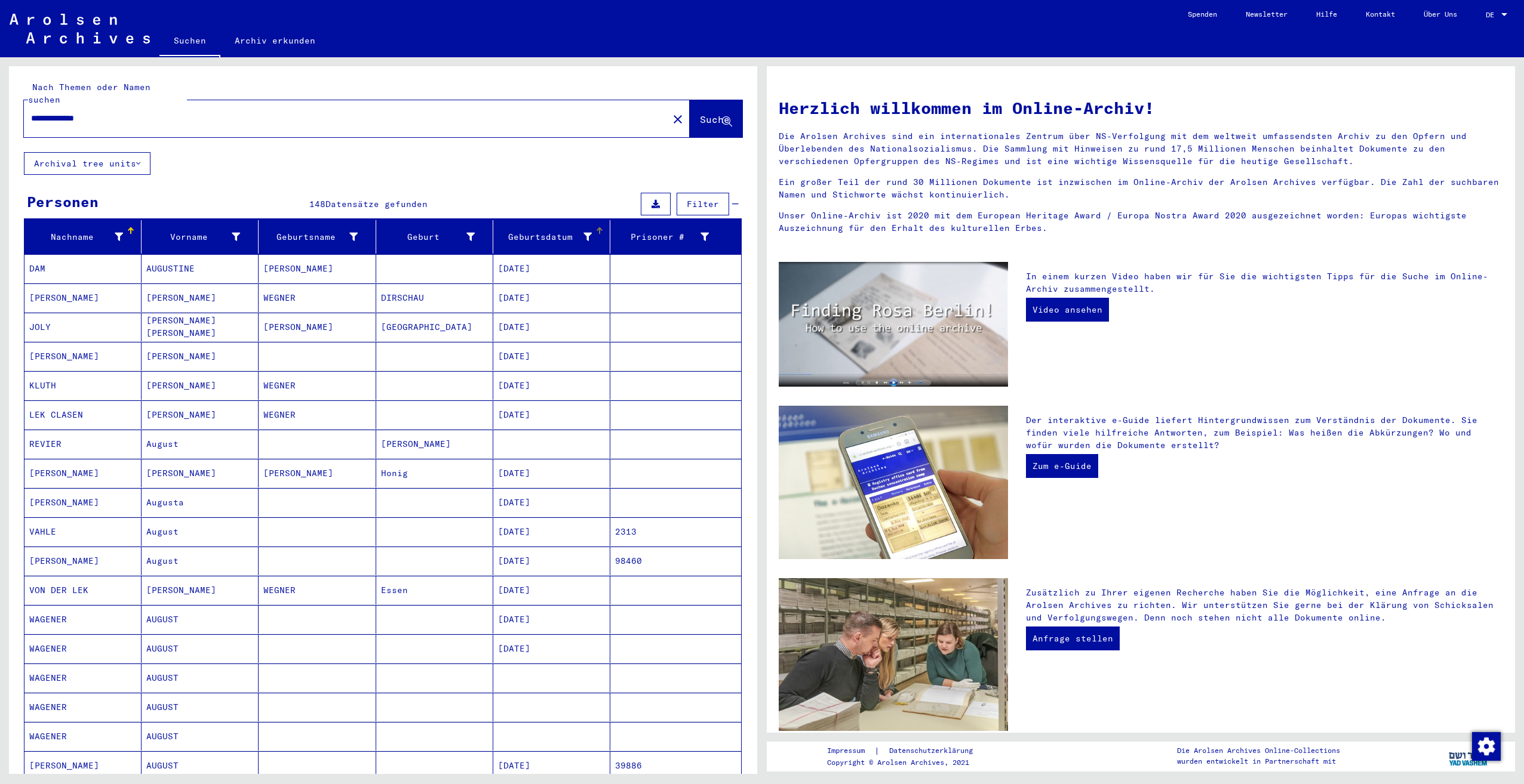
click at [526, 231] on div "Geburtsdatum" at bounding box center [554, 236] width 112 height 19
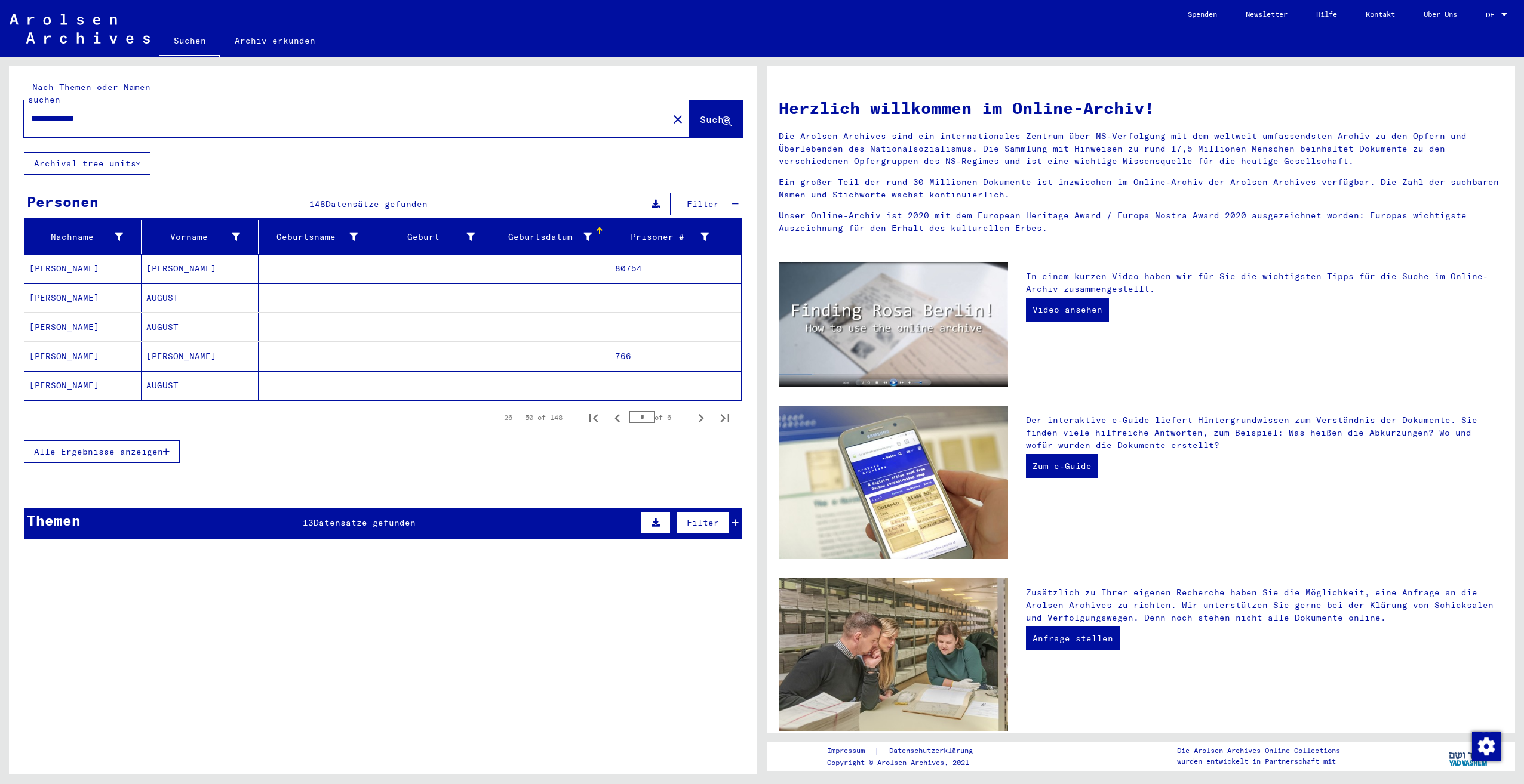
click at [542, 231] on div "Geburtsdatum" at bounding box center [545, 237] width 94 height 13
click at [117, 446] on span "Alle Ergebnisse anzeigen" at bounding box center [98, 452] width 129 height 11
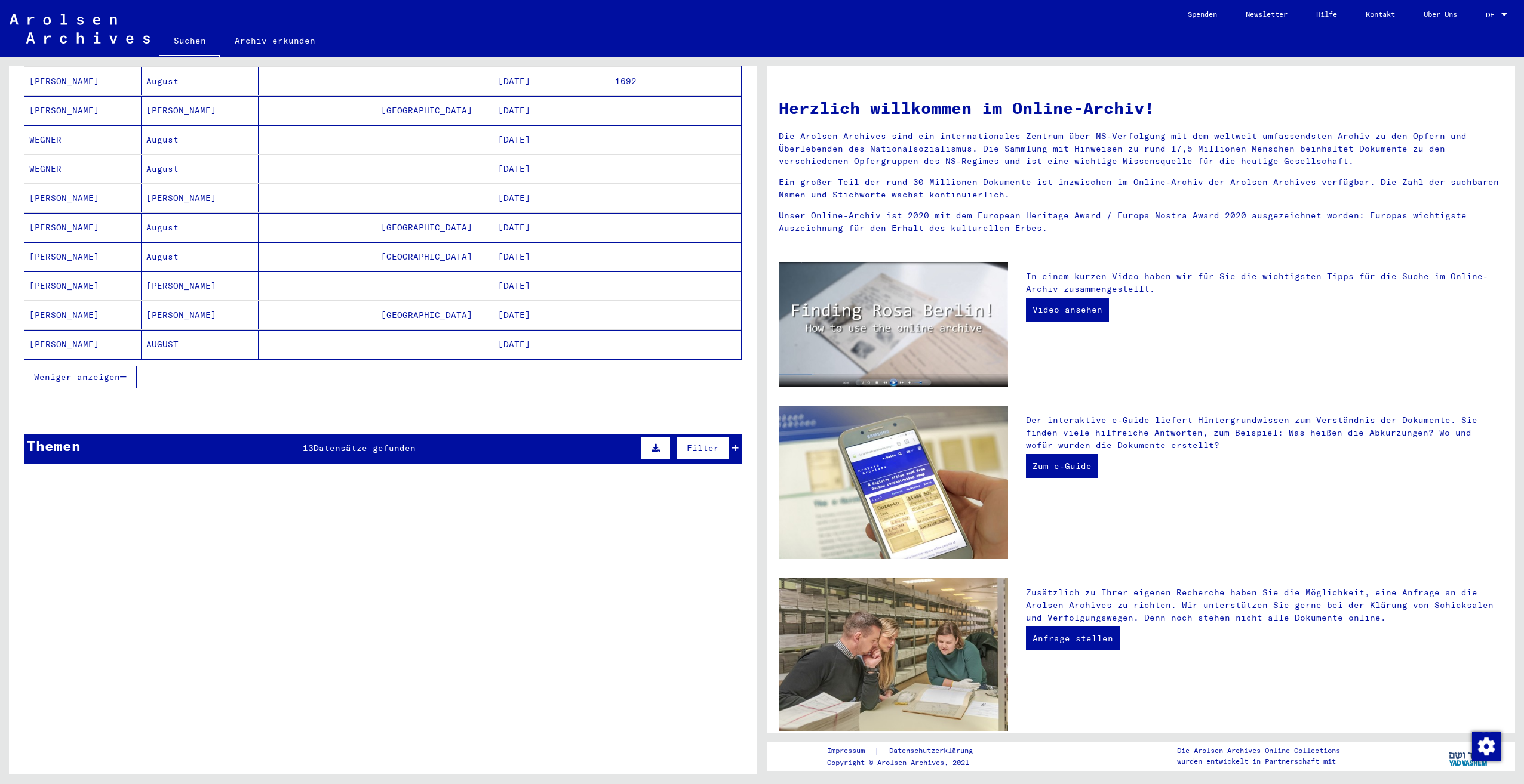
scroll to position [387, 0]
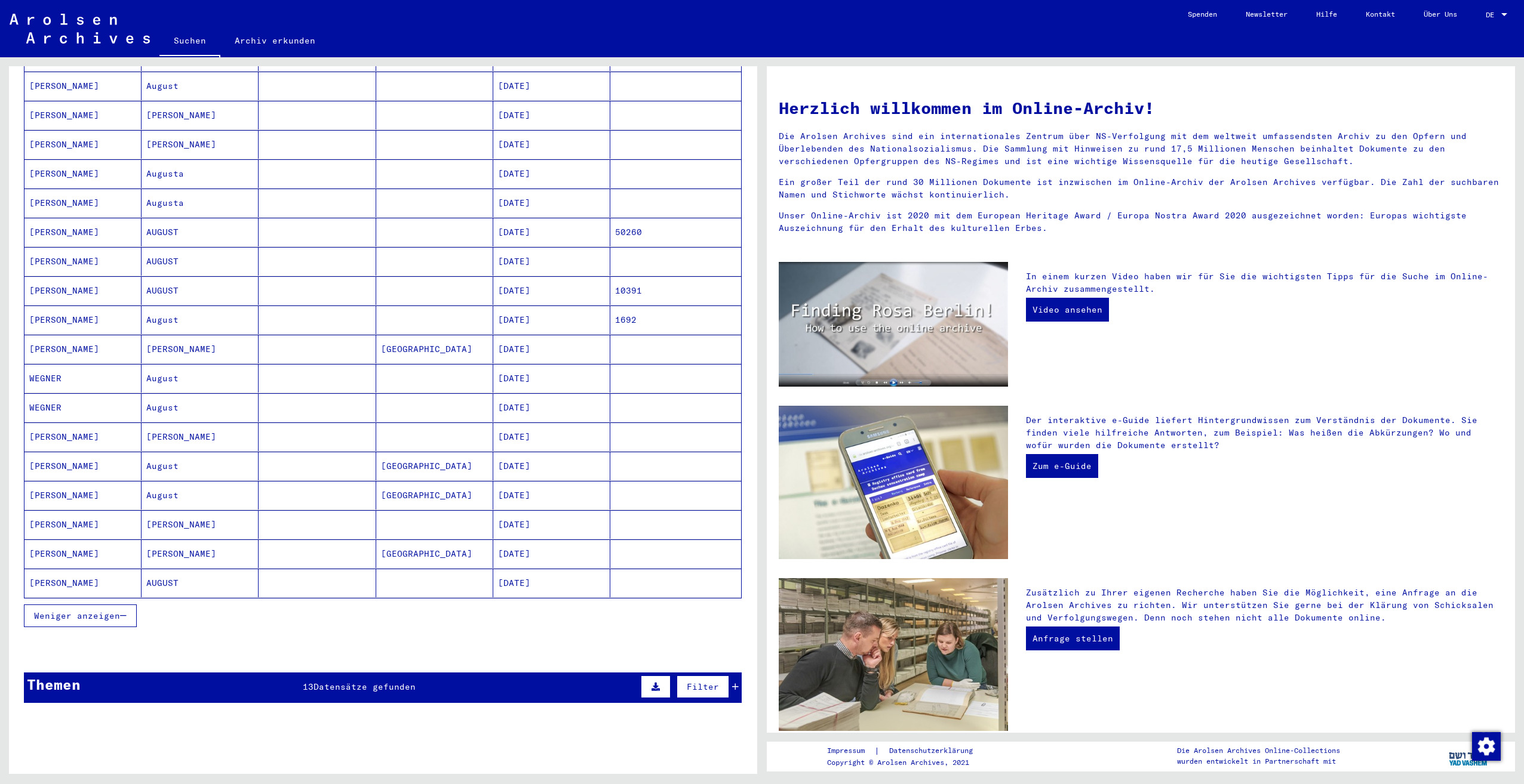
type input "**********"
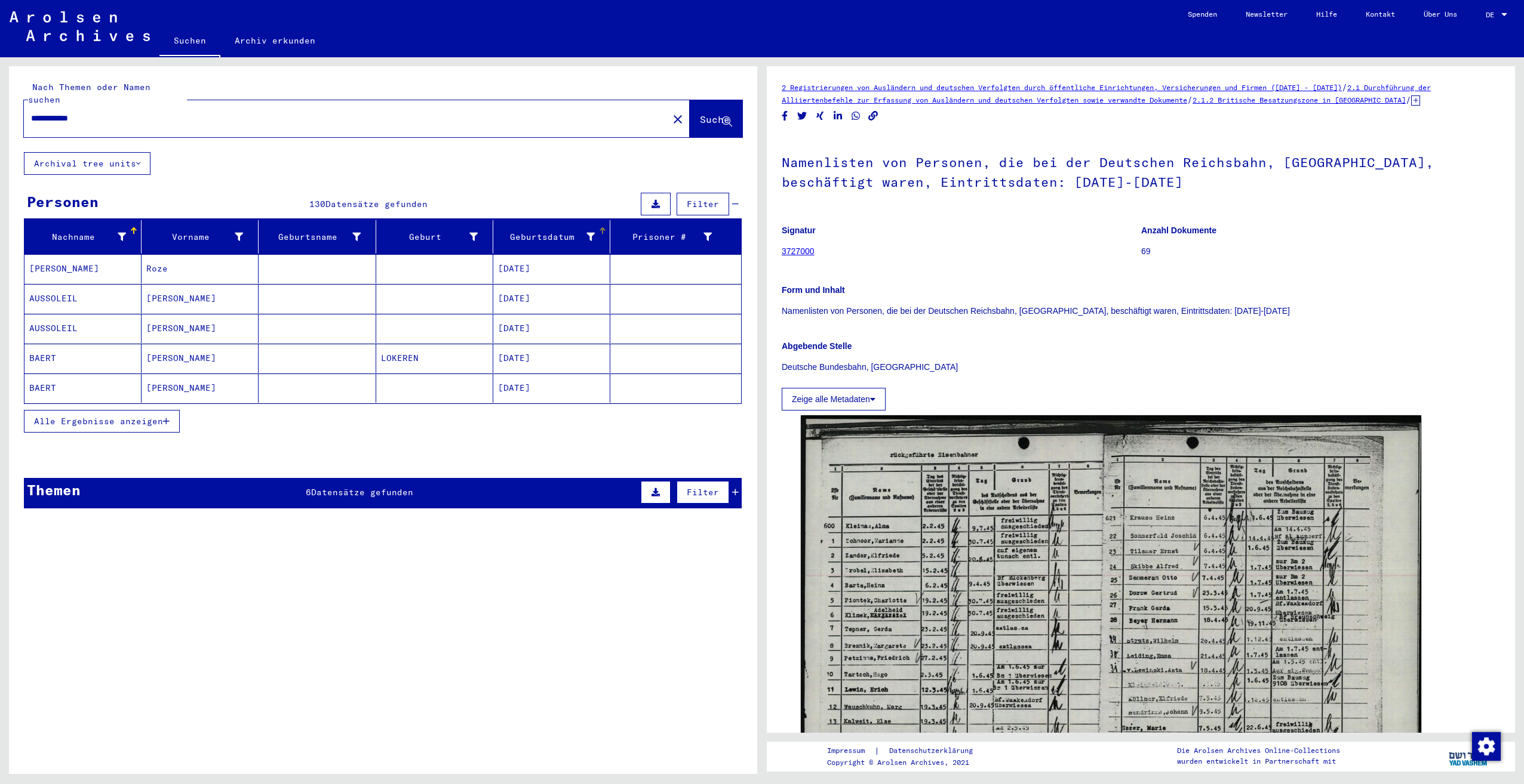
click at [535, 231] on div "Geburtsdatum" at bounding box center [546, 237] width 97 height 13
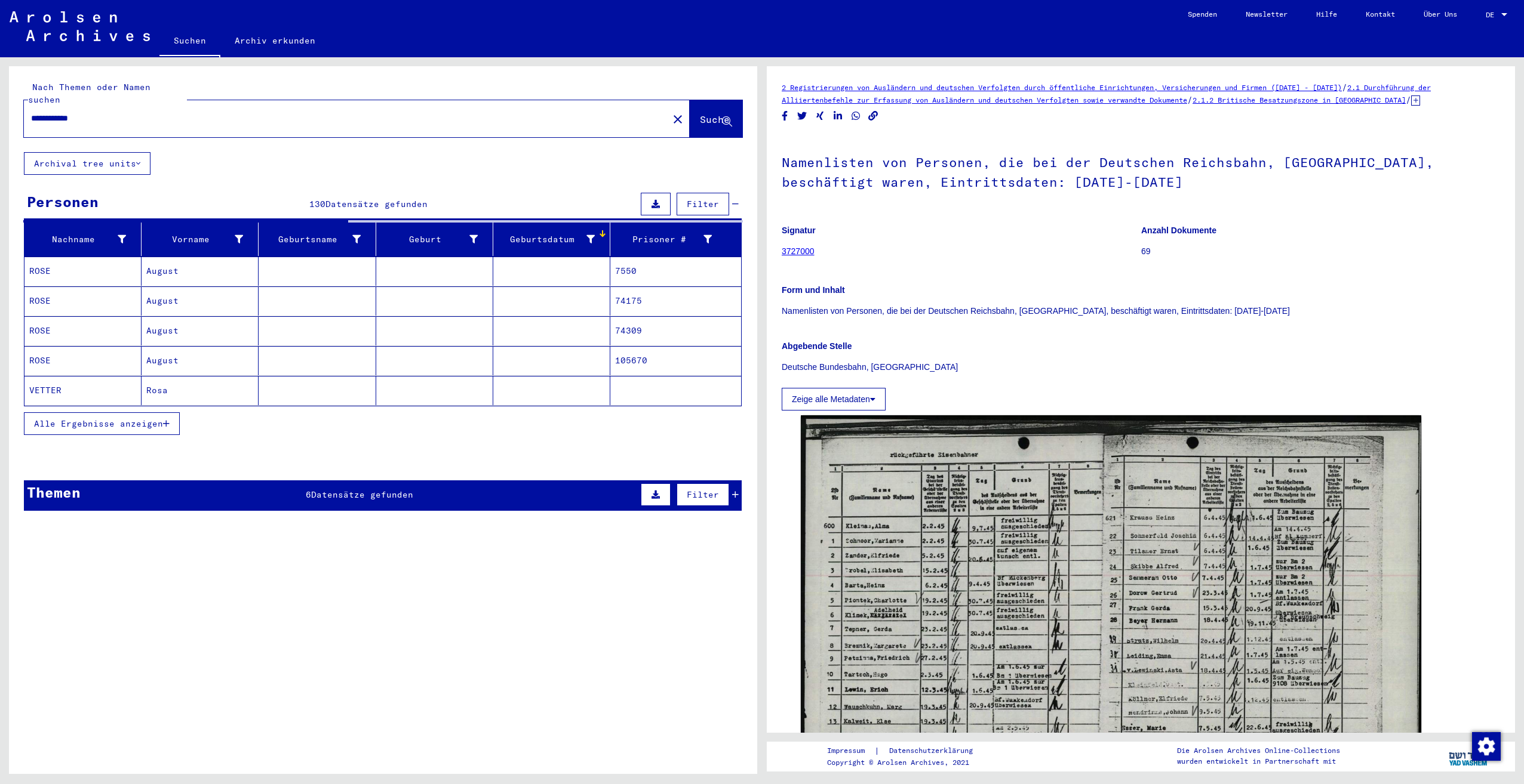
click at [129, 418] on span "Alle Ergebnisse anzeigen" at bounding box center [98, 424] width 129 height 11
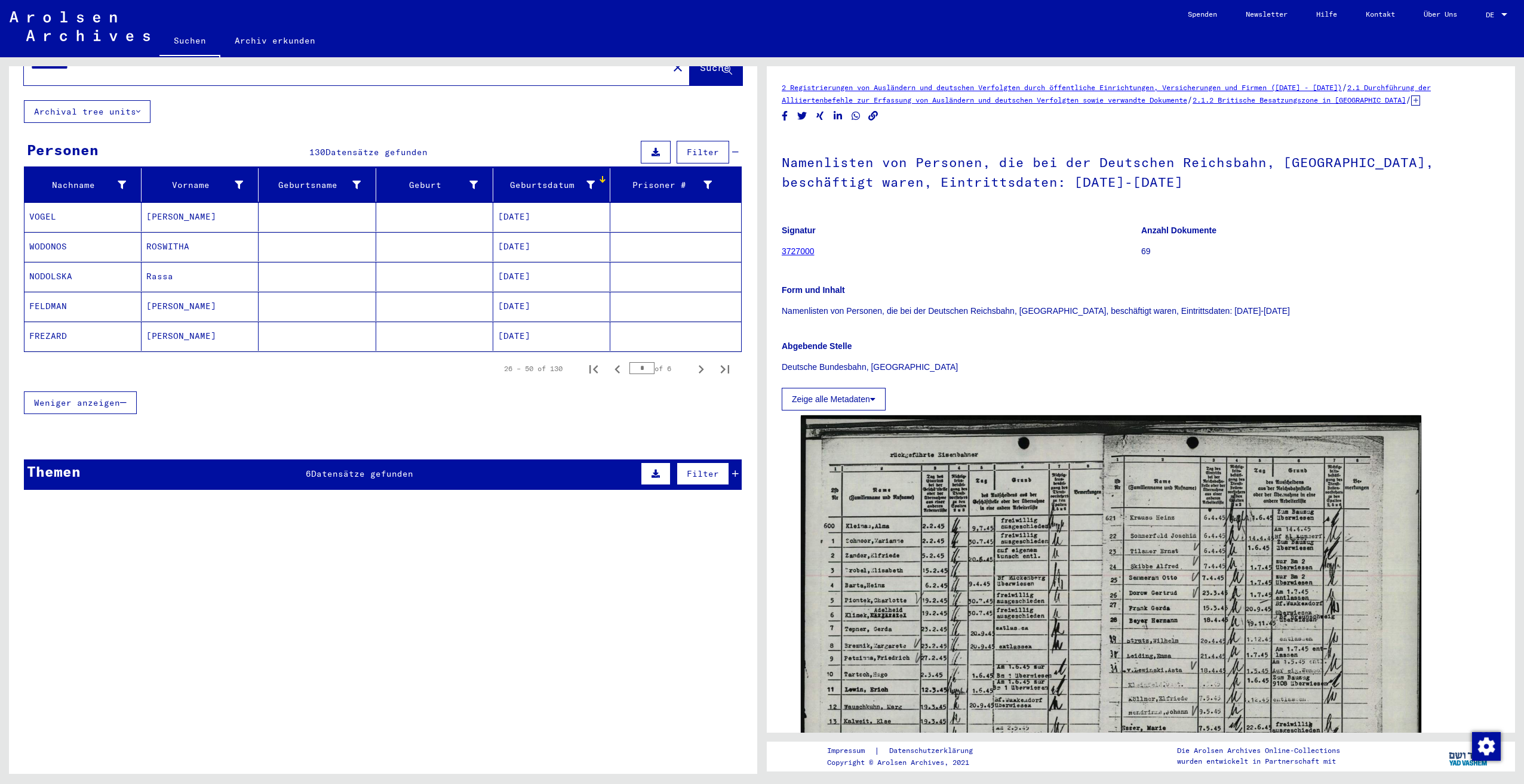
scroll to position [78, 0]
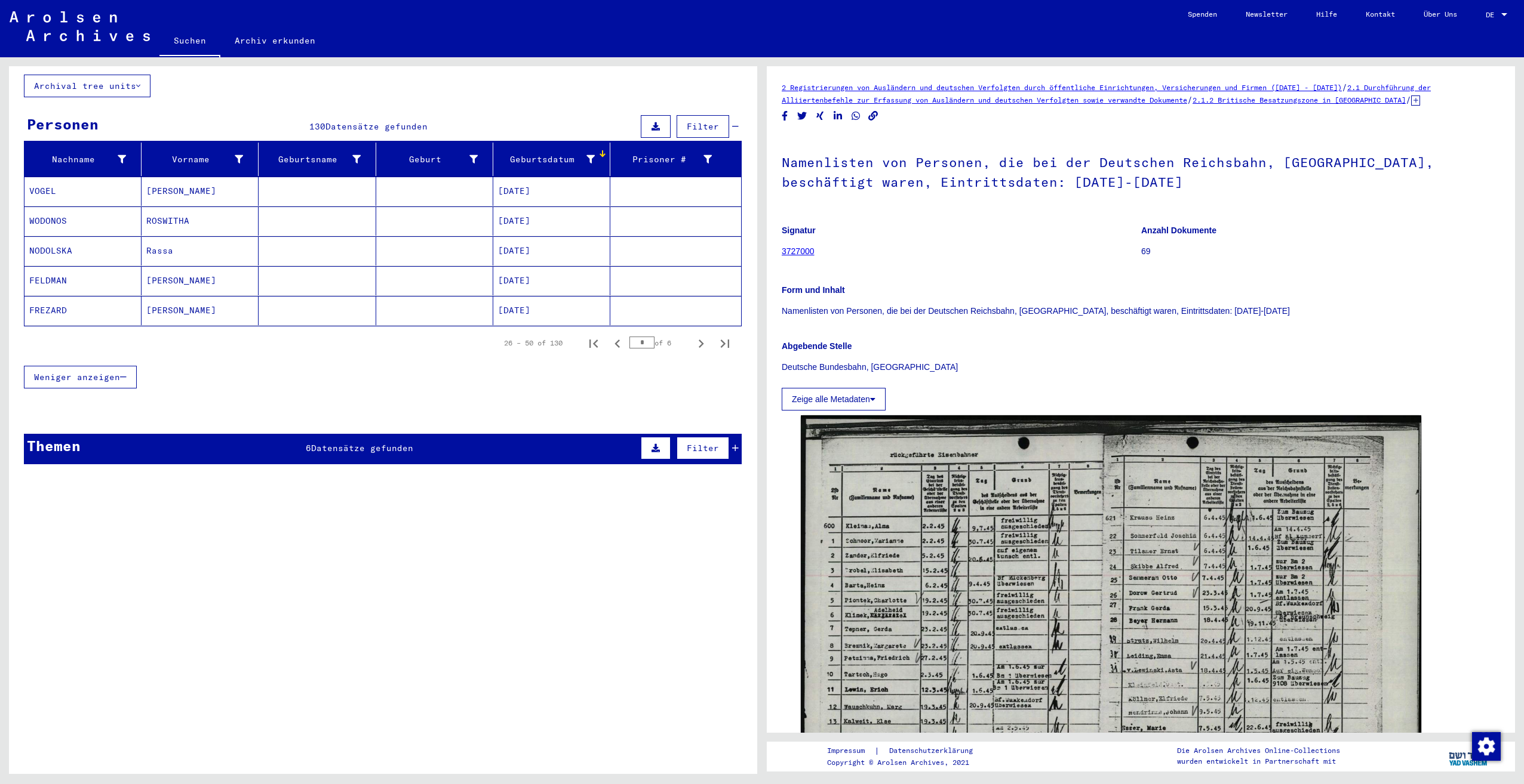
click at [96, 377] on div "Weniger anzeigen" at bounding box center [382, 377] width 718 height 35
click at [106, 372] on span "Weniger anzeigen" at bounding box center [77, 377] width 86 height 11
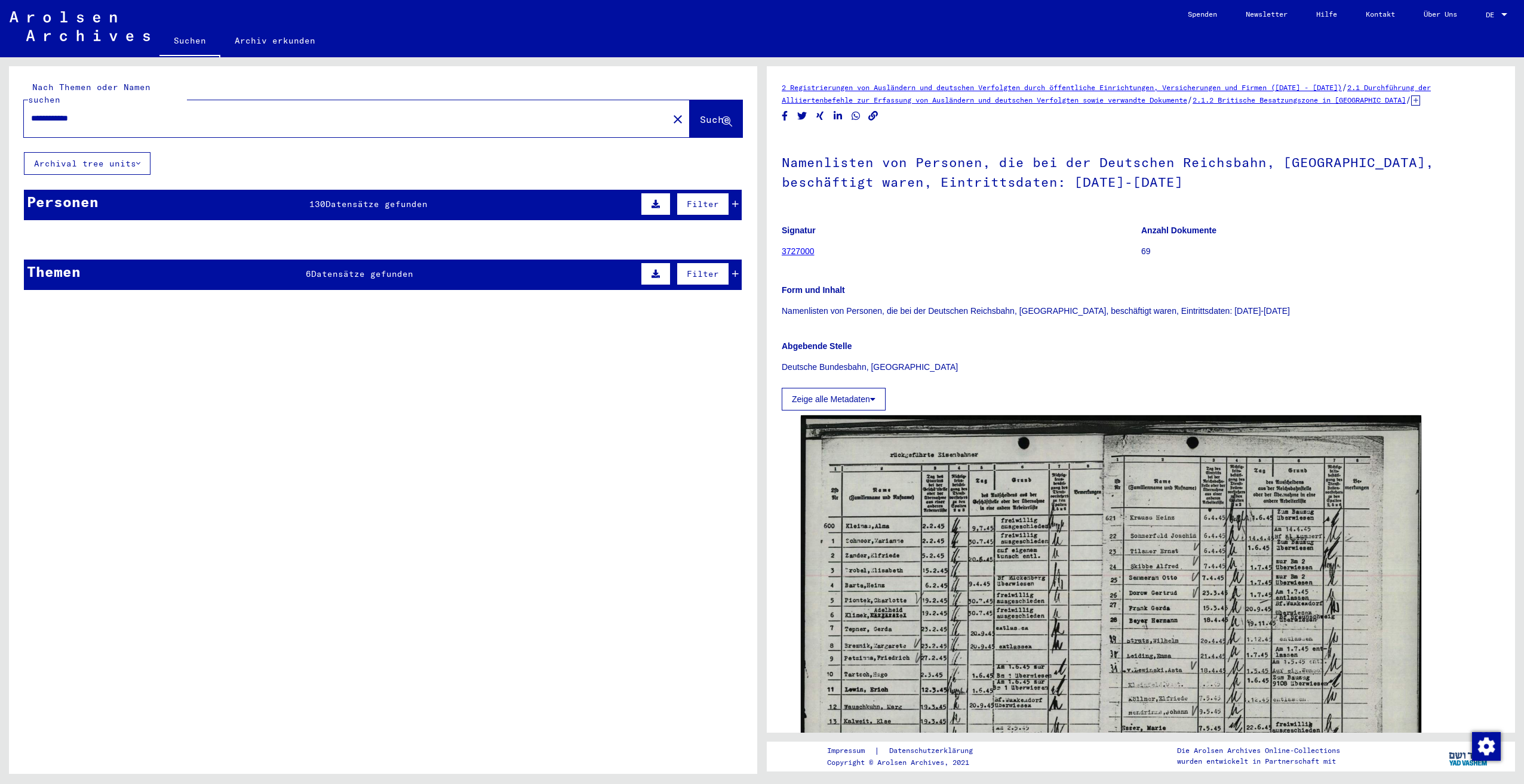
scroll to position [0, 0]
click at [323, 199] on span "130" at bounding box center [317, 204] width 16 height 11
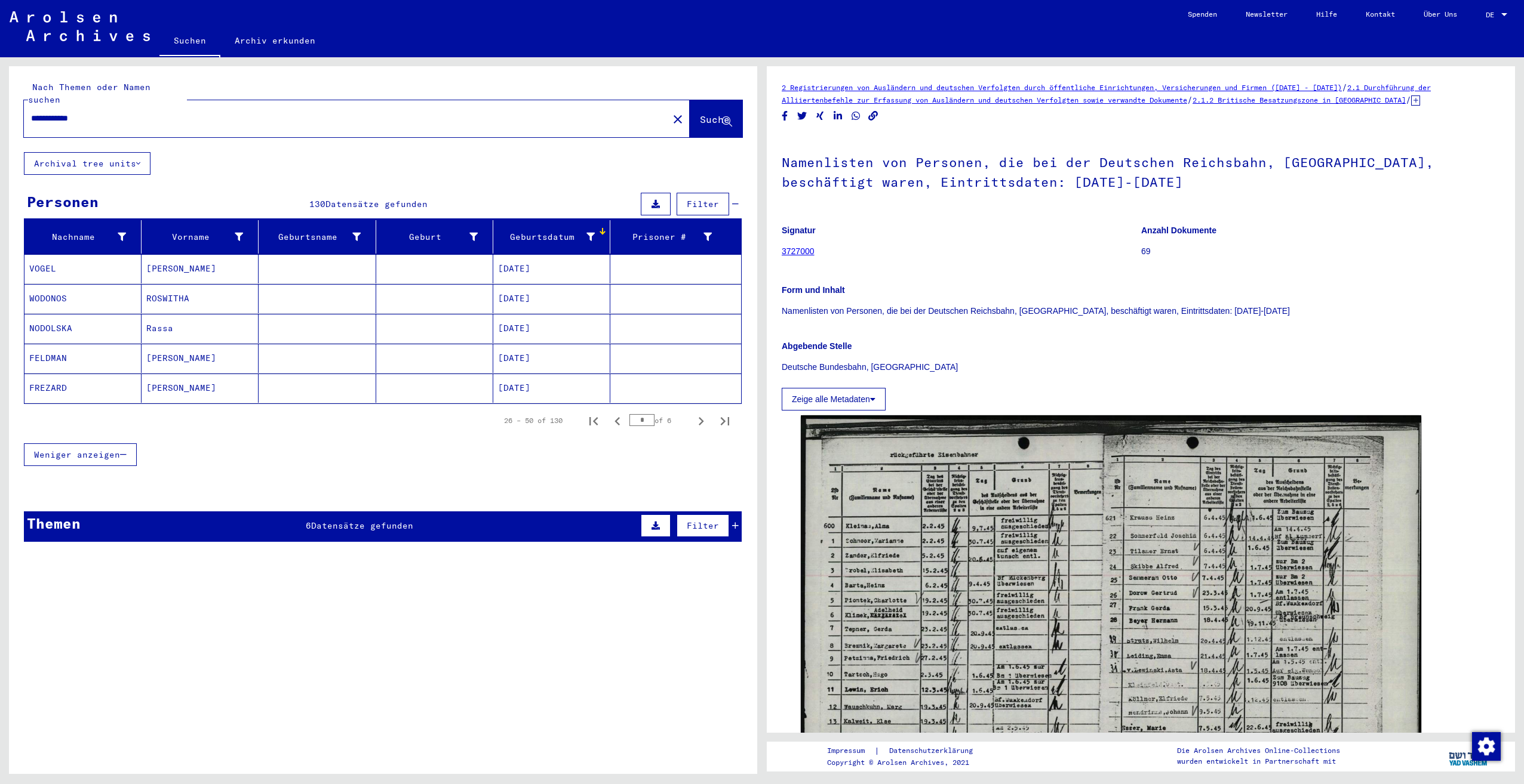
click at [97, 449] on span "Weniger anzeigen" at bounding box center [77, 455] width 86 height 11
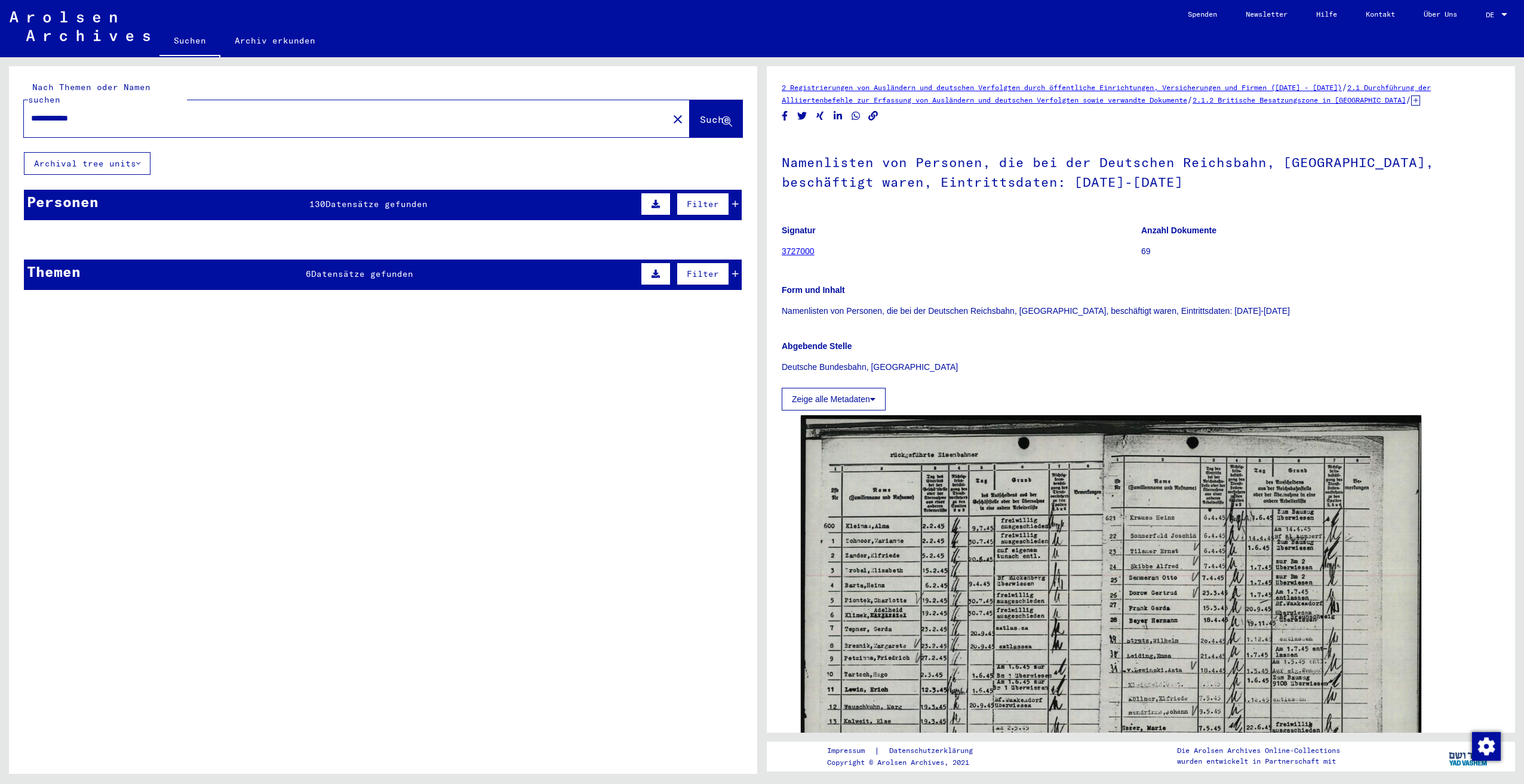
click at [720, 114] on span "Suche" at bounding box center [715, 120] width 30 height 12
